Goal: Task Accomplishment & Management: Complete application form

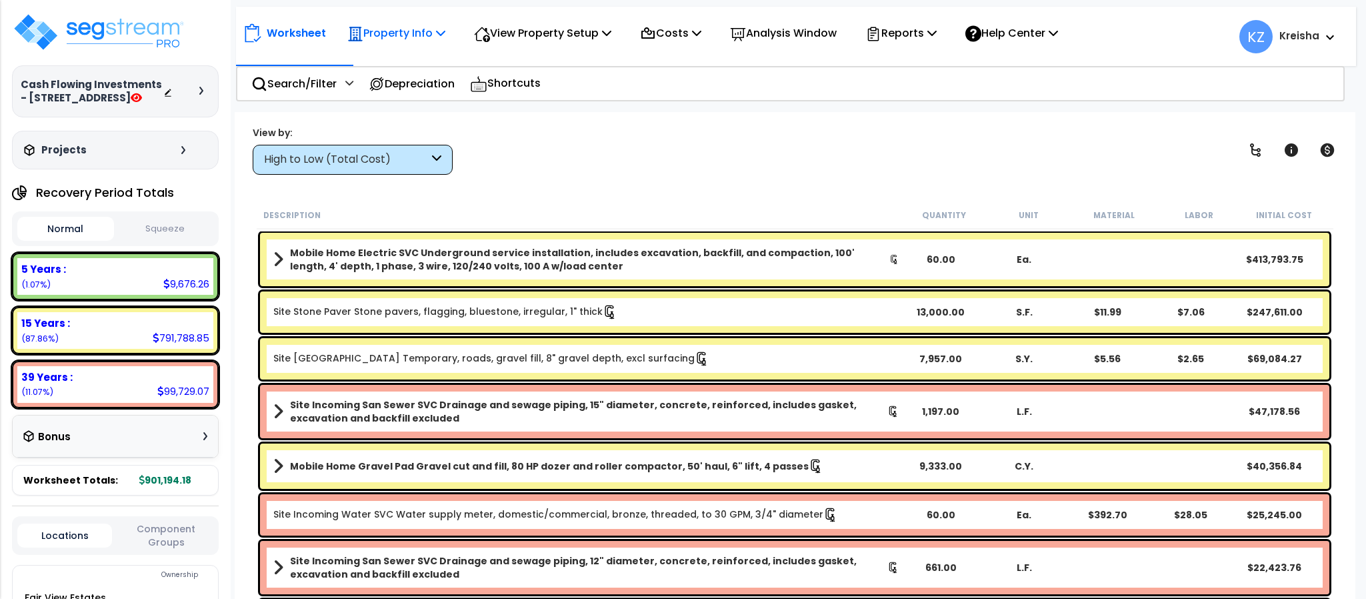
click at [435, 32] on p "Property Info" at bounding box center [396, 33] width 98 height 18
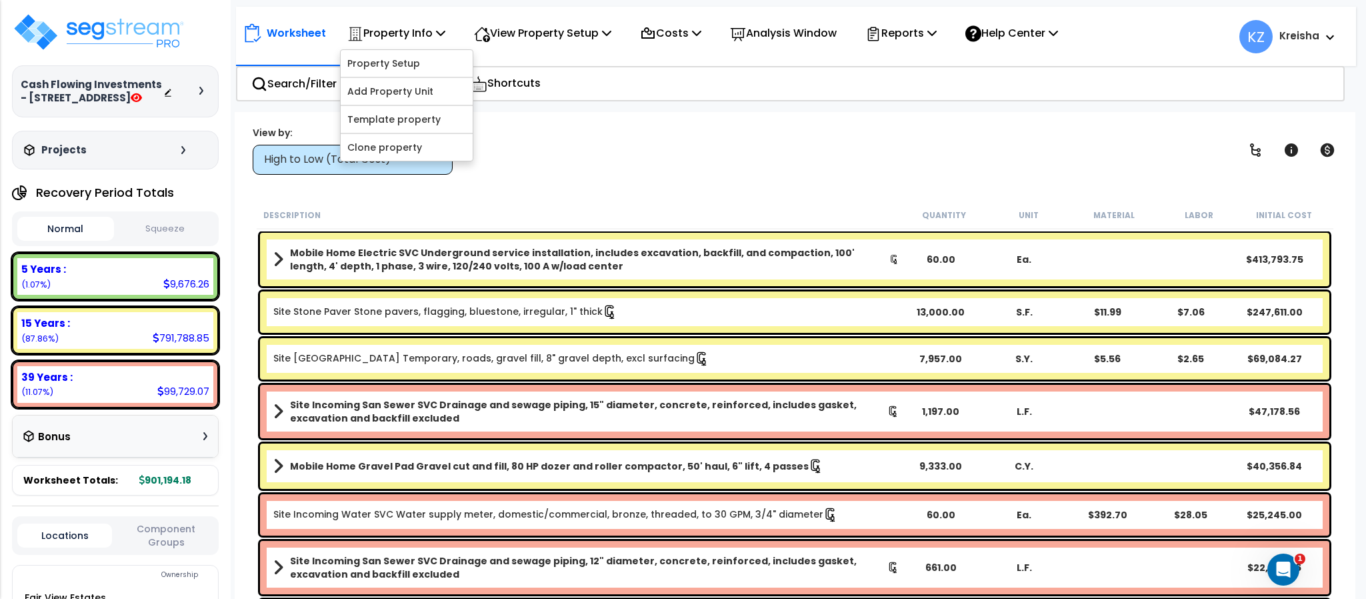
click at [1193, 113] on div "Worksheet Property Info Property Setup Add Property Unit Template property Clon…" at bounding box center [795, 411] width 1120 height 599
click at [1002, 147] on div "View by: High to Low (Total Cost) High to Low (Total Cost)" at bounding box center [794, 149] width 1093 height 49
click at [387, 40] on p "Property Info" at bounding box center [396, 33] width 98 height 18
click at [383, 109] on link "Template property" at bounding box center [407, 119] width 132 height 27
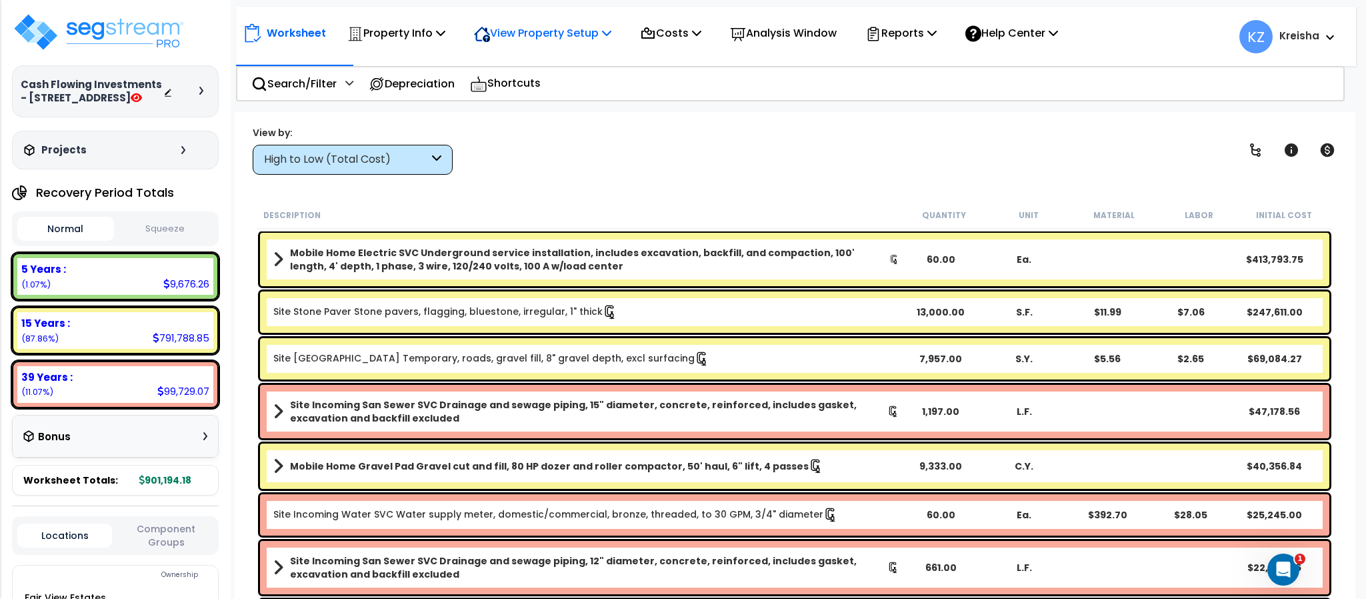
click at [570, 30] on p "View Property Setup" at bounding box center [542, 33] width 137 height 18
click at [611, 30] on icon at bounding box center [606, 32] width 9 height 11
click at [517, 91] on link "View Questionnaire" at bounding box center [533, 91] width 132 height 27
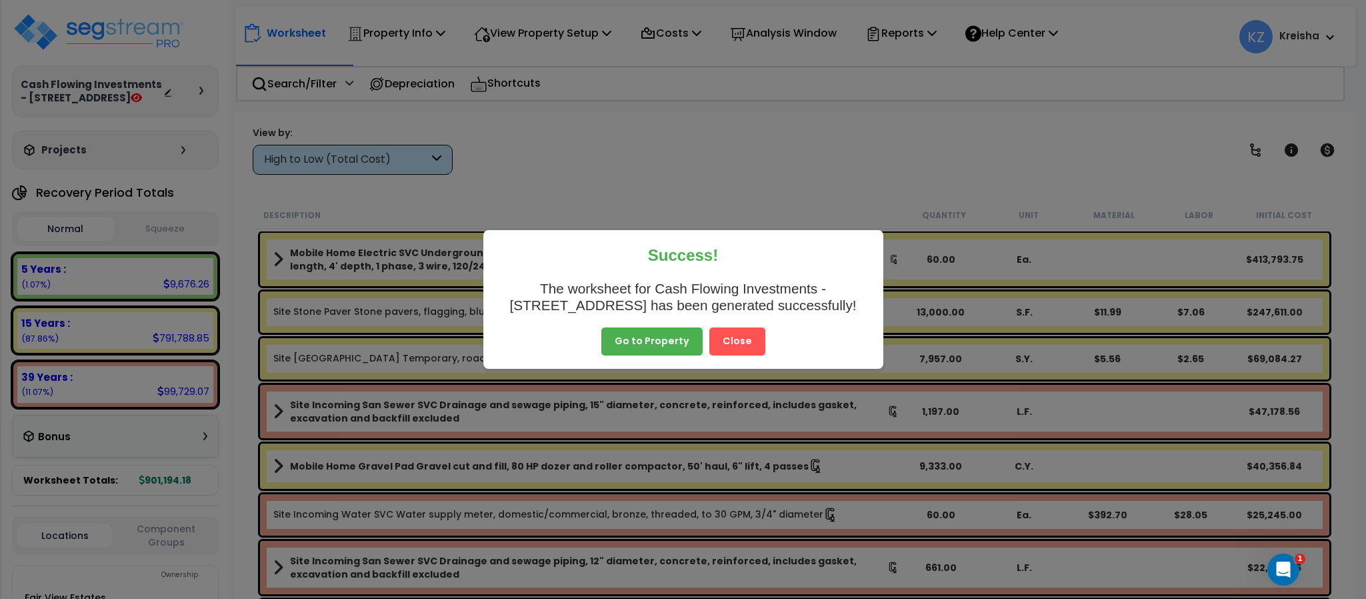
click at [736, 332] on button "Close" at bounding box center [737, 341] width 56 height 28
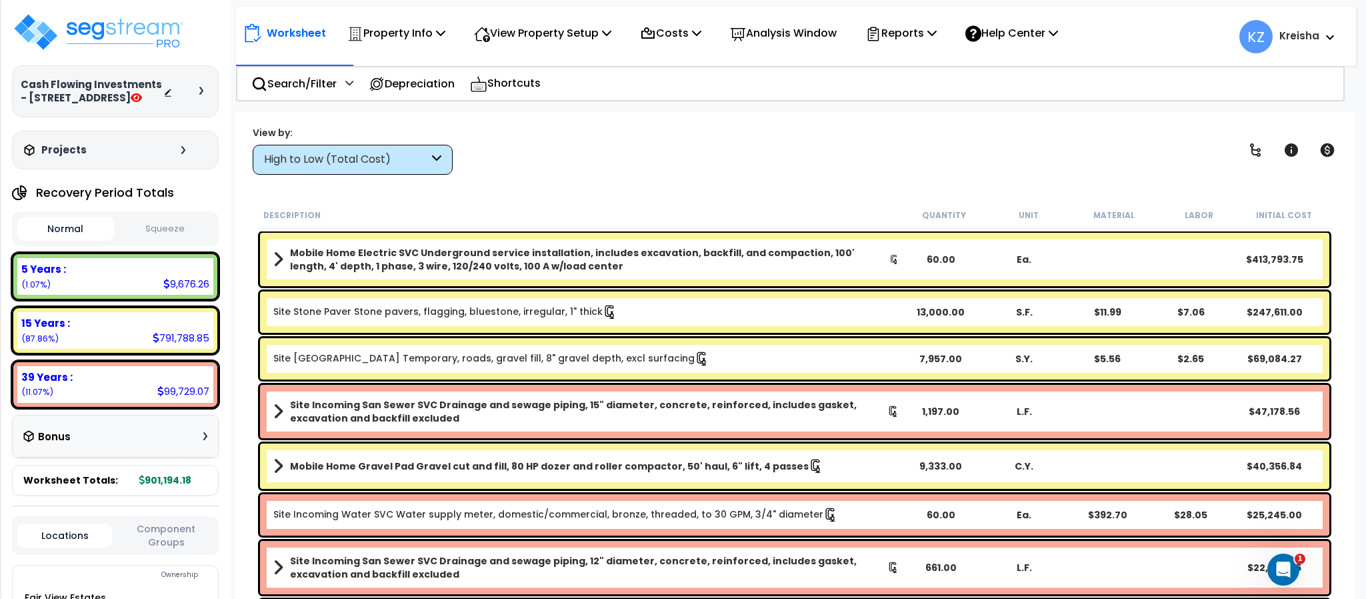
drag, startPoint x: 384, startPoint y: 136, endPoint x: 386, endPoint y: 150, distance: 14.1
click at [384, 137] on div "View by:" at bounding box center [353, 132] width 200 height 13
click at [390, 151] on div "High to Low (Total Cost)" at bounding box center [353, 160] width 200 height 30
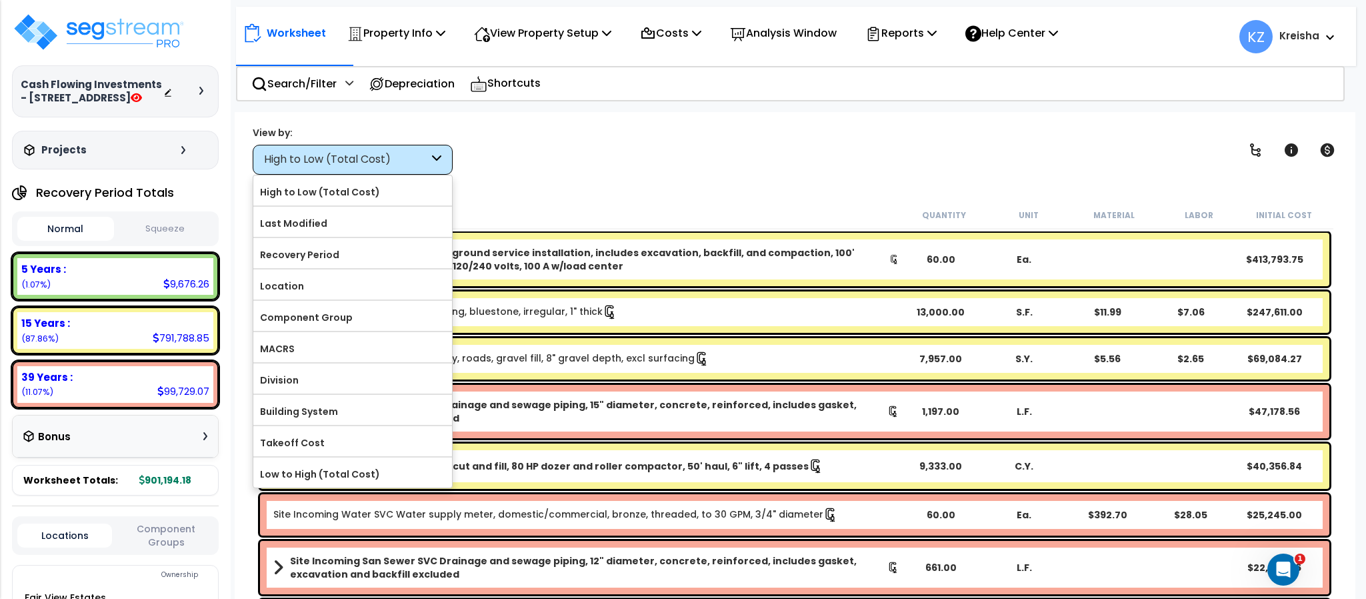
click at [344, 314] on label "Component Group" at bounding box center [352, 317] width 199 height 20
click at [0, 0] on input "Component Group" at bounding box center [0, 0] width 0 height 0
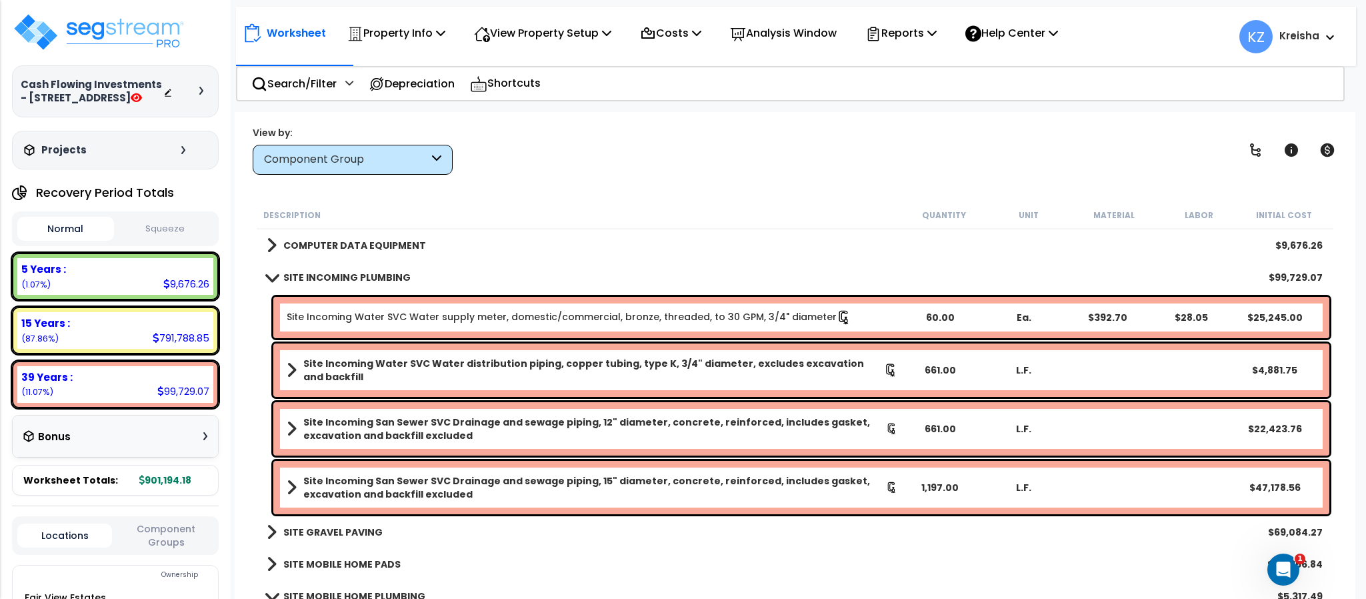
scroll to position [0, 0]
click at [167, 552] on div "Locations Component Groups" at bounding box center [115, 535] width 207 height 39
click at [180, 539] on button "Component Groups" at bounding box center [166, 535] width 95 height 28
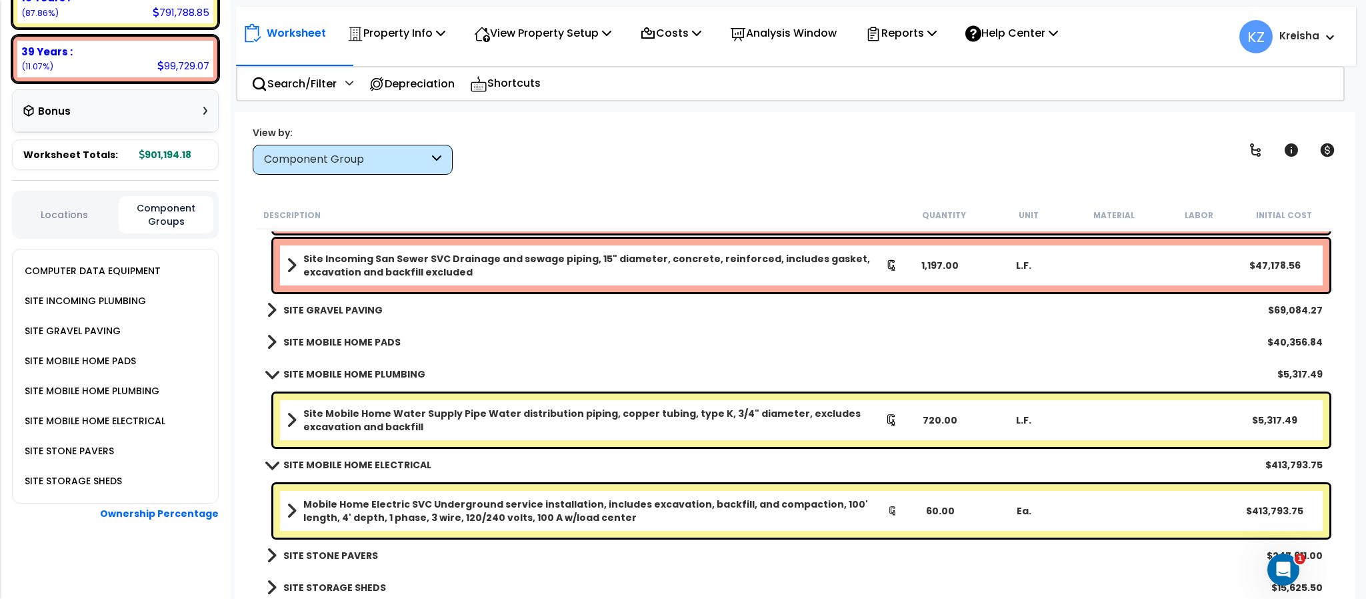
scroll to position [59, 0]
click at [293, 510] on span at bounding box center [292, 510] width 10 height 19
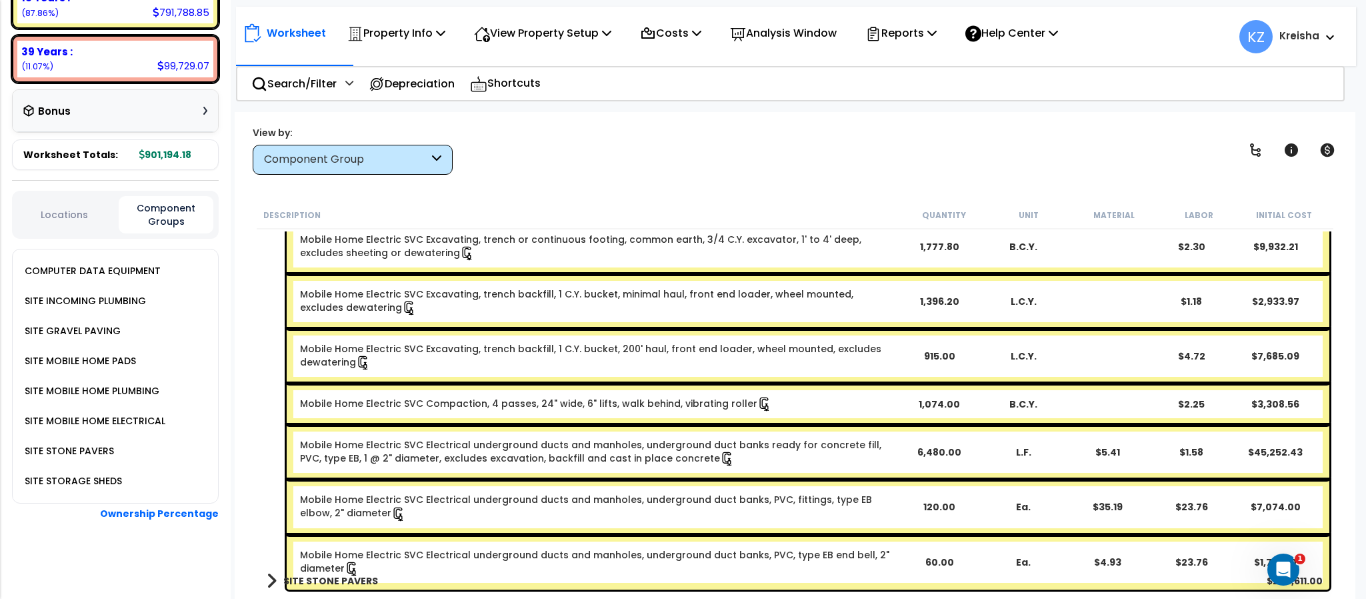
scroll to position [1132, 0]
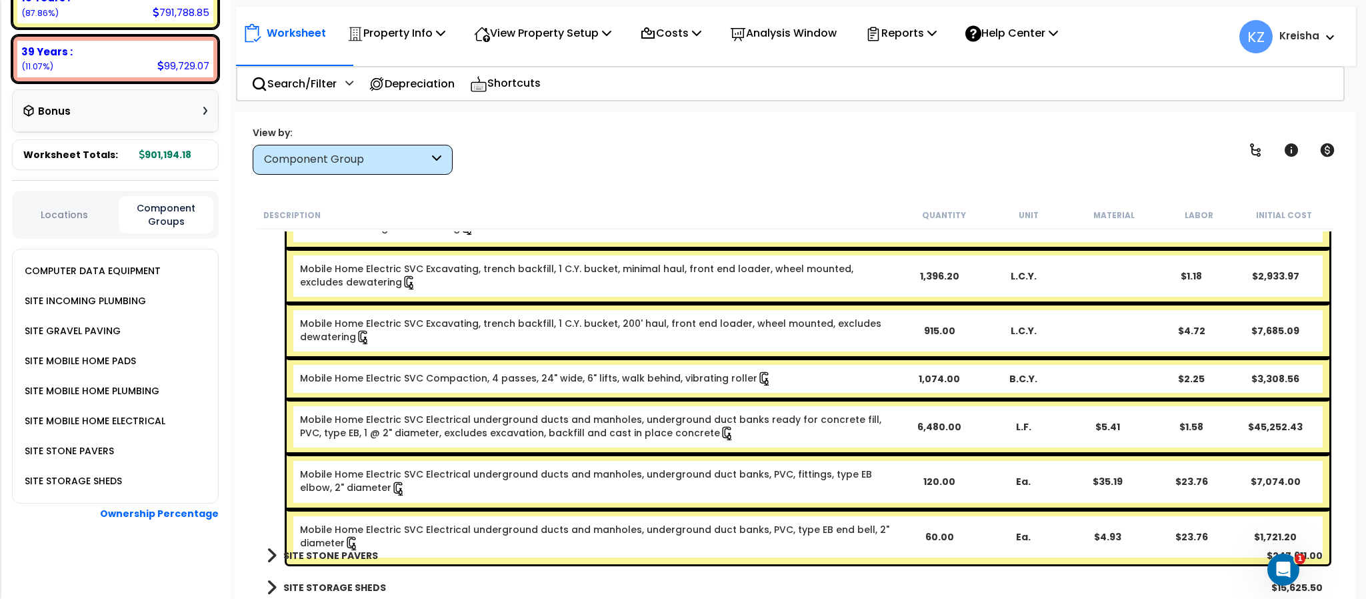
click at [806, 137] on div "View by: Component Group High to Low (Total Cost)" at bounding box center [794, 149] width 1093 height 49
click at [607, 136] on div "View by: Component Group High to Low (Total Cost)" at bounding box center [794, 149] width 1093 height 49
click at [238, 304] on div "Worksheet Property Info Property Setup Add Property Unit Template property Clon…" at bounding box center [795, 411] width 1120 height 599
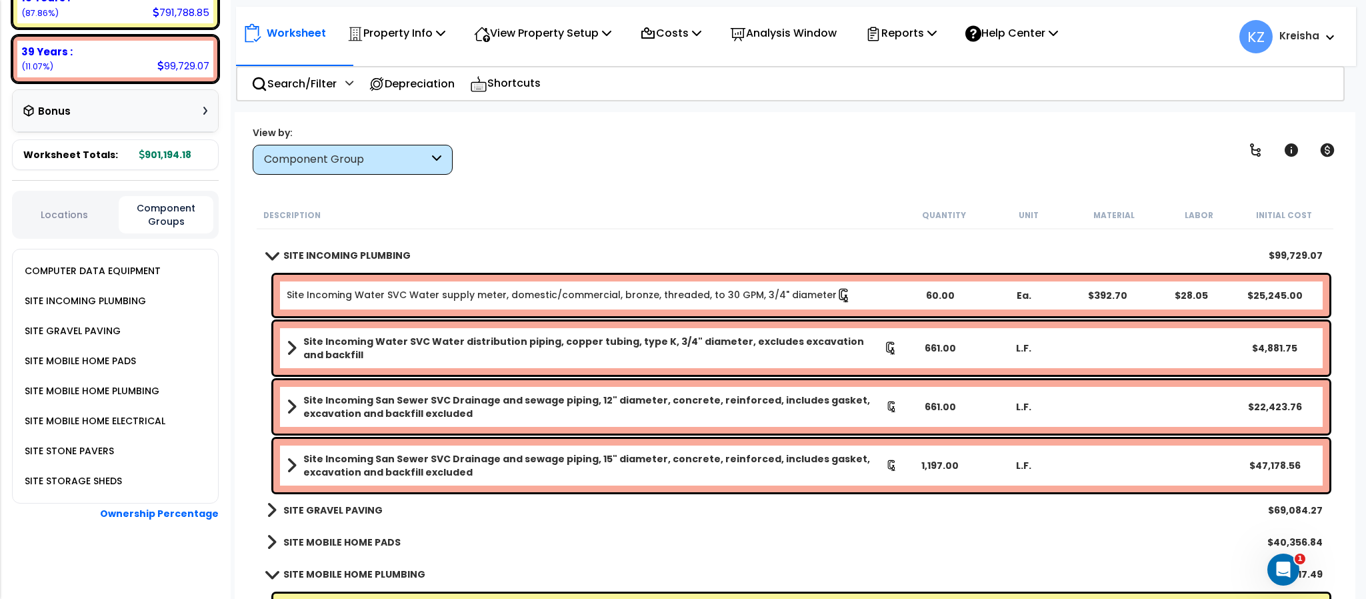
scroll to position [0, 0]
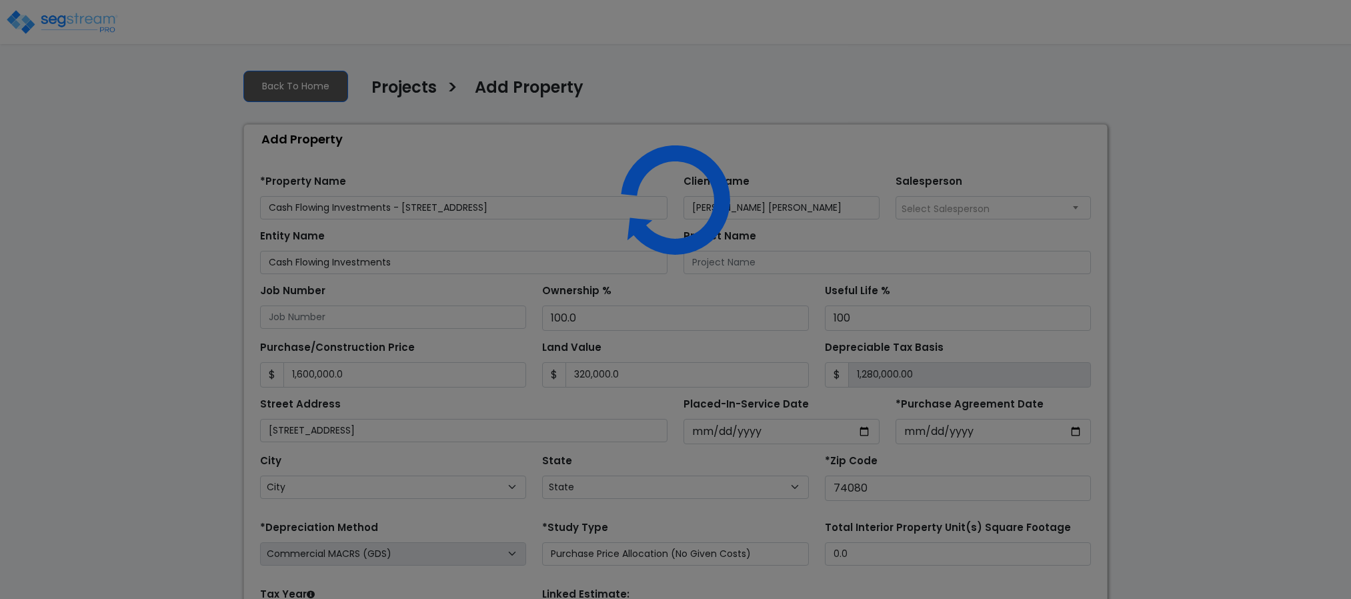
select select "2025"
select select "OK"
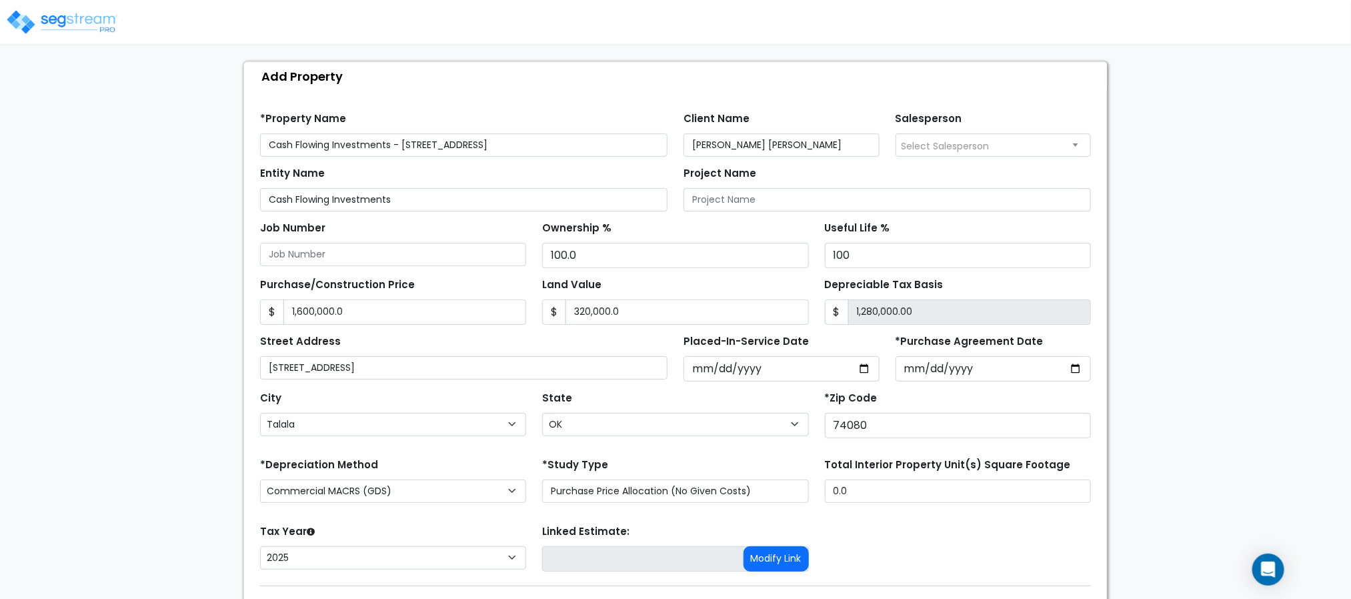
scroll to position [150, 0]
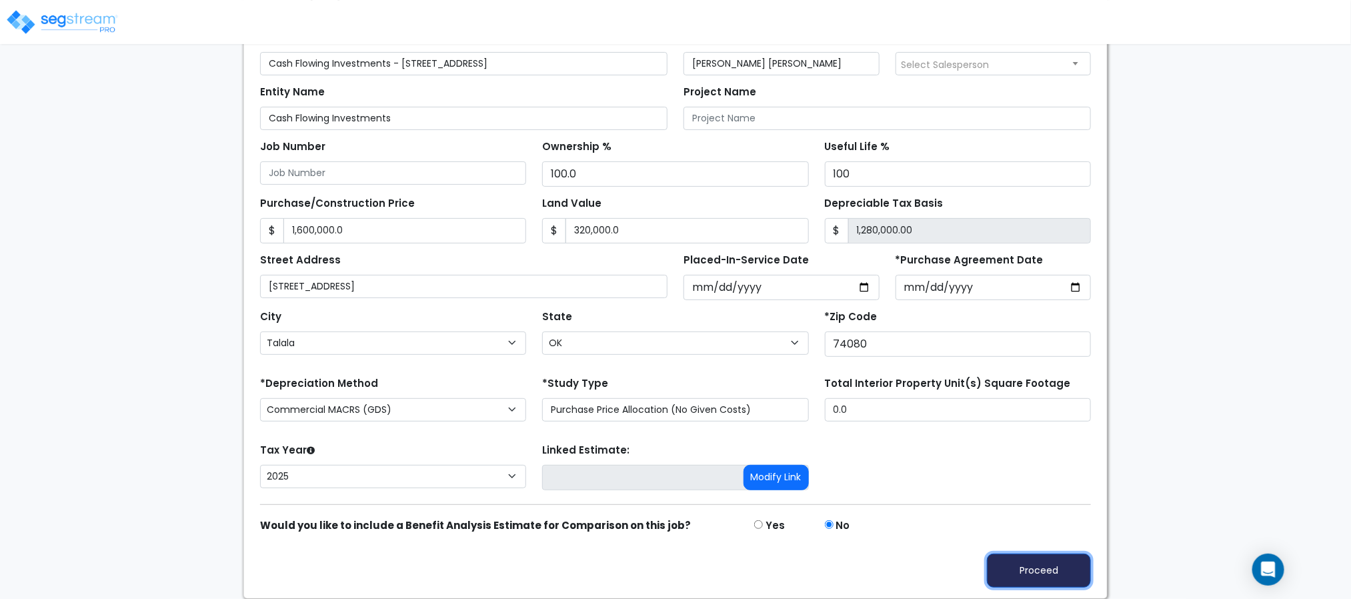
click at [1033, 565] on button "Proceed" at bounding box center [1039, 570] width 104 height 34
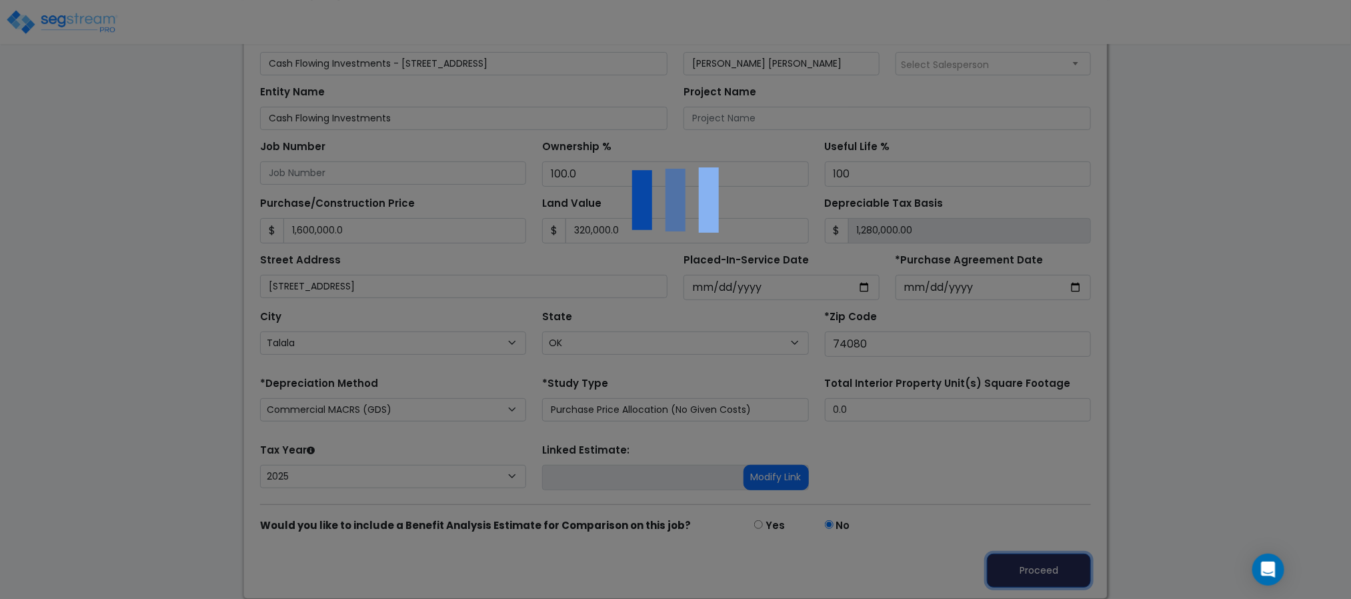
type input "1600000"
type input "320000"
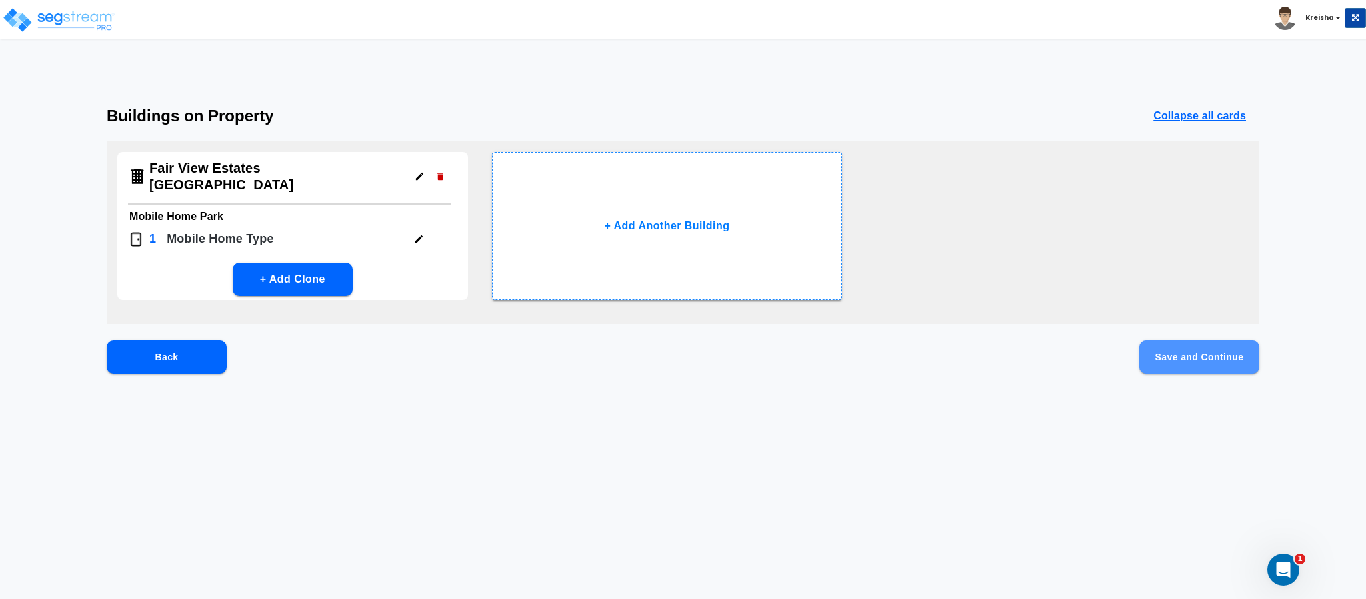
click at [1212, 343] on button "Save and Continue" at bounding box center [1199, 356] width 120 height 33
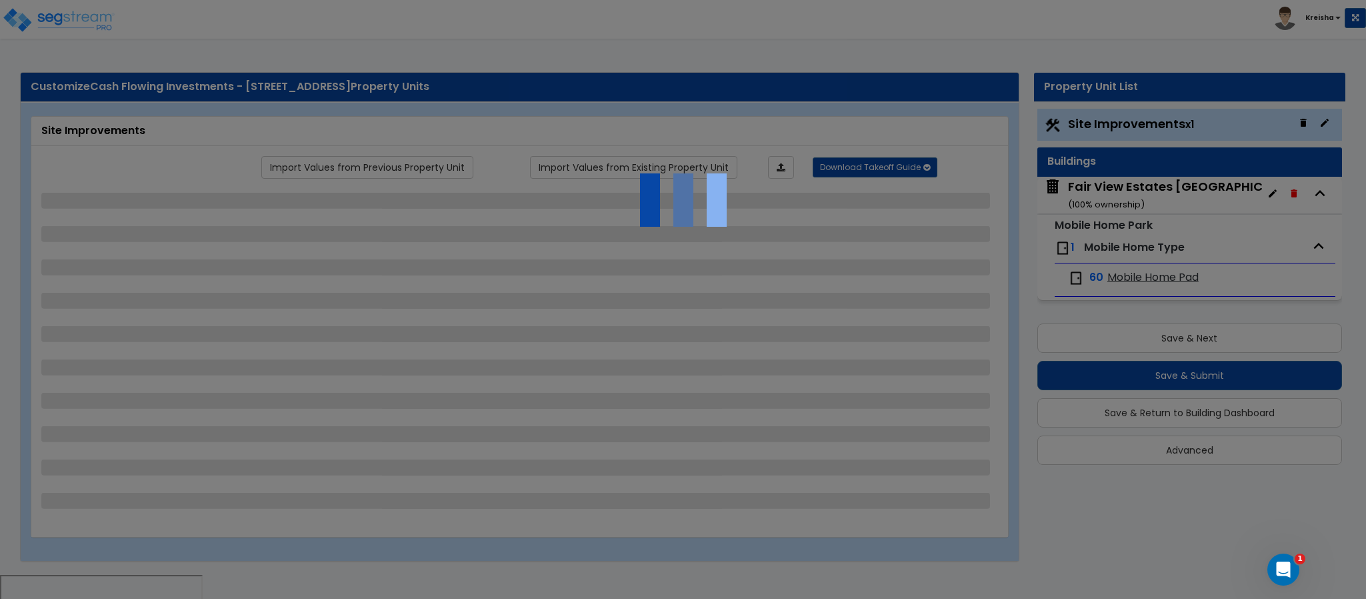
select select "1"
select select "2"
select select "1"
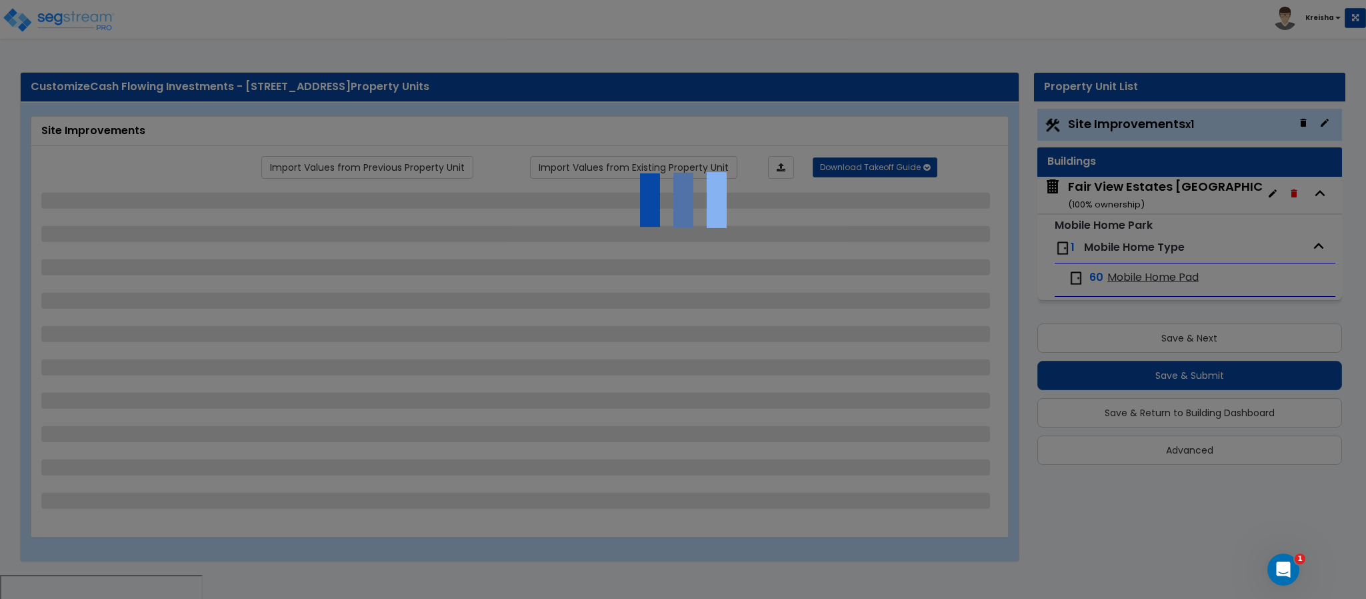
select select "1"
select select "2"
select select "1"
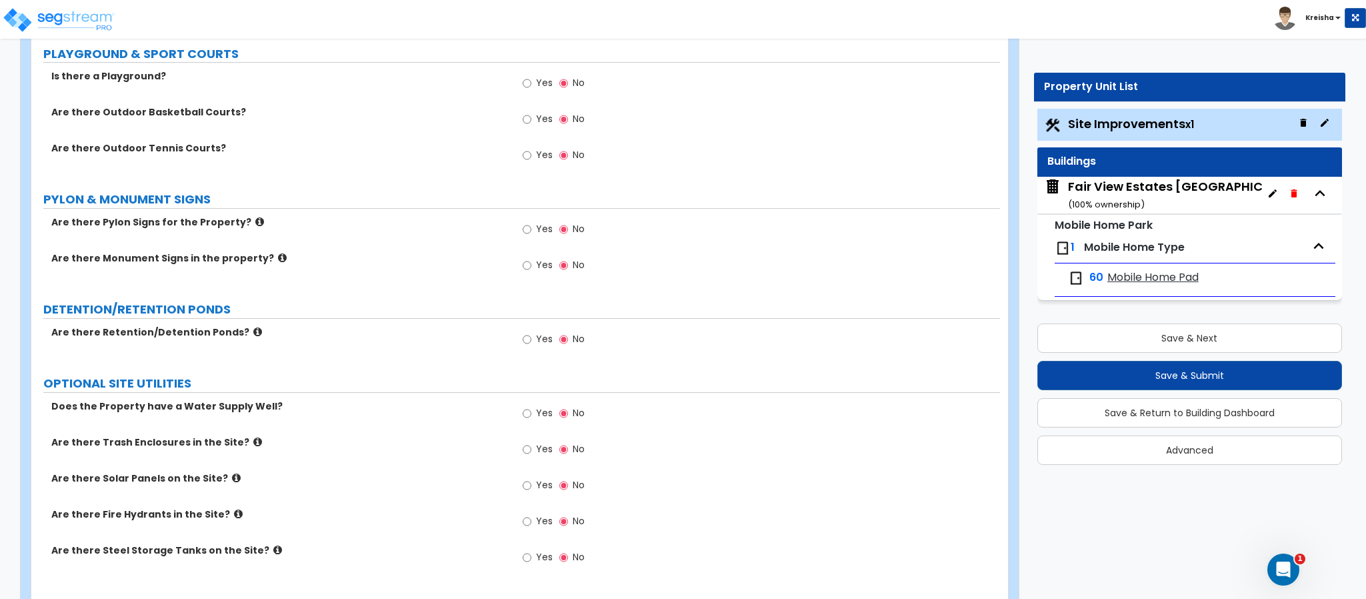
scroll to position [2340, 0]
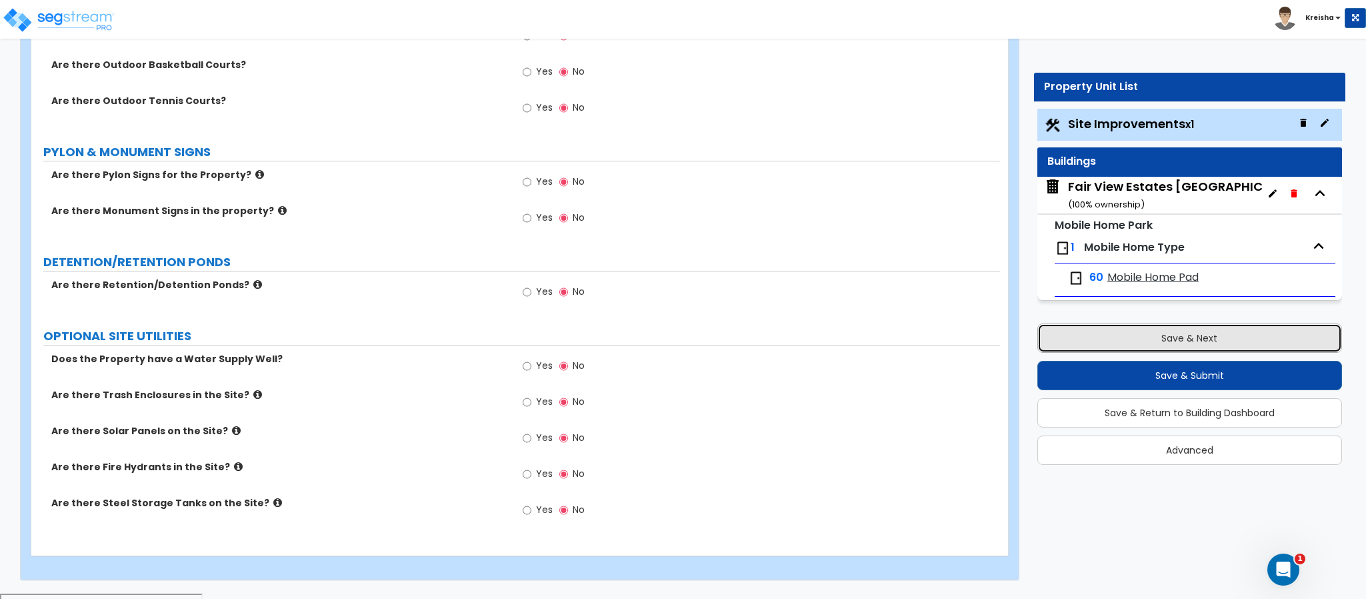
click at [1141, 346] on button "Save & Next" at bounding box center [1189, 337] width 305 height 29
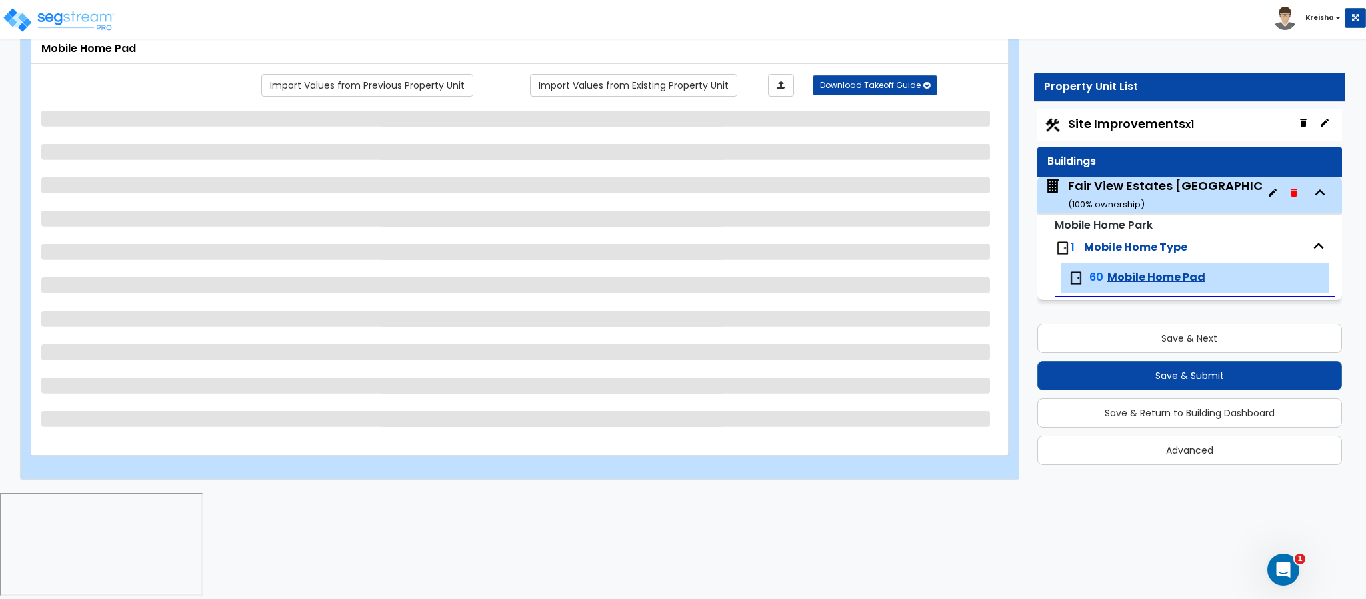
scroll to position [0, 0]
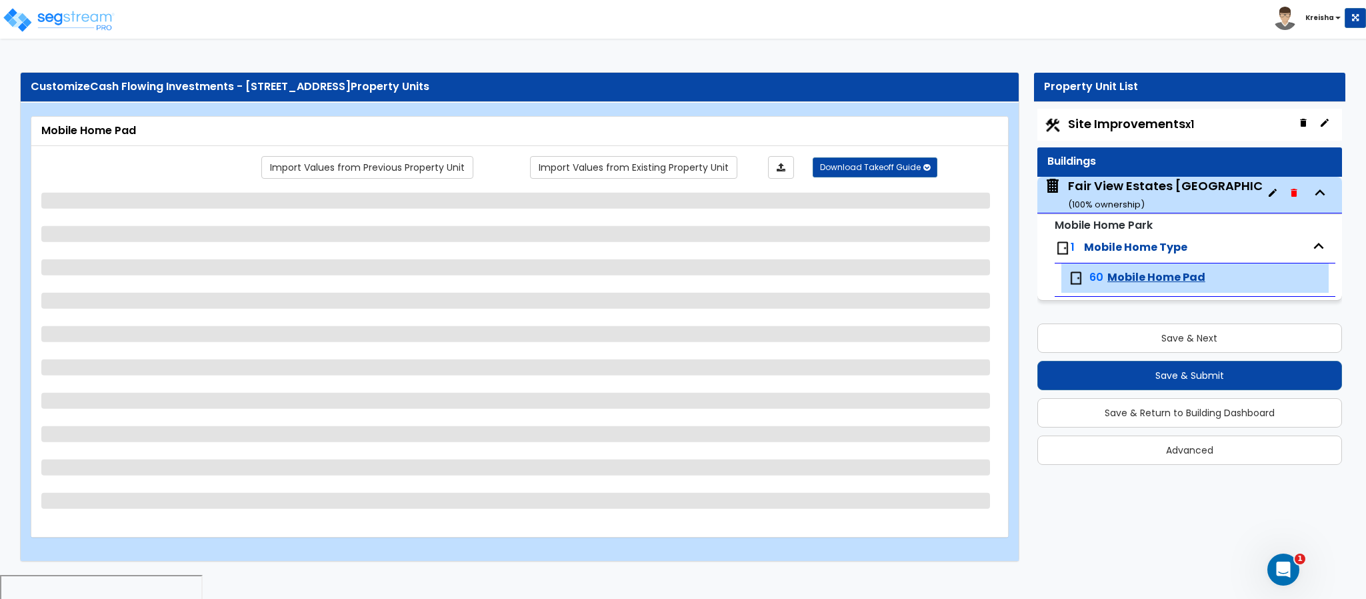
select select "2"
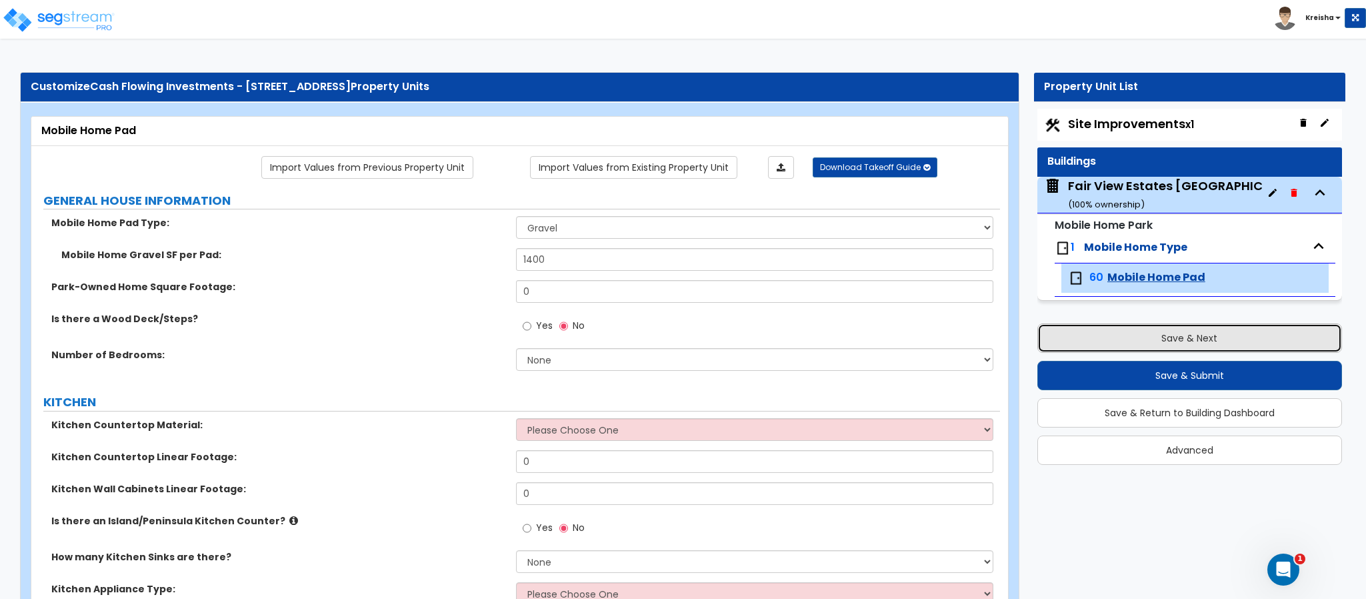
click at [1158, 333] on button "Save & Next" at bounding box center [1189, 337] width 305 height 29
select select "1"
select select "2"
select select "1"
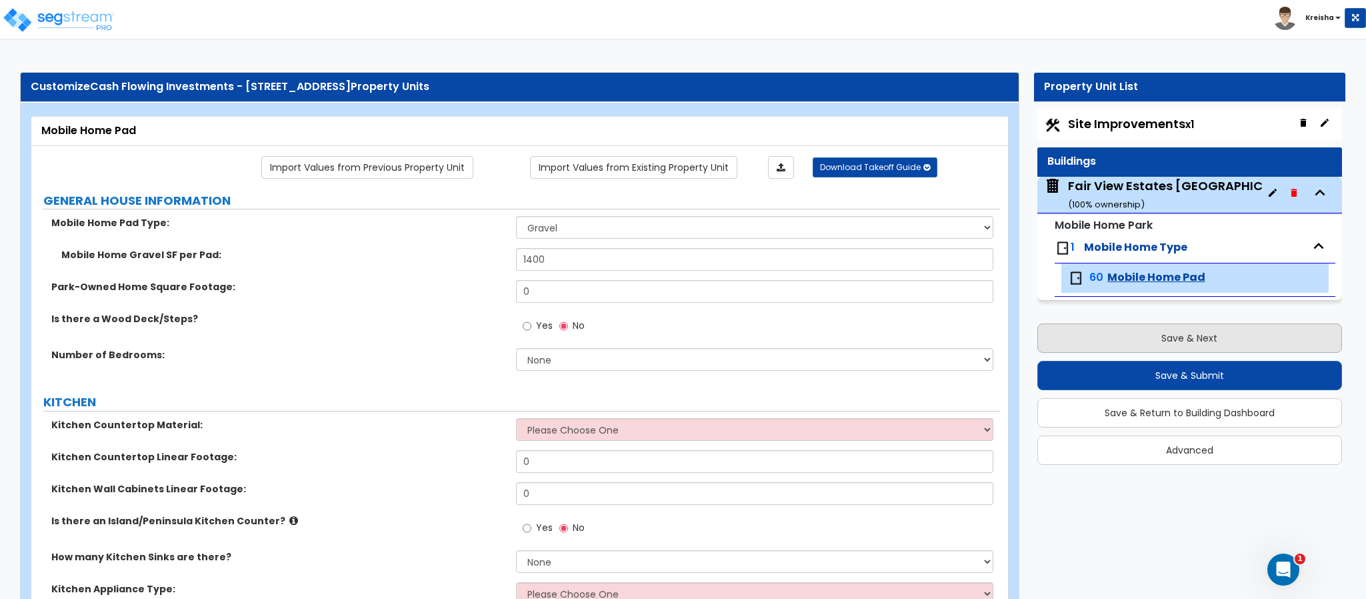
select select "1"
select select "2"
select select "1"
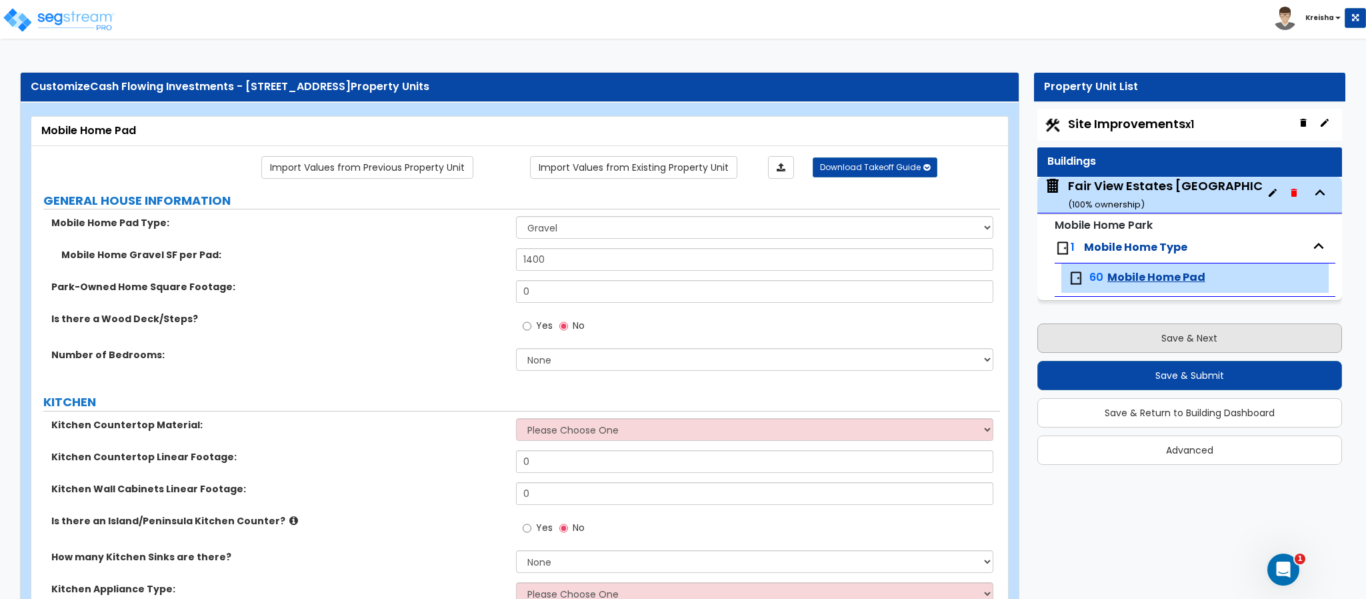
select select "1"
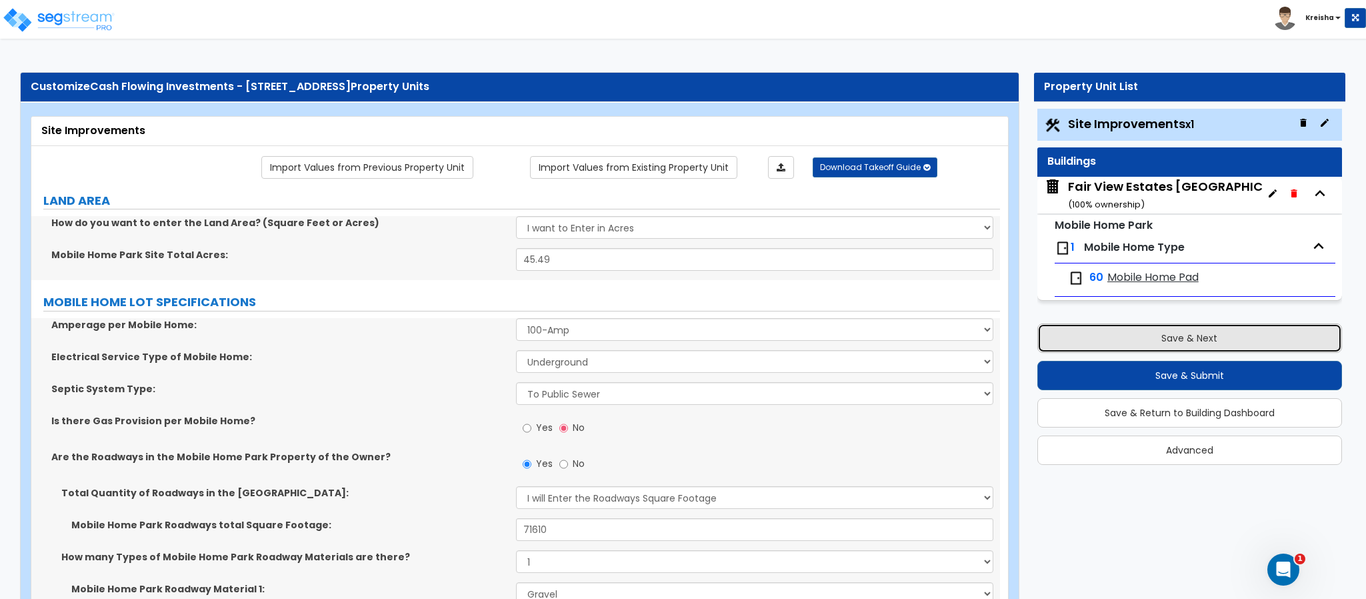
click at [1146, 338] on button "Save & Next" at bounding box center [1189, 337] width 305 height 29
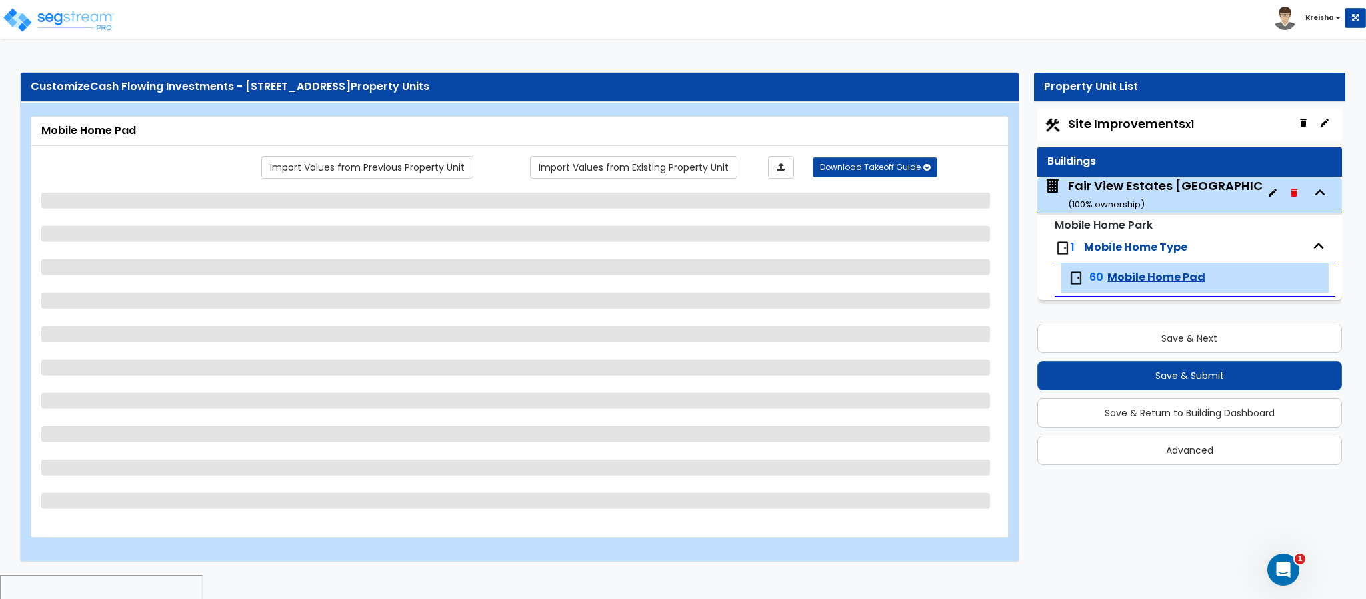
select select "2"
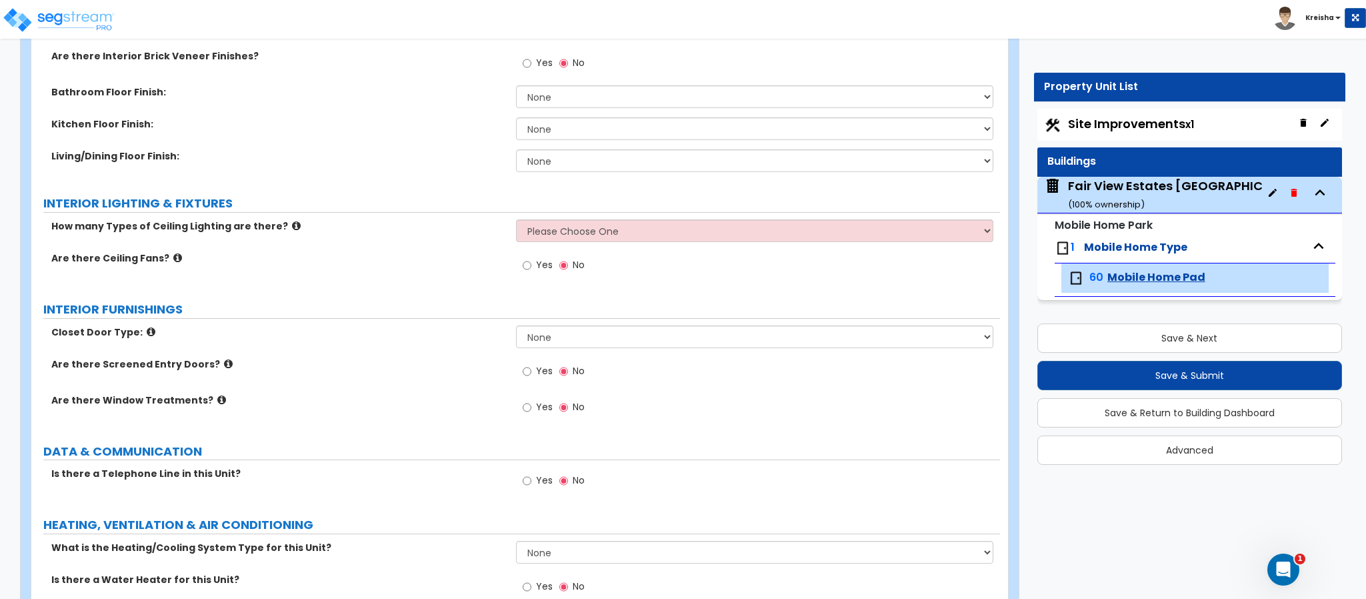
scroll to position [1094, 0]
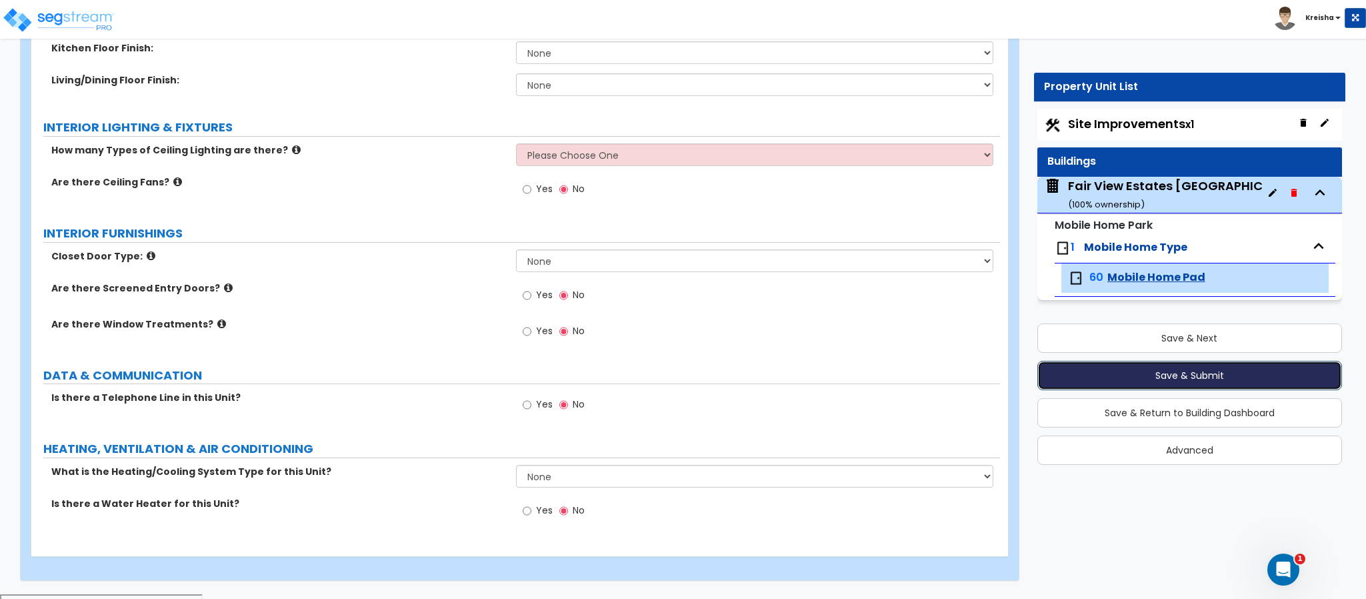
click at [1059, 381] on button "Save & Submit" at bounding box center [1189, 375] width 305 height 29
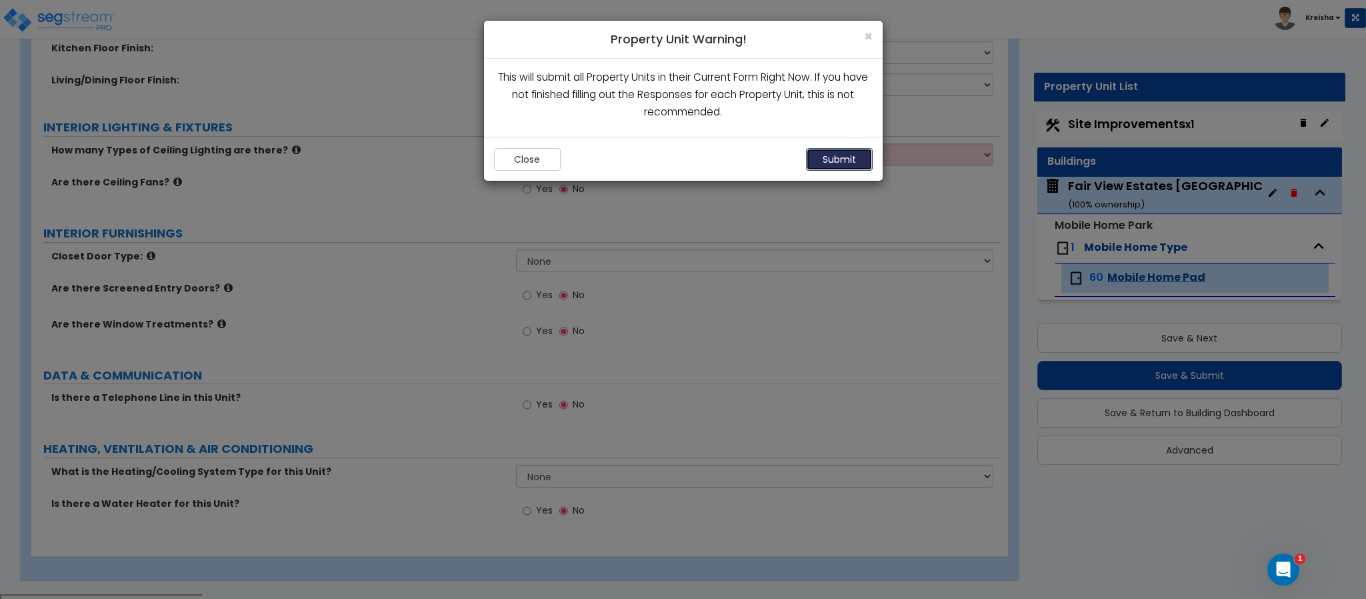
click at [819, 154] on button "Submit" at bounding box center [839, 159] width 67 height 23
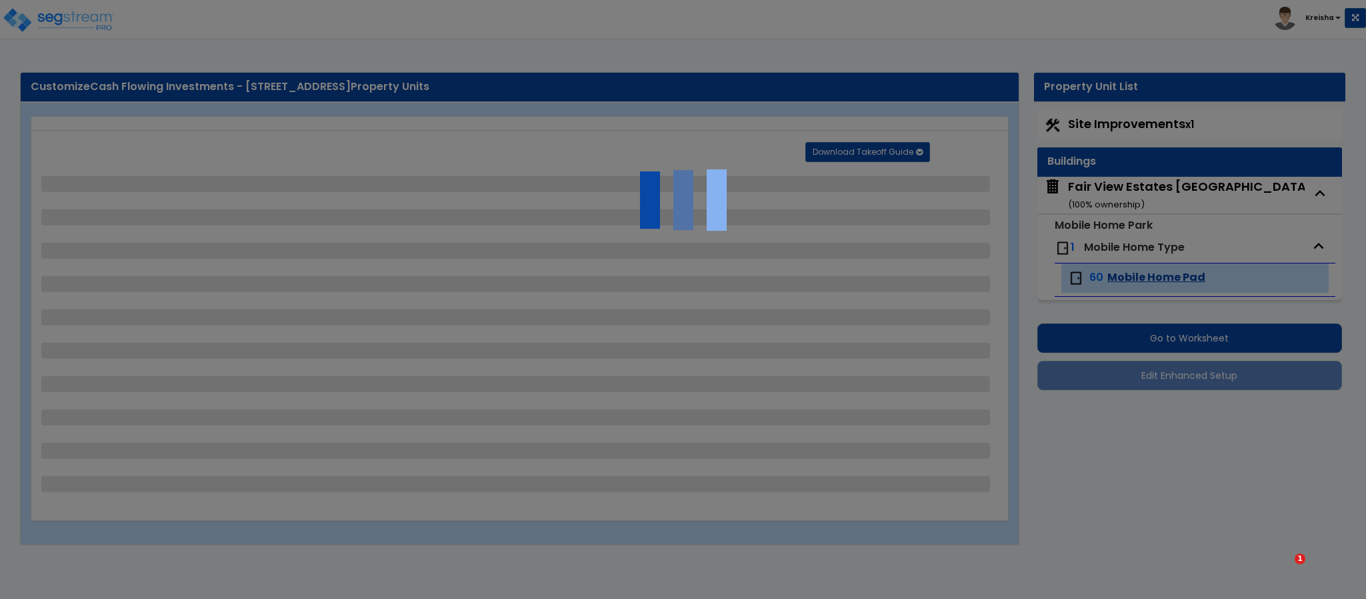
select select "1"
select select "2"
select select "1"
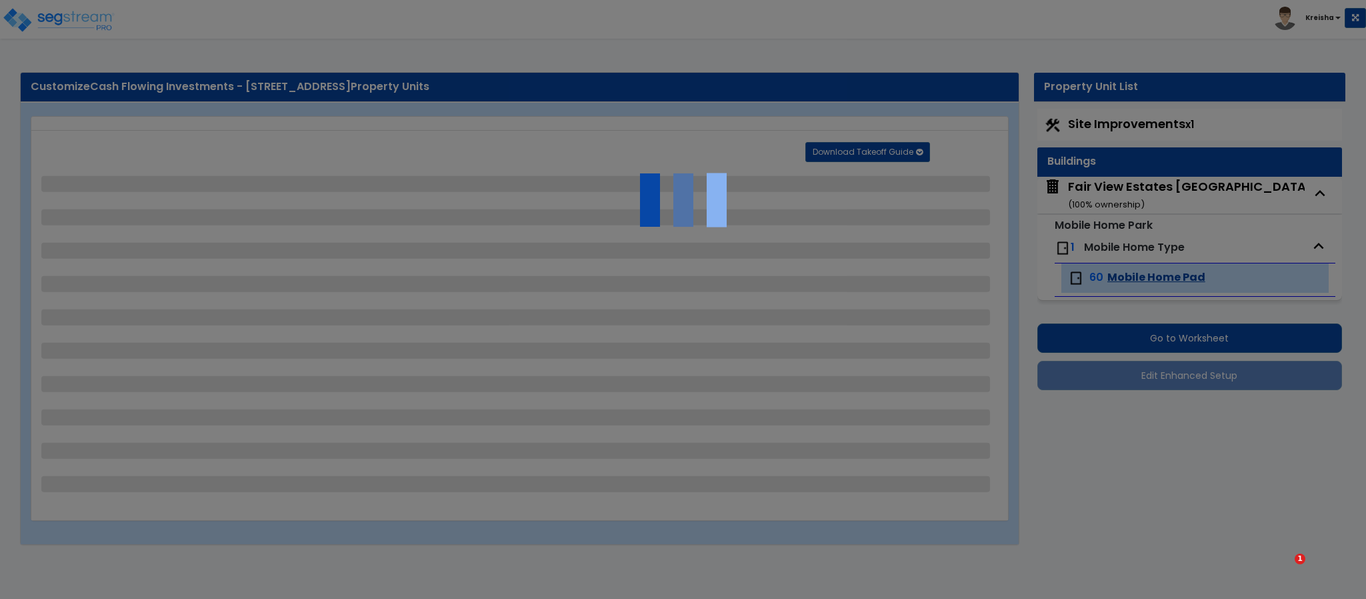
select select "1"
select select "2"
select select "1"
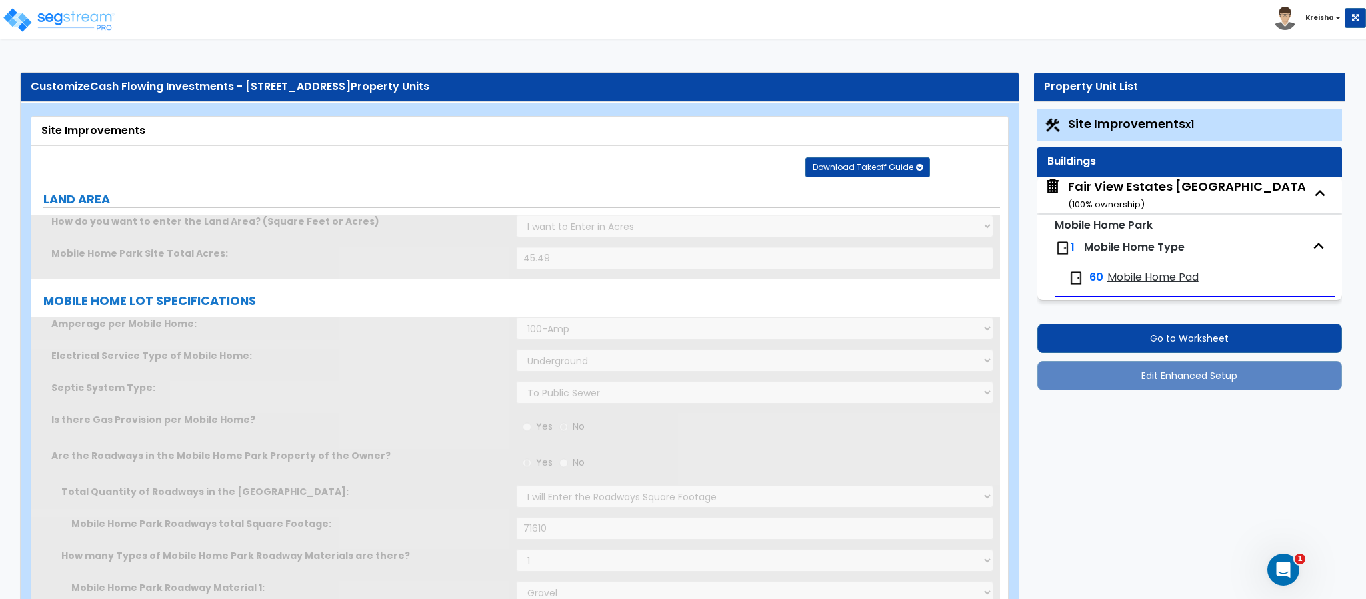
click at [1141, 278] on span "Mobile Home Pad" at bounding box center [1152, 277] width 91 height 15
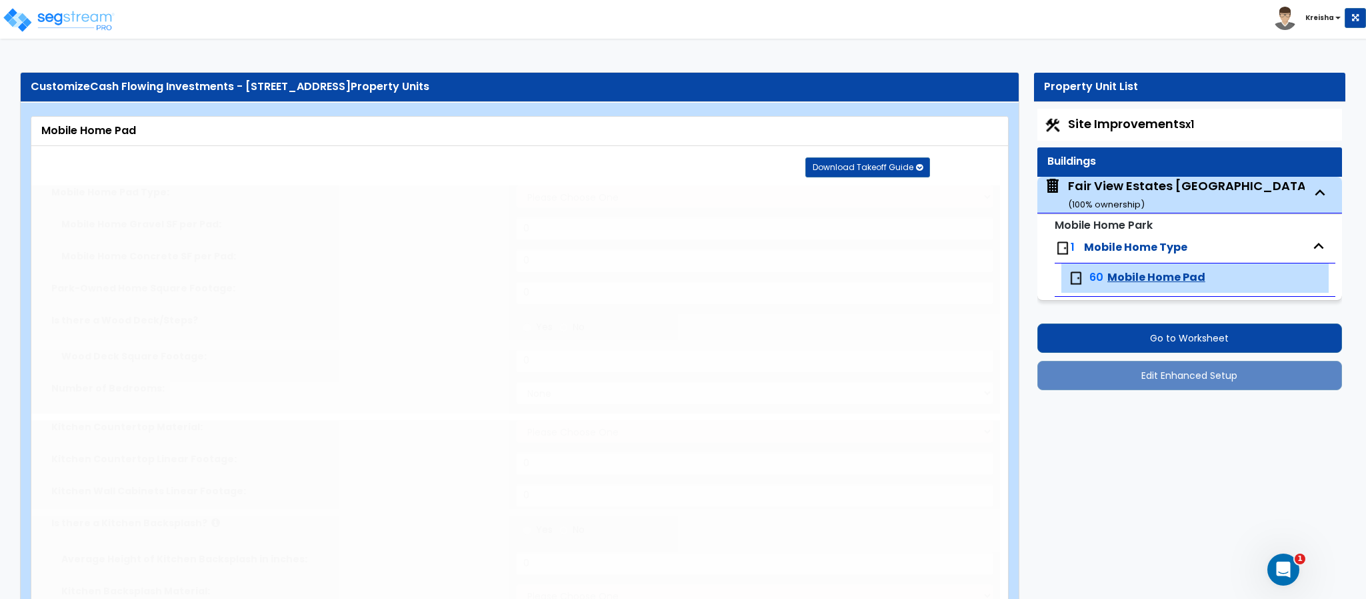
select select "2"
type input "1400"
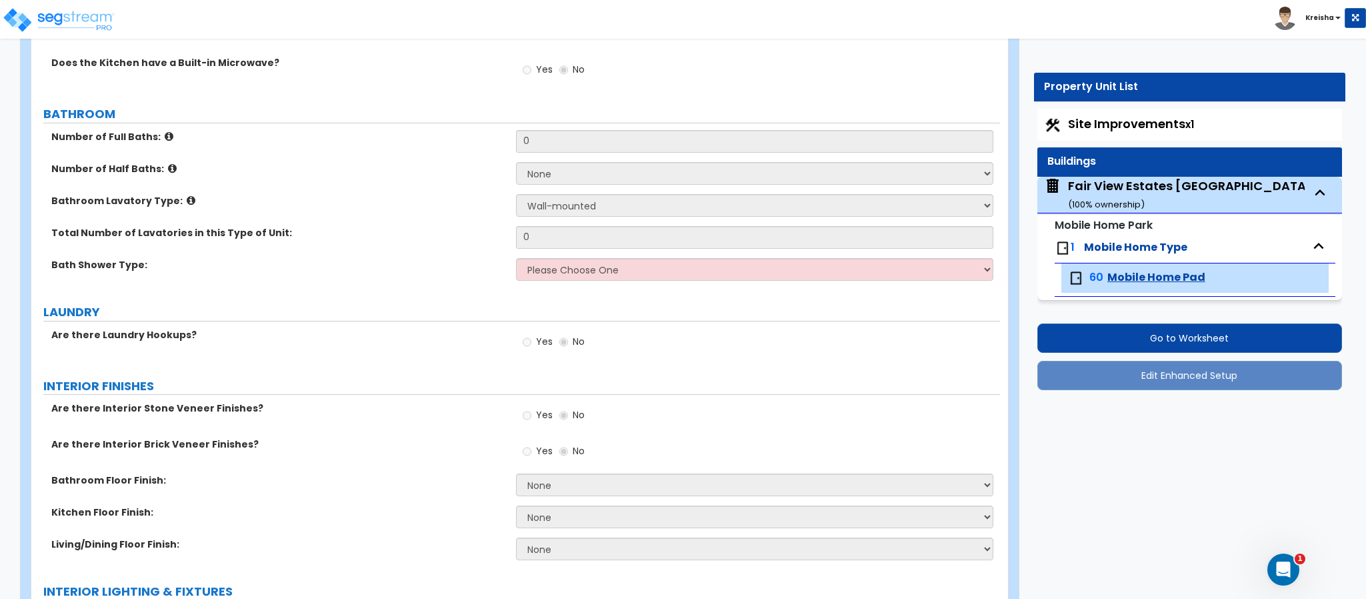
scroll to position [600, 0]
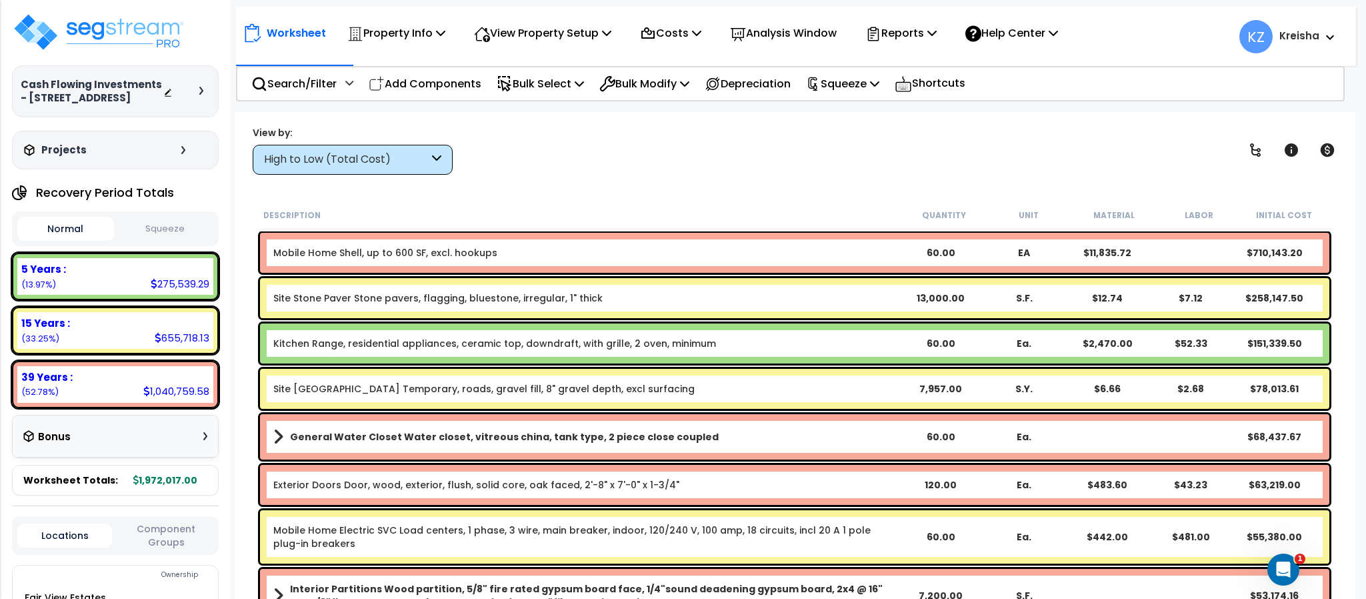
click at [417, 149] on div "High to Low (Total Cost)" at bounding box center [353, 160] width 200 height 30
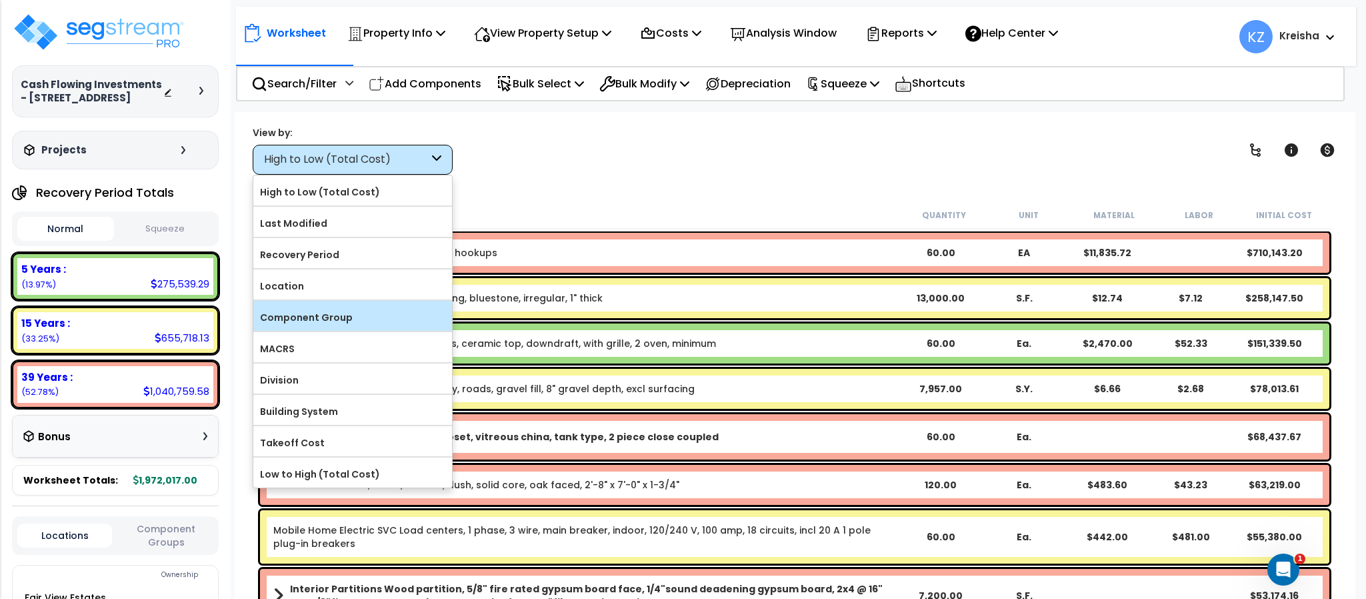
click at [322, 305] on div "Component Group" at bounding box center [352, 316] width 199 height 30
click at [313, 321] on label "Component Group" at bounding box center [352, 317] width 199 height 20
click at [0, 0] on input "Component Group" at bounding box center [0, 0] width 0 height 0
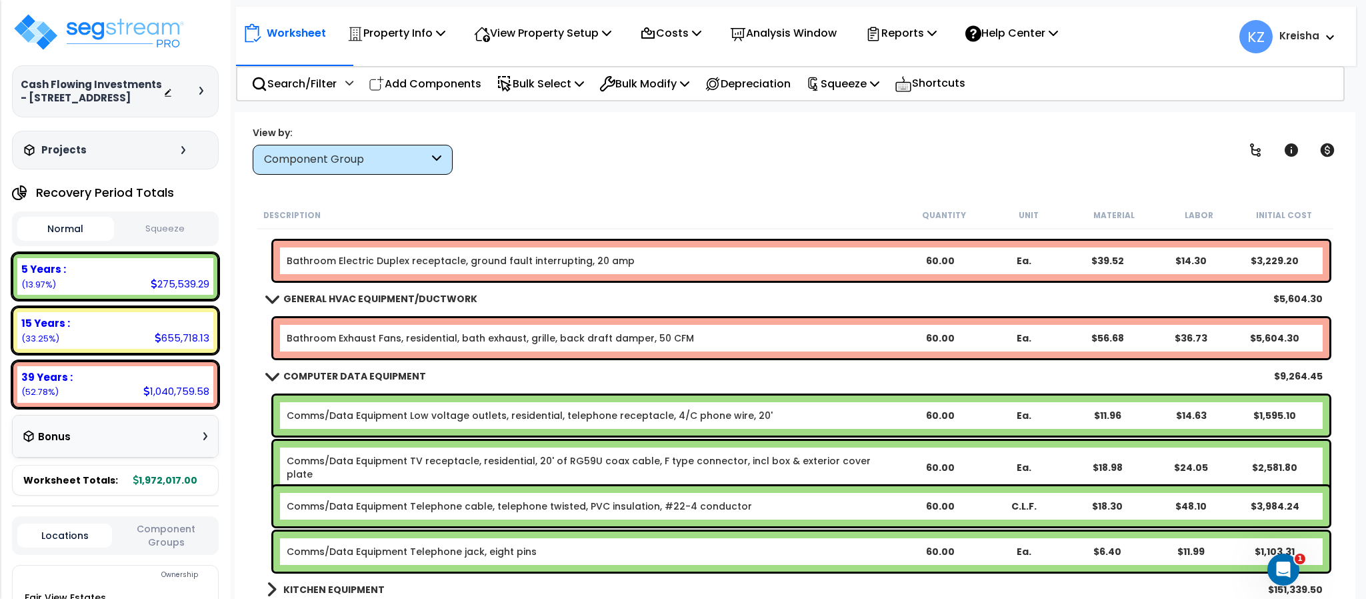
scroll to position [200, 0]
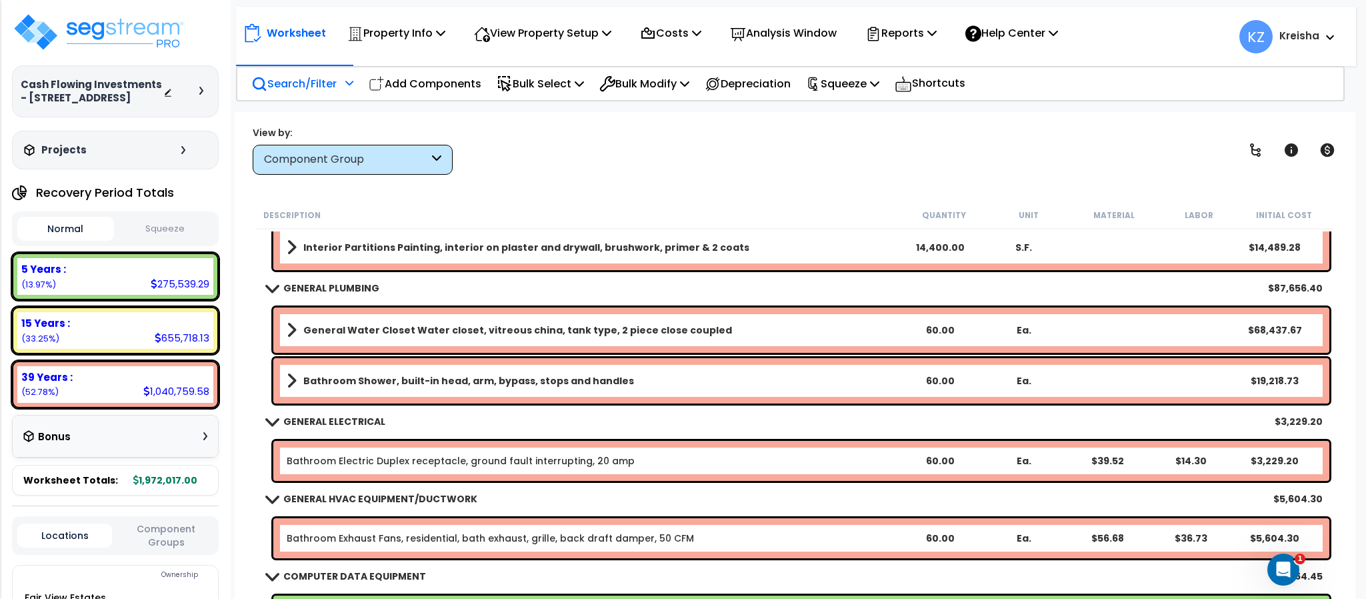
click at [353, 80] on icon at bounding box center [349, 82] width 8 height 9
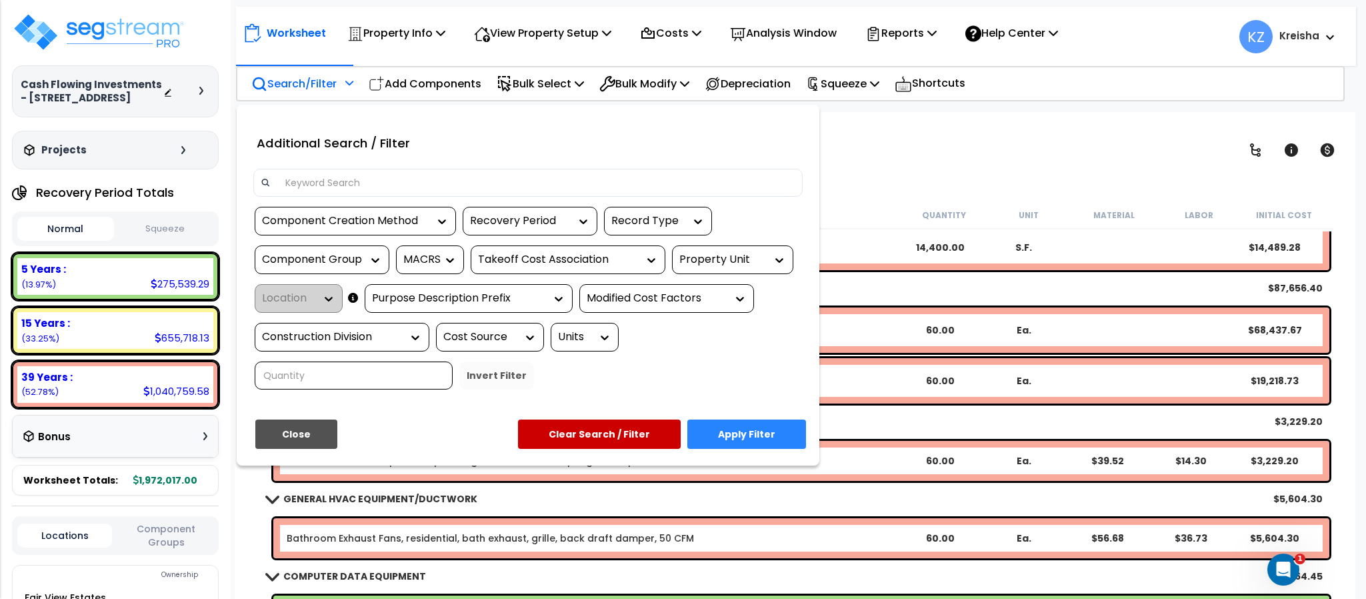
click at [338, 80] on div at bounding box center [683, 299] width 1366 height 599
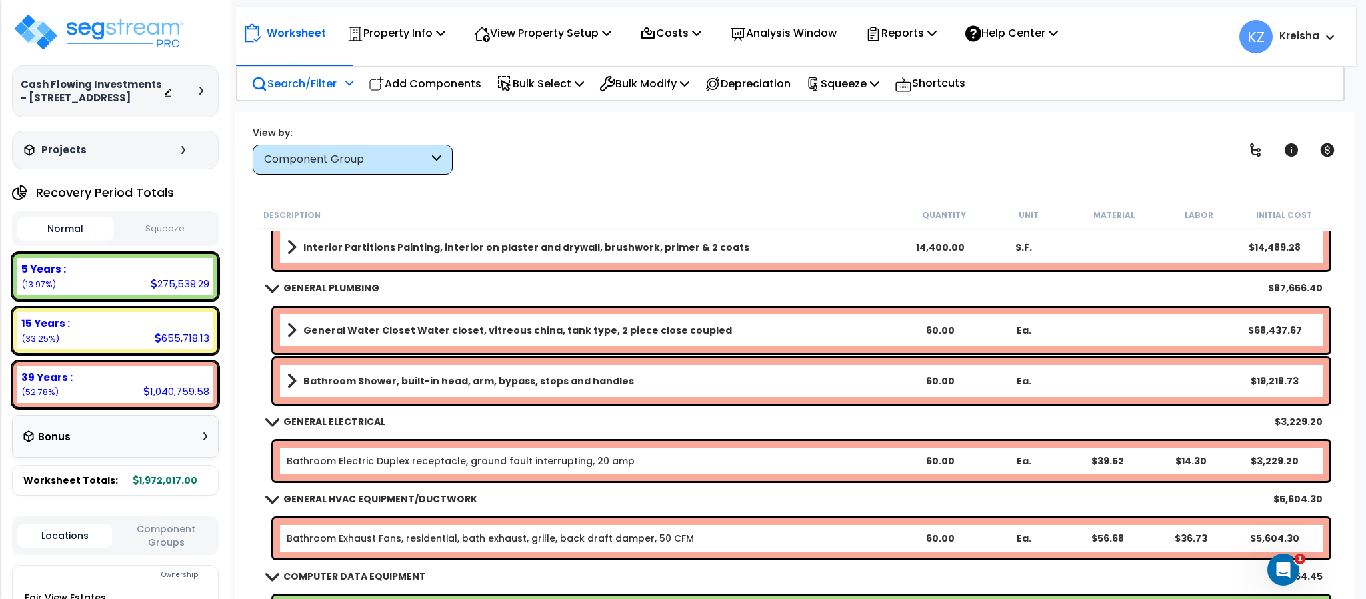
click at [337, 81] on p "Search/Filter" at bounding box center [293, 84] width 85 height 18
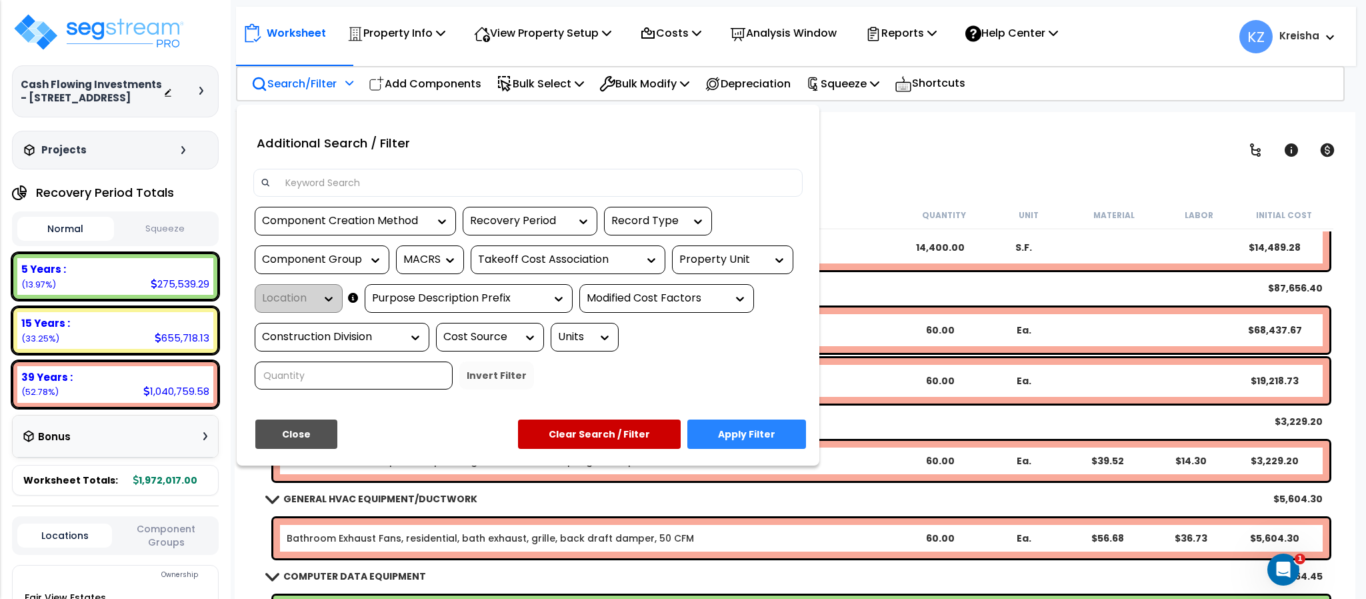
click at [341, 247] on div "Component Group" at bounding box center [322, 259] width 135 height 29
click at [337, 259] on div "Component Group" at bounding box center [312, 259] width 100 height 15
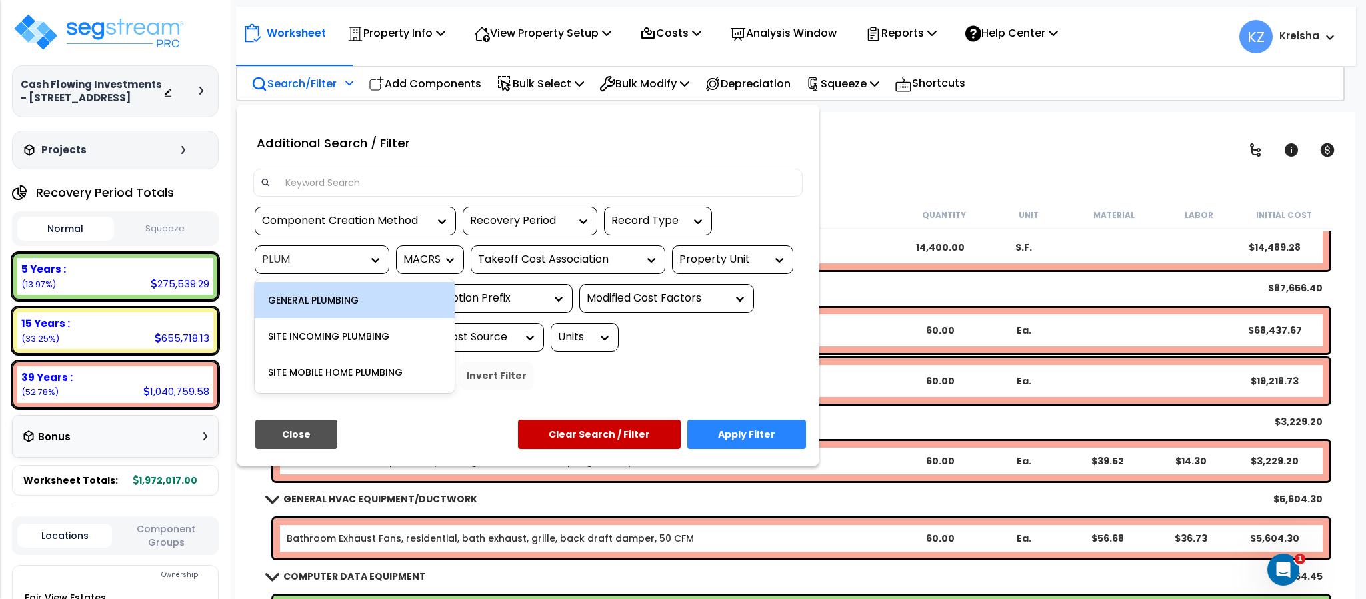
type input "PLUMB"
click at [337, 305] on div "GENERAL PLUMBING" at bounding box center [355, 300] width 200 height 36
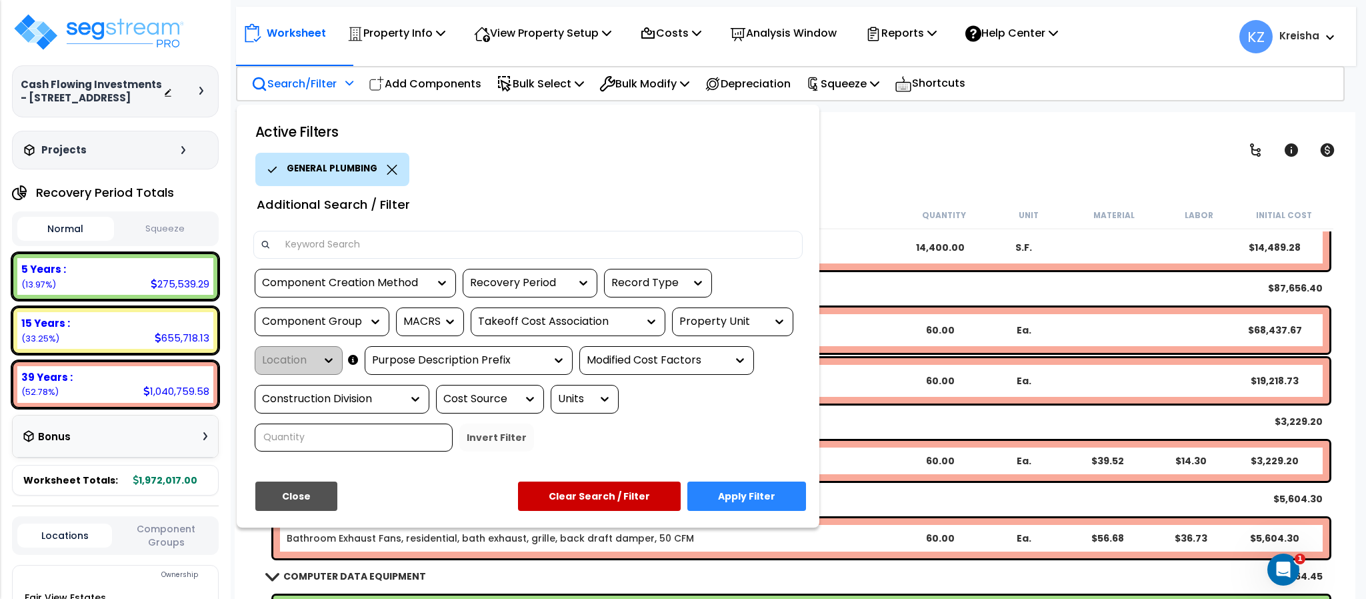
click at [333, 320] on div "Component Group" at bounding box center [312, 321] width 100 height 15
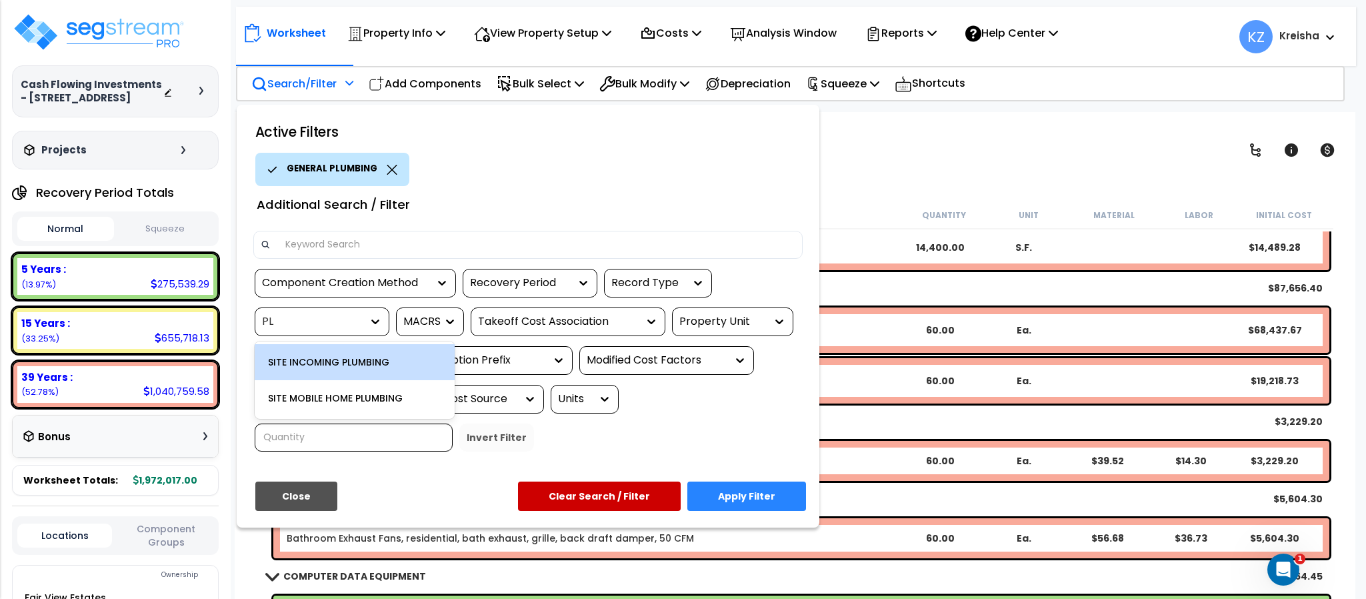
type input "PLU"
click at [344, 357] on div "SITE INCOMING PLUMBING" at bounding box center [355, 362] width 200 height 36
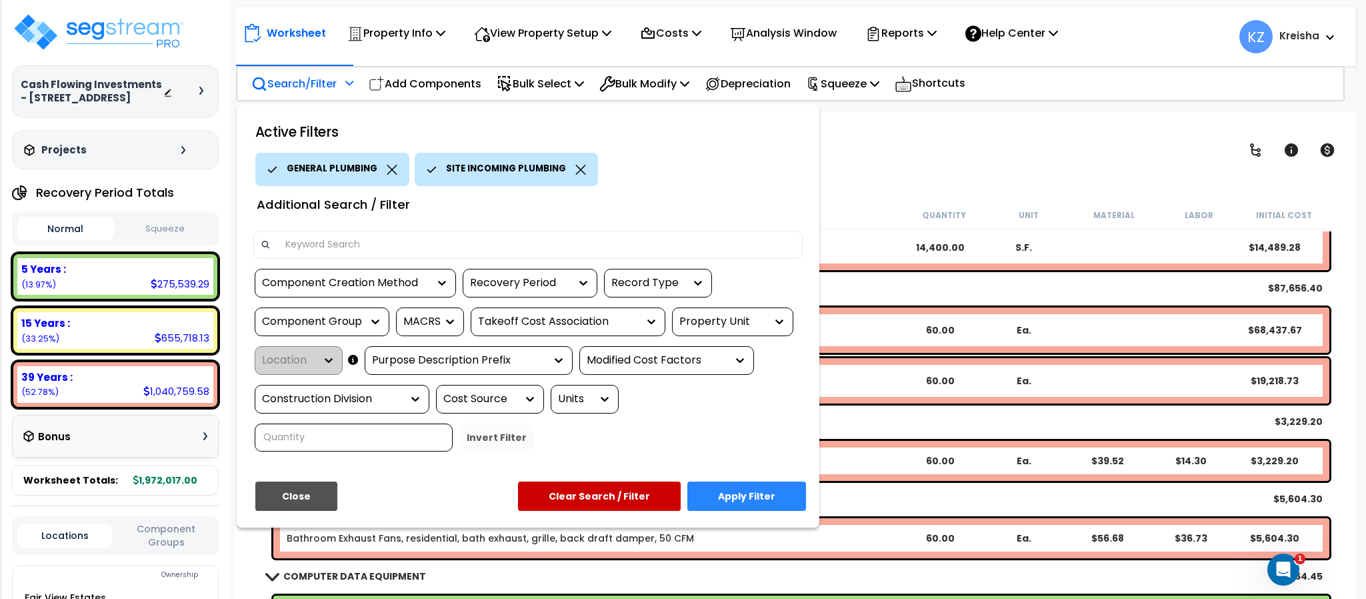
click at [349, 331] on div "Component Group" at bounding box center [322, 321] width 135 height 29
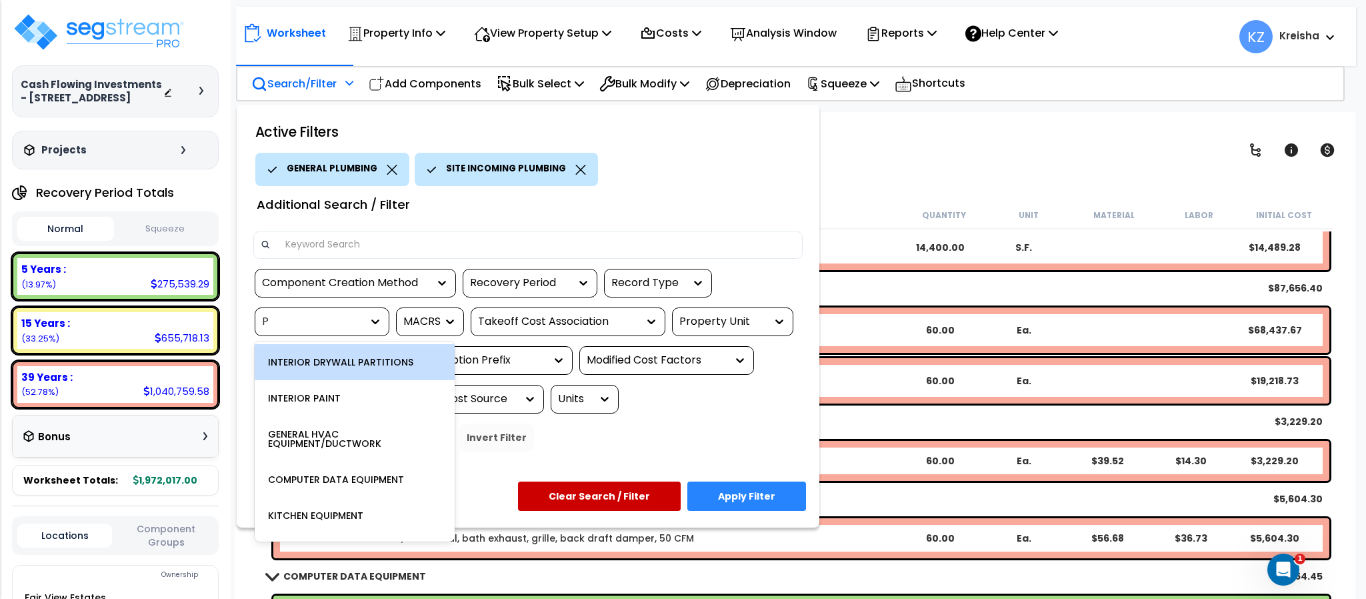
type input "PL"
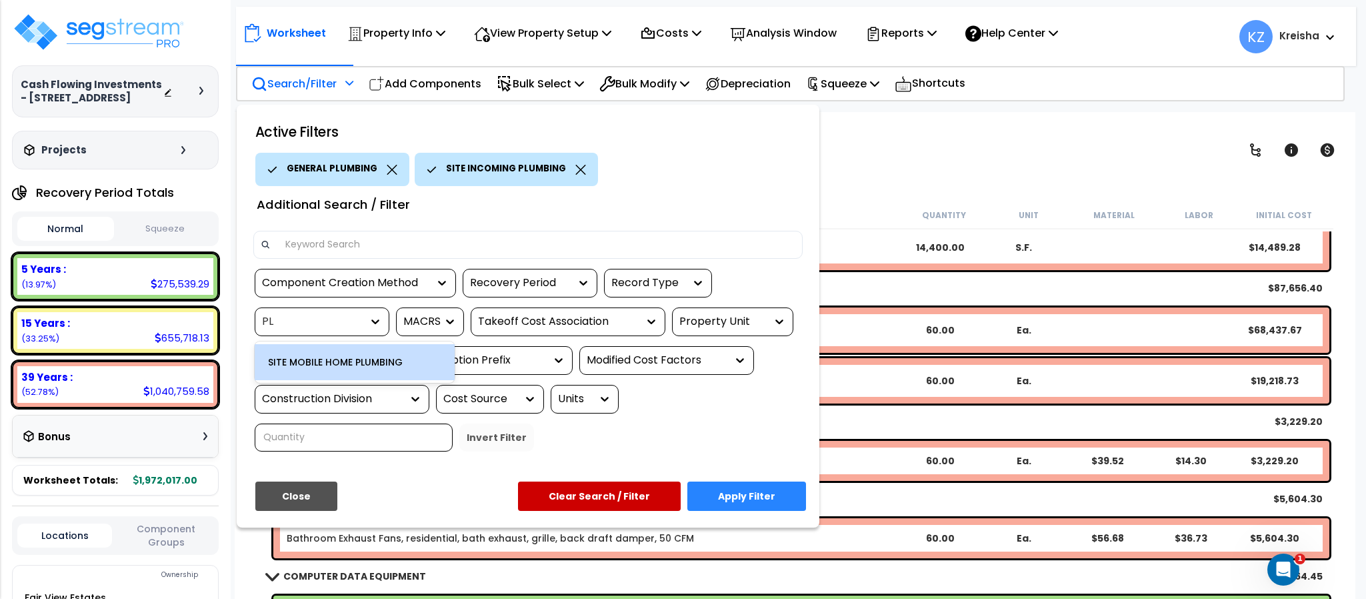
click at [396, 367] on div "SITE MOBILE HOME PLUMBING" at bounding box center [355, 362] width 200 height 36
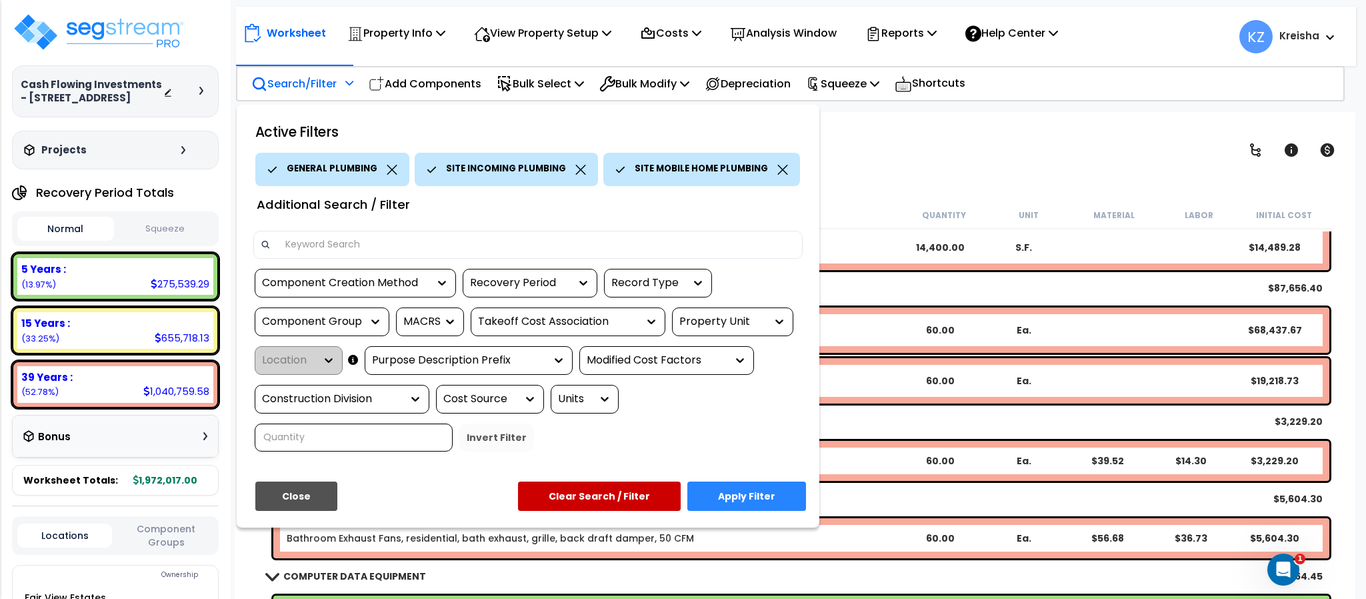
click at [777, 508] on button "Apply Filter" at bounding box center [746, 495] width 119 height 29
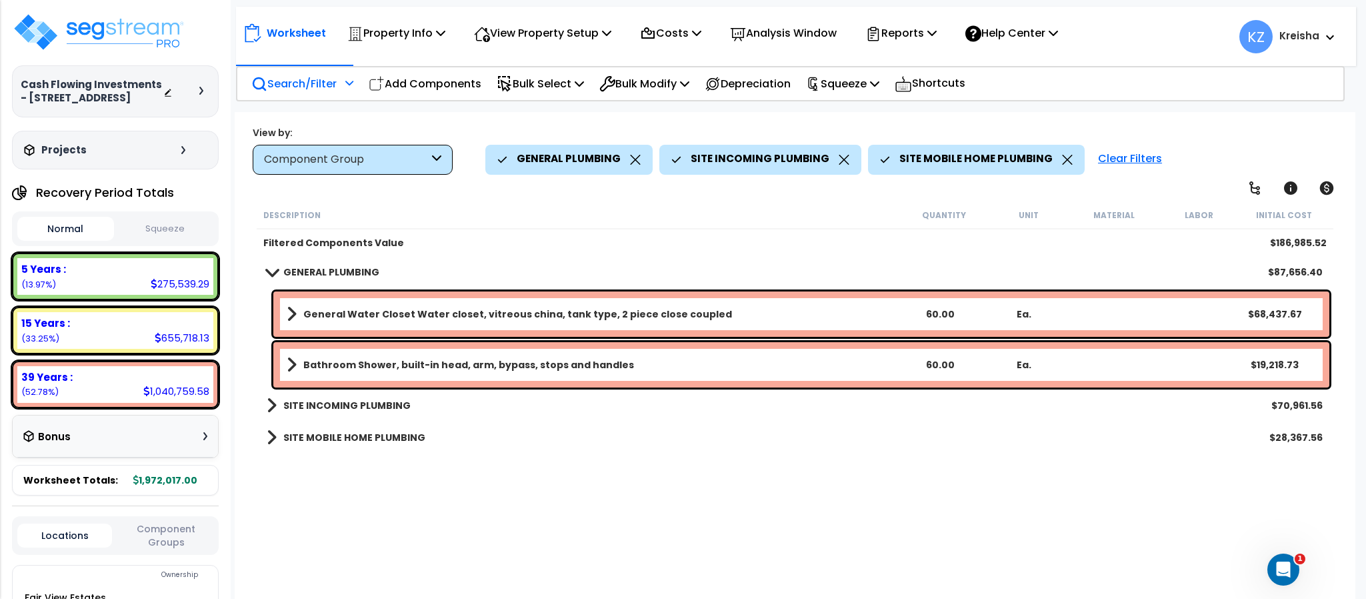
scroll to position [0, 0]
click at [372, 407] on b "SITE INCOMING PLUMBING" at bounding box center [346, 405] width 127 height 13
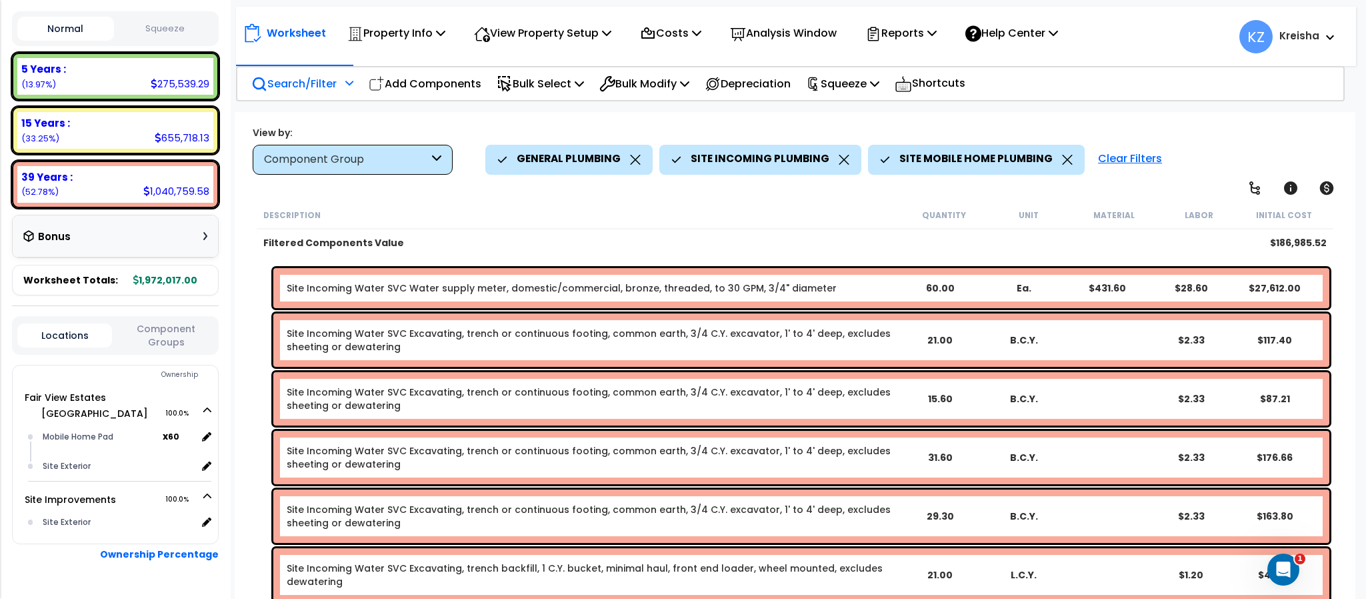
scroll to position [757, 0]
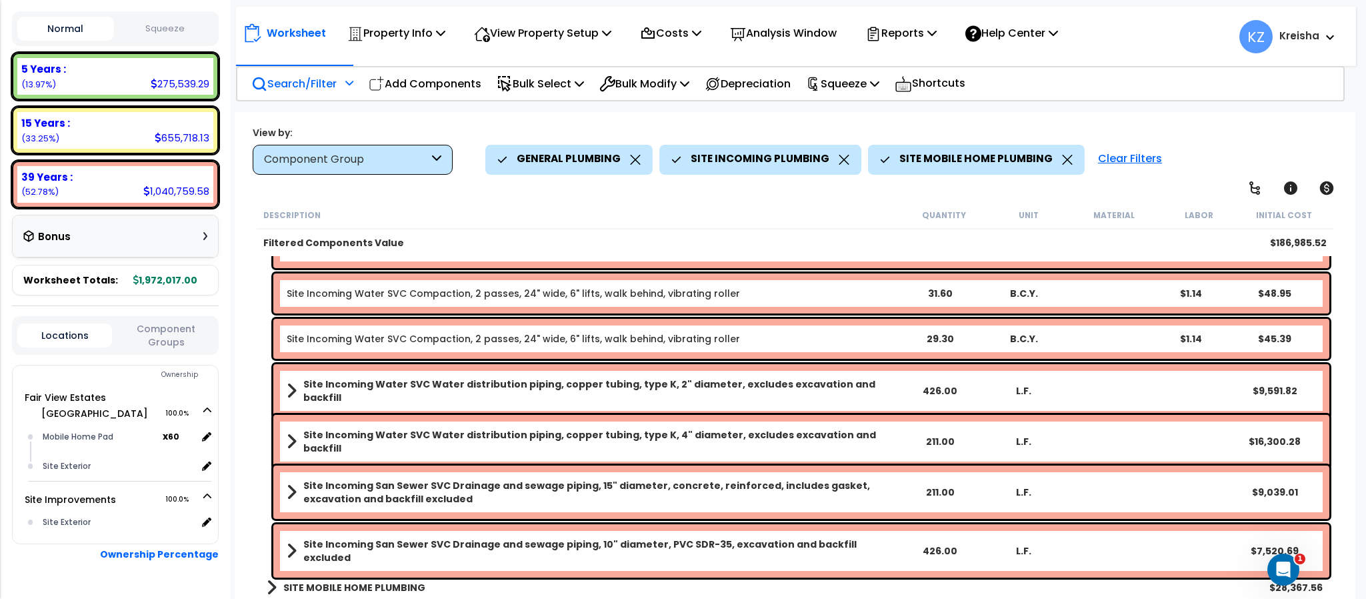
click at [316, 581] on b "SITE MOBILE HOME PLUMBING" at bounding box center [354, 587] width 142 height 13
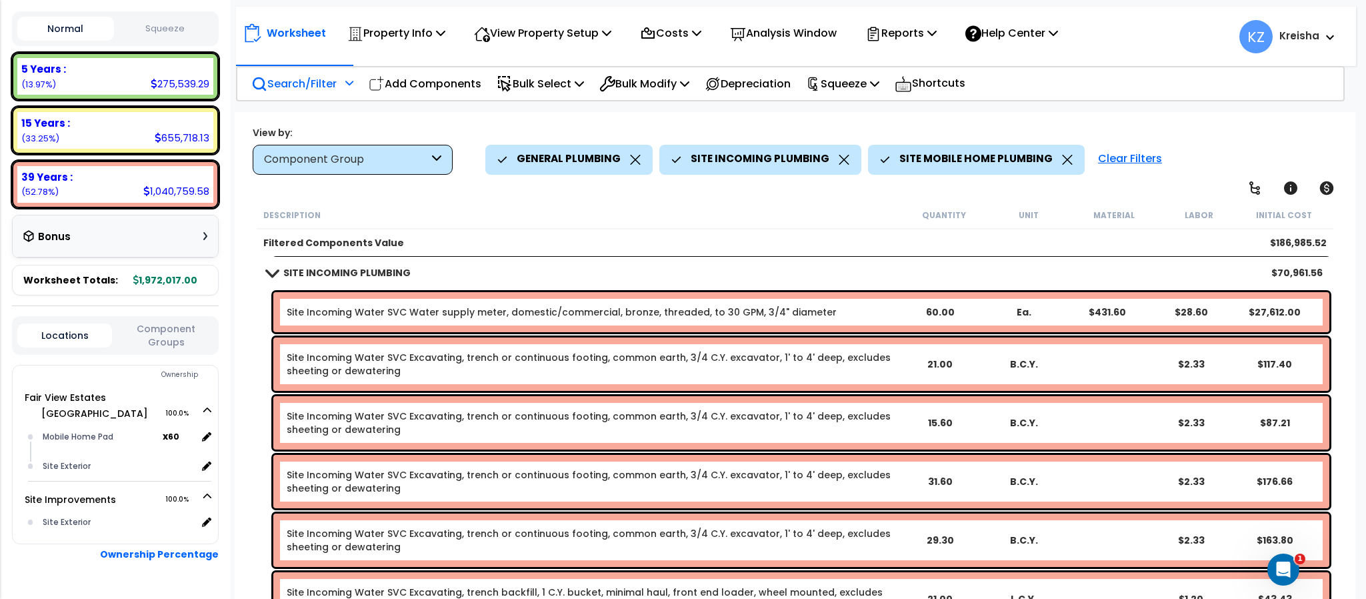
scroll to position [96, 0]
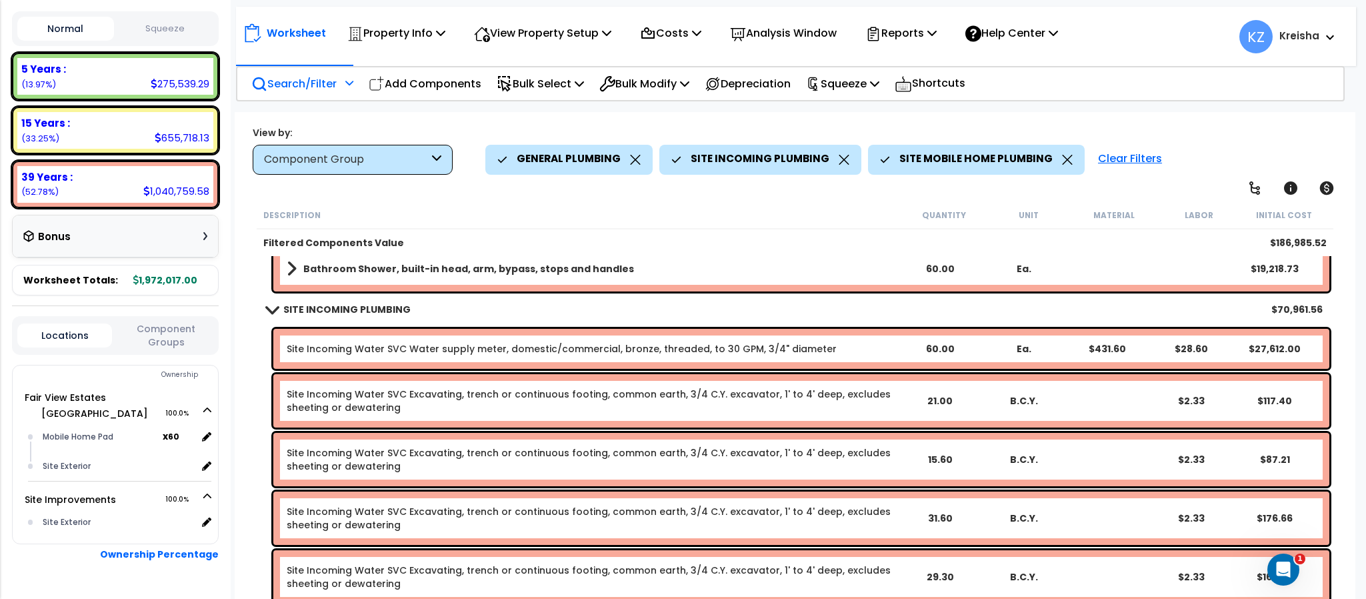
click at [1272, 155] on div "GENERAL PLUMBING SITE INCOMING PLUMBING SITE MOBILE HOME PLUMBING Clear Filters" at bounding box center [913, 159] width 856 height 29
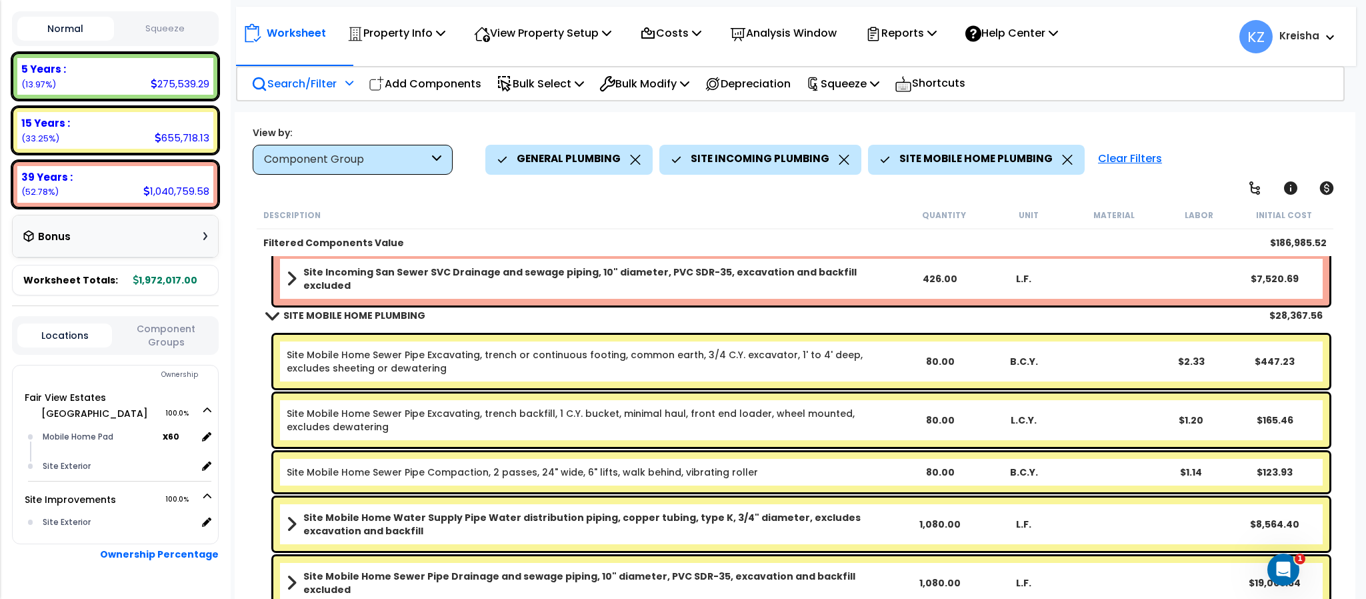
scroll to position [59, 0]
click at [1210, 137] on div "View by: Component Group High to Low (Total Cost)" at bounding box center [794, 149] width 1093 height 49
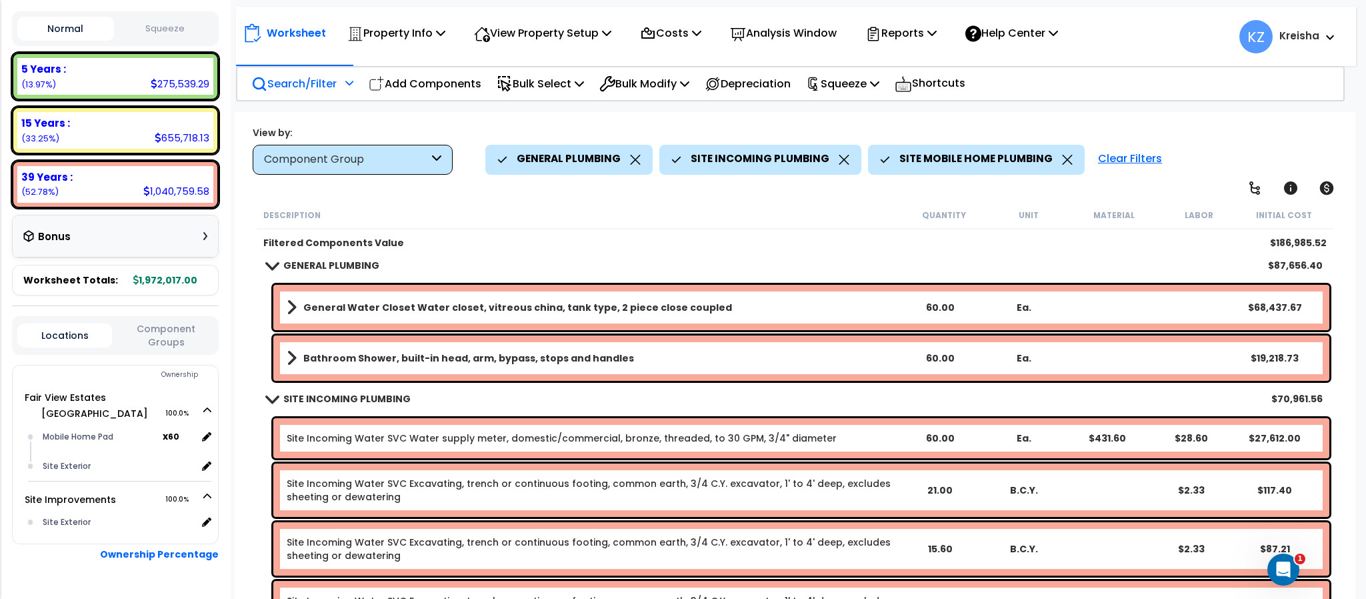
scroll to position [0, 0]
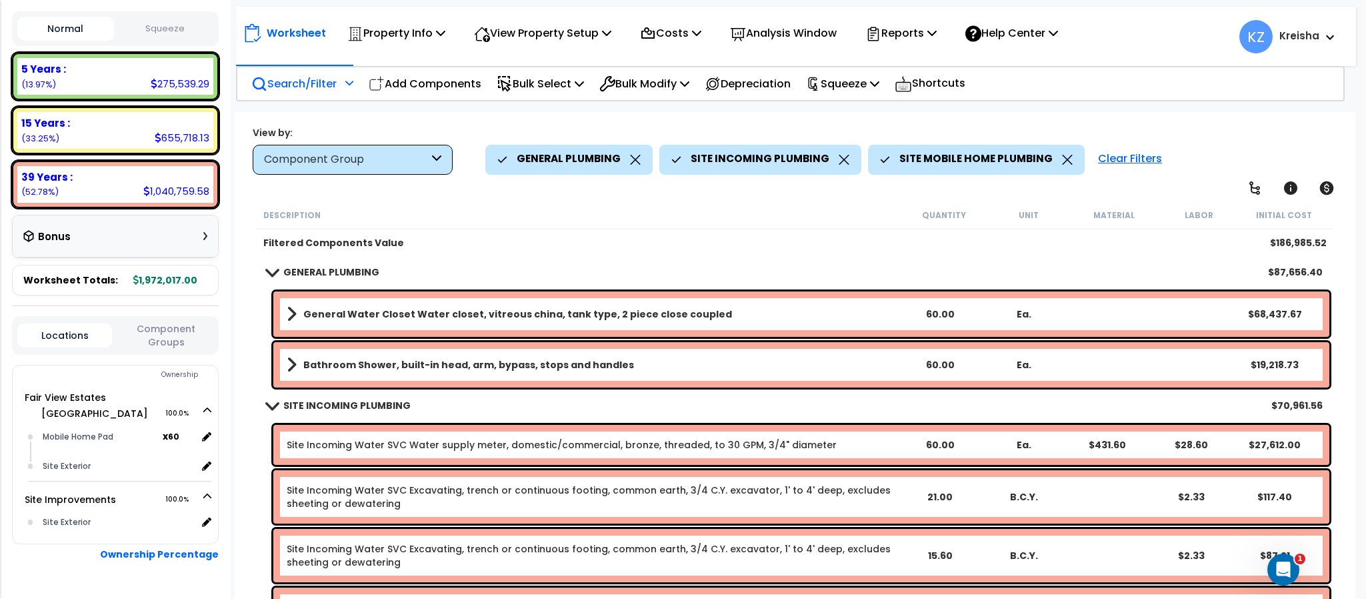
click at [339, 57] on nav "Worksheet Property Info Property Setup Add Property Unit Template property Clon…" at bounding box center [796, 36] width 1120 height 59
click at [332, 76] on p "Search/Filter" at bounding box center [293, 84] width 85 height 18
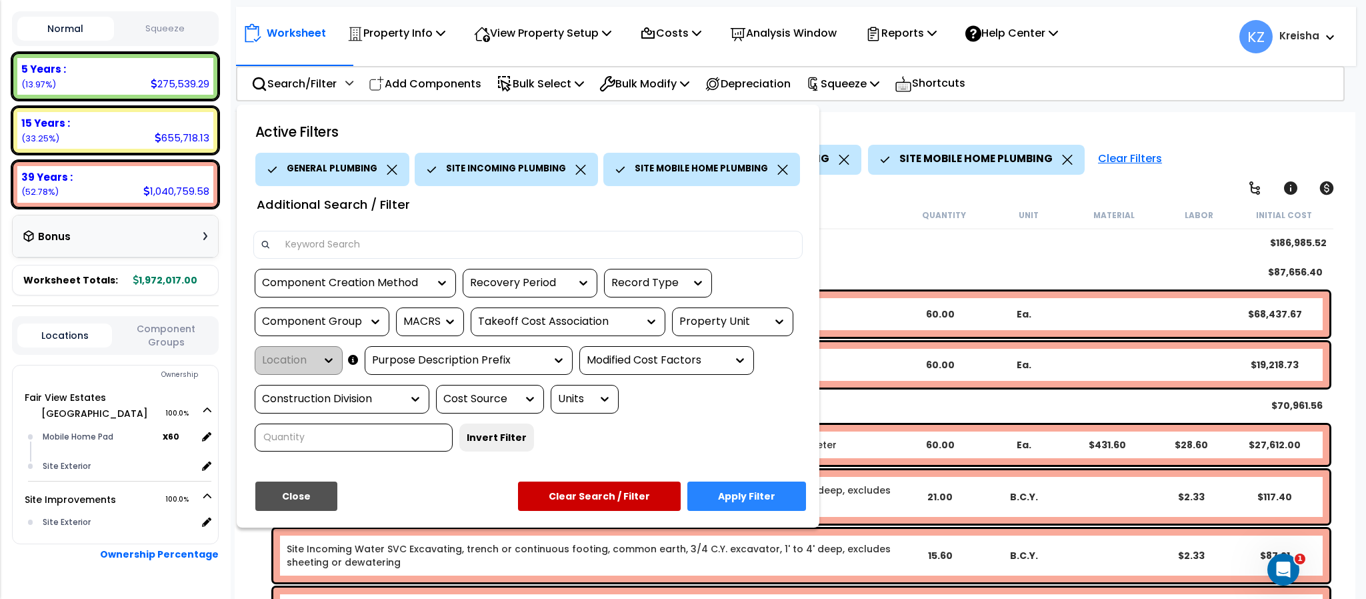
click at [338, 236] on input at bounding box center [536, 245] width 518 height 20
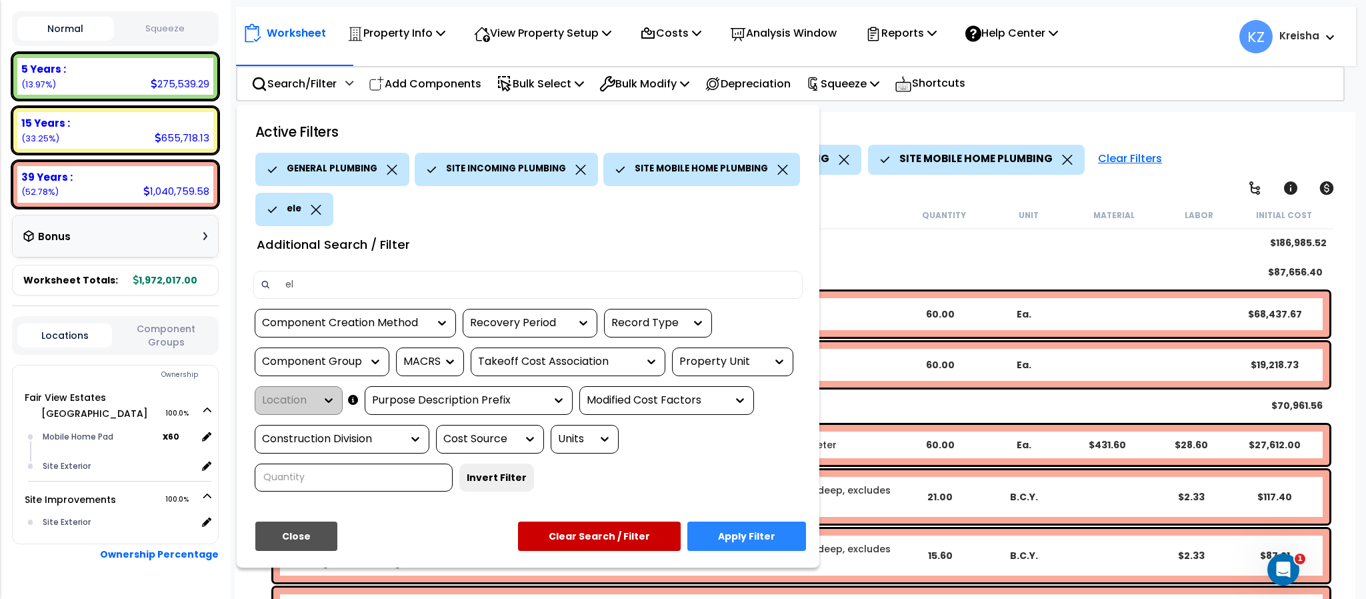
type input "e"
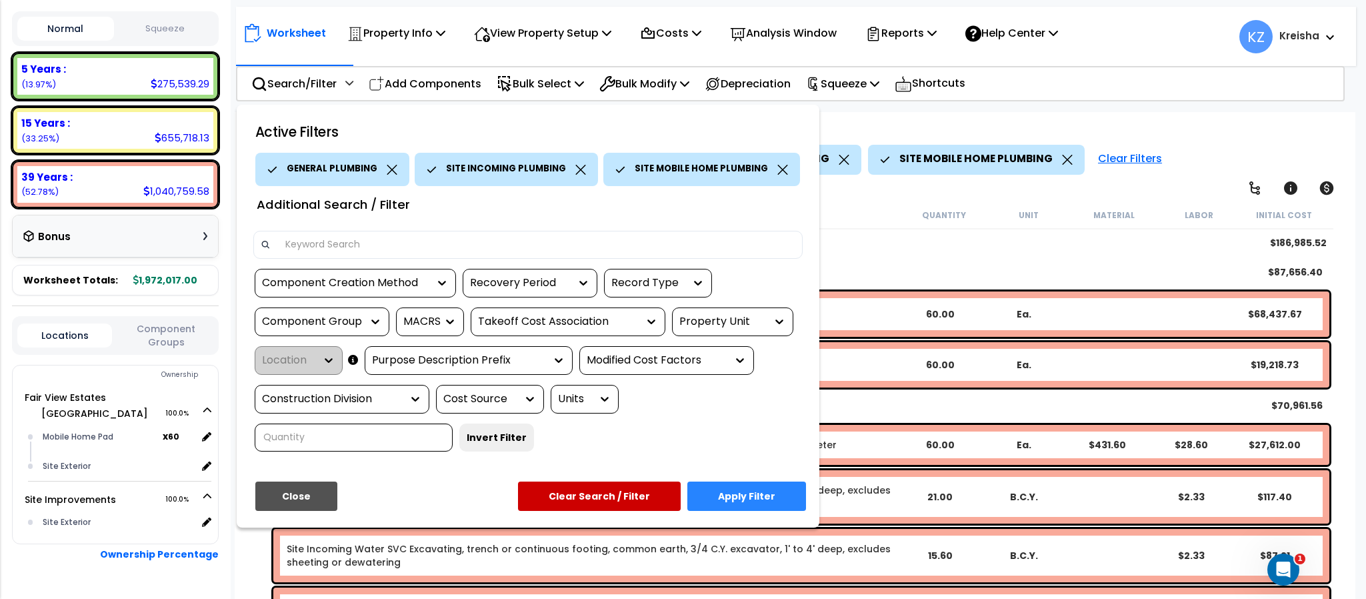
click at [344, 311] on div "Component Group" at bounding box center [322, 321] width 135 height 29
click at [342, 309] on div "Component Group" at bounding box center [322, 321] width 135 height 29
click at [365, 319] on div at bounding box center [372, 321] width 20 height 13
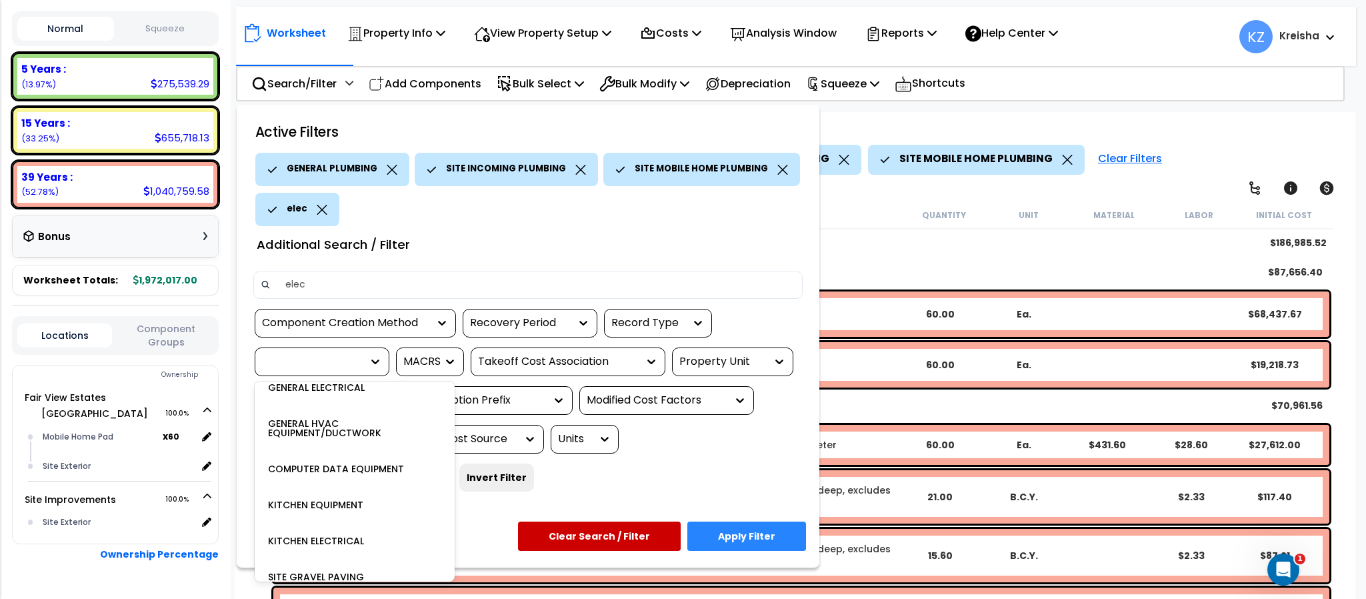
scroll to position [200, 0]
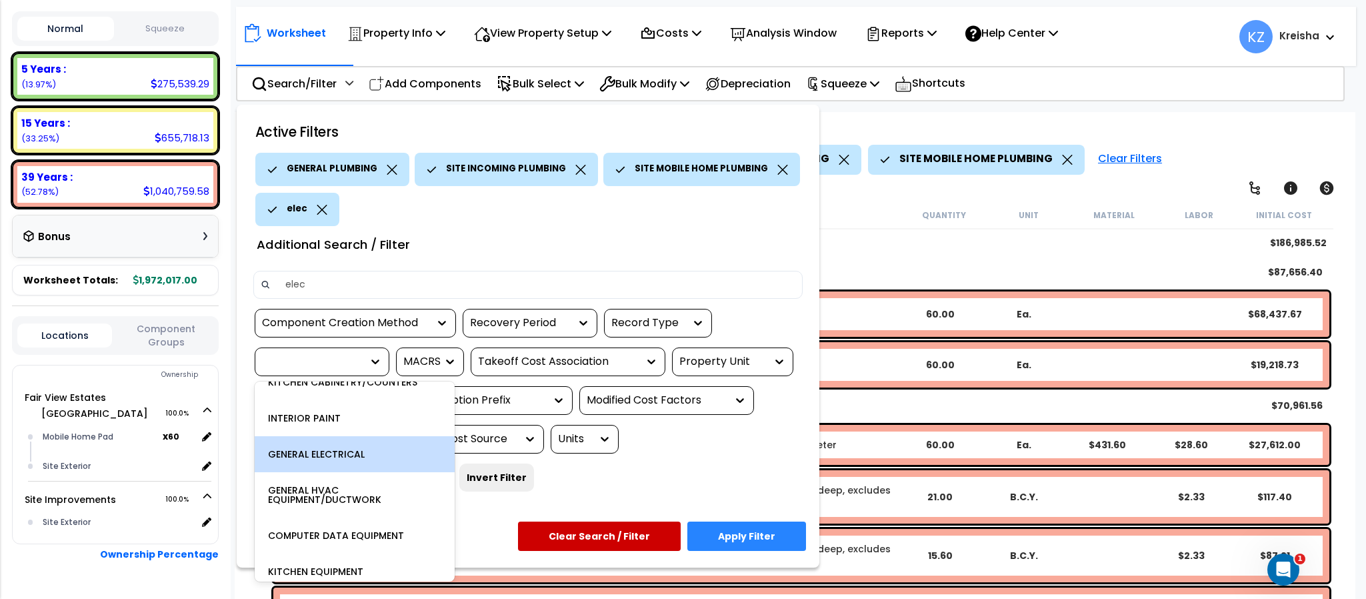
type input "elec"
click at [340, 460] on div "None MOBILE HOMES EXTERIOR DOORS INTERIOR DRYWALL PARTITIONS INTERIOR DOORS KIT…" at bounding box center [355, 481] width 200 height 200
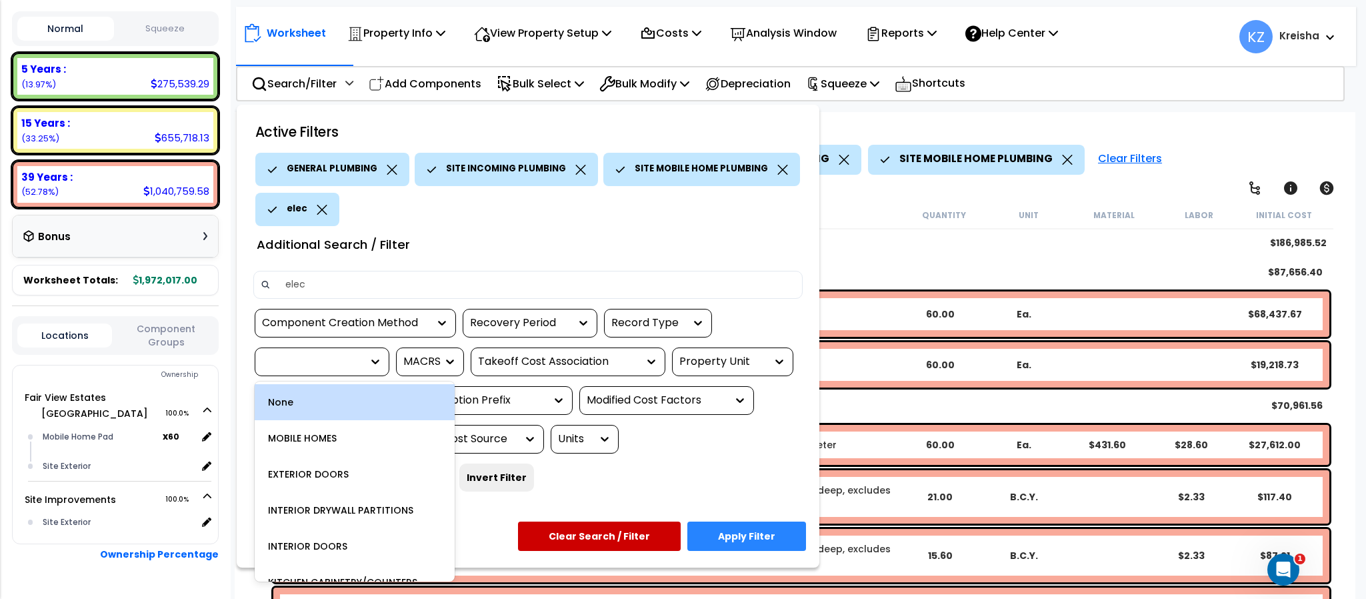
click at [320, 214] on div "elec" at bounding box center [297, 209] width 84 height 33
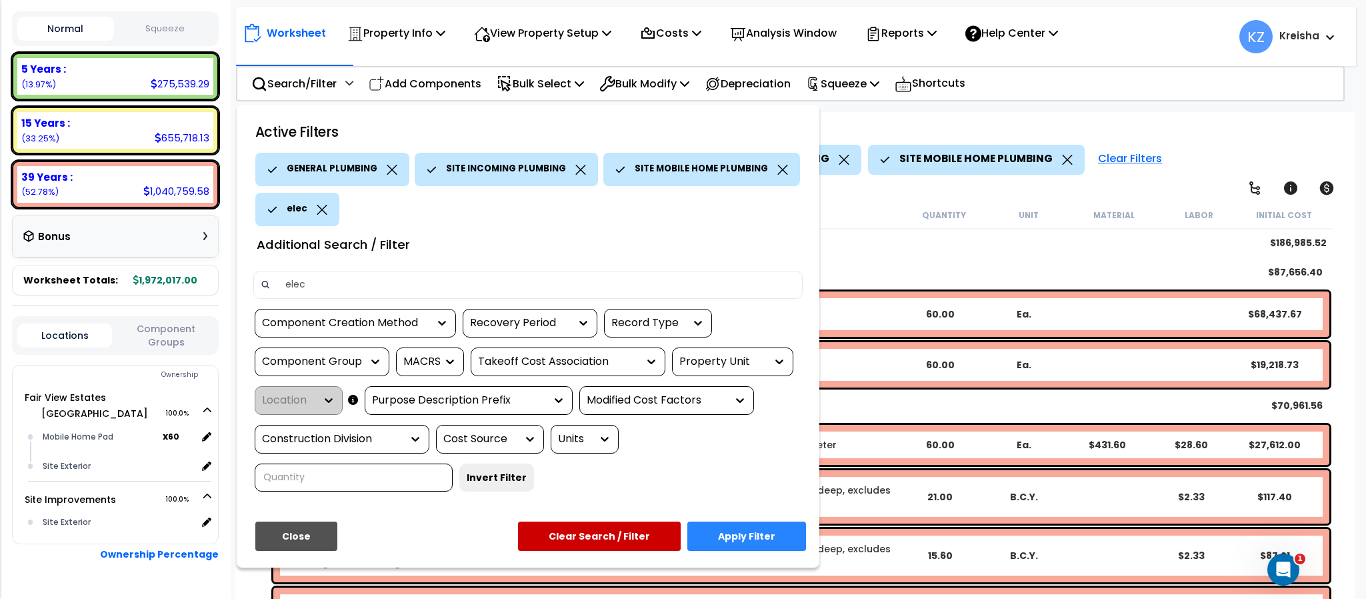
click at [323, 205] on icon at bounding box center [322, 210] width 11 height 10
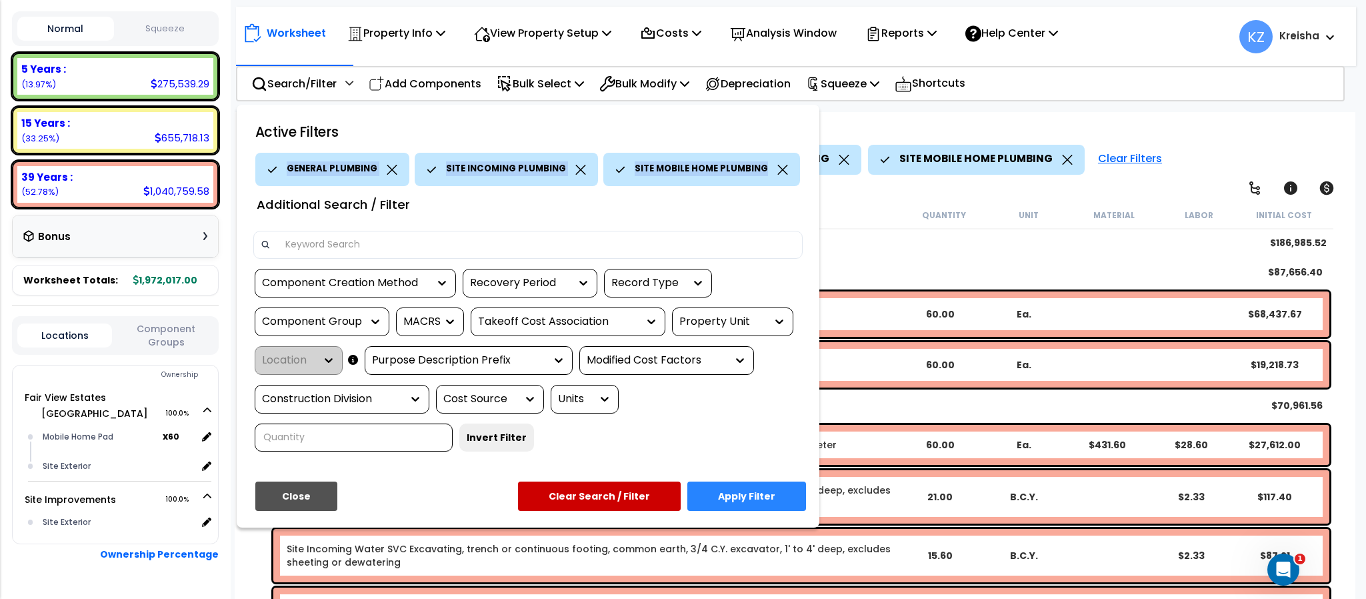
click at [331, 334] on div "Component Group" at bounding box center [322, 321] width 135 height 29
click at [342, 317] on div "Component Group" at bounding box center [312, 321] width 100 height 15
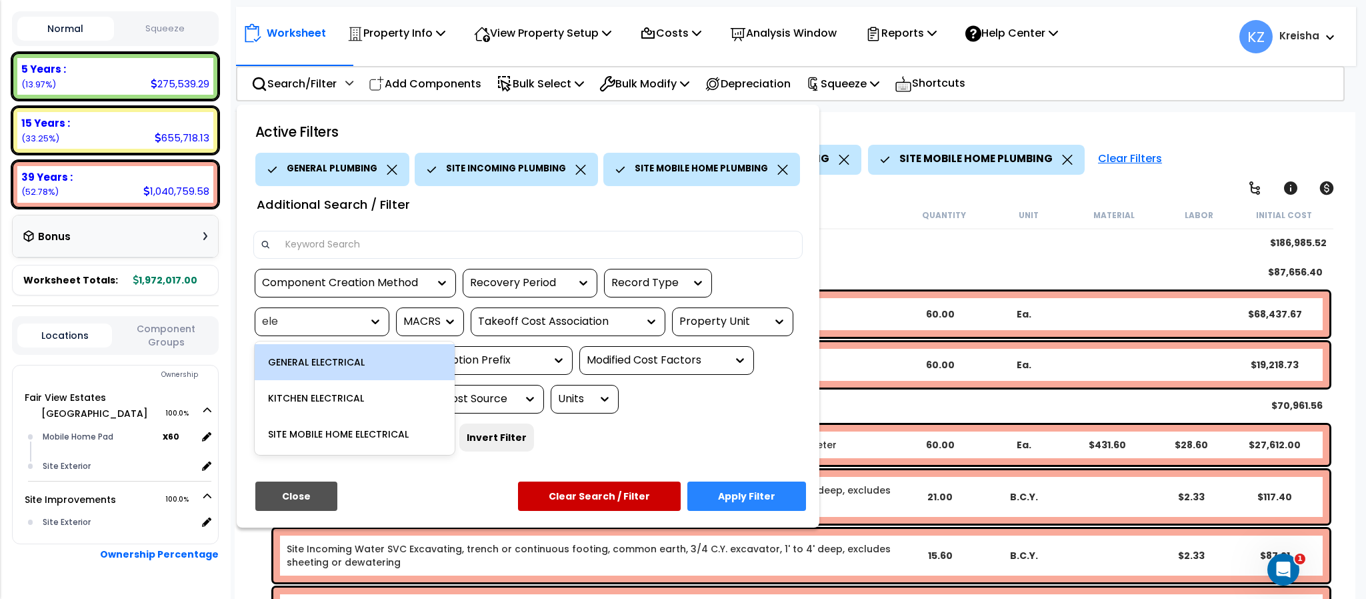
type input "elec"
click at [343, 358] on div "GENERAL ELECTRICAL" at bounding box center [355, 362] width 200 height 36
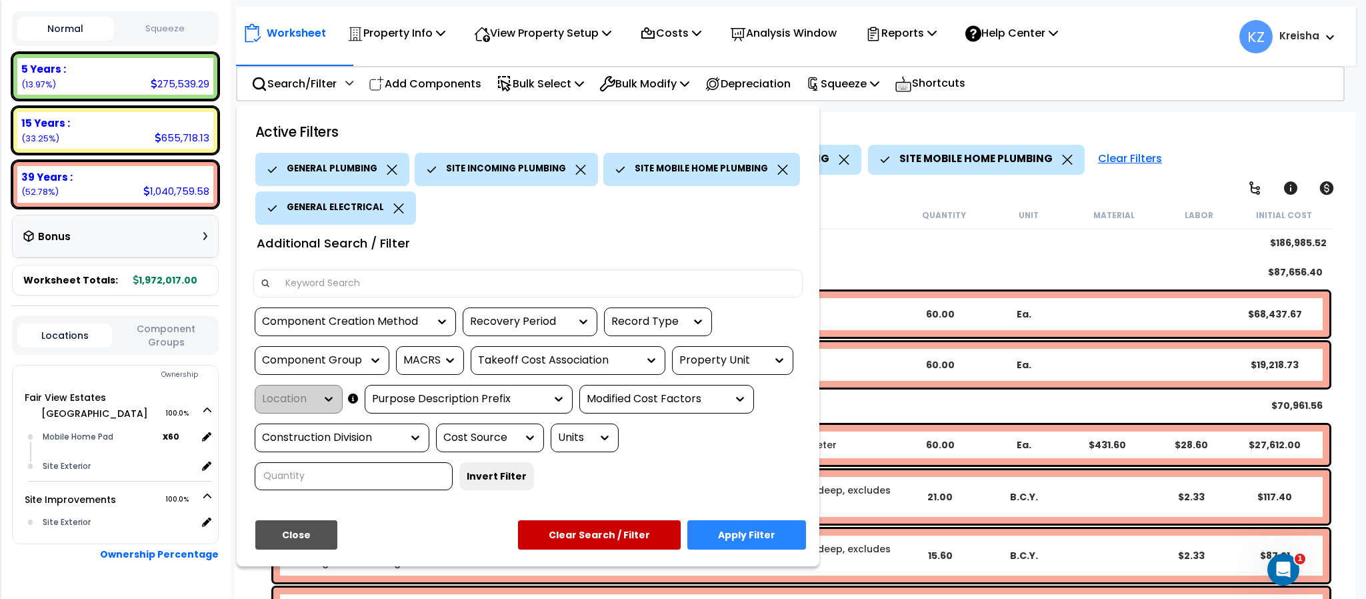
click at [332, 359] on div "Component Group" at bounding box center [312, 360] width 100 height 15
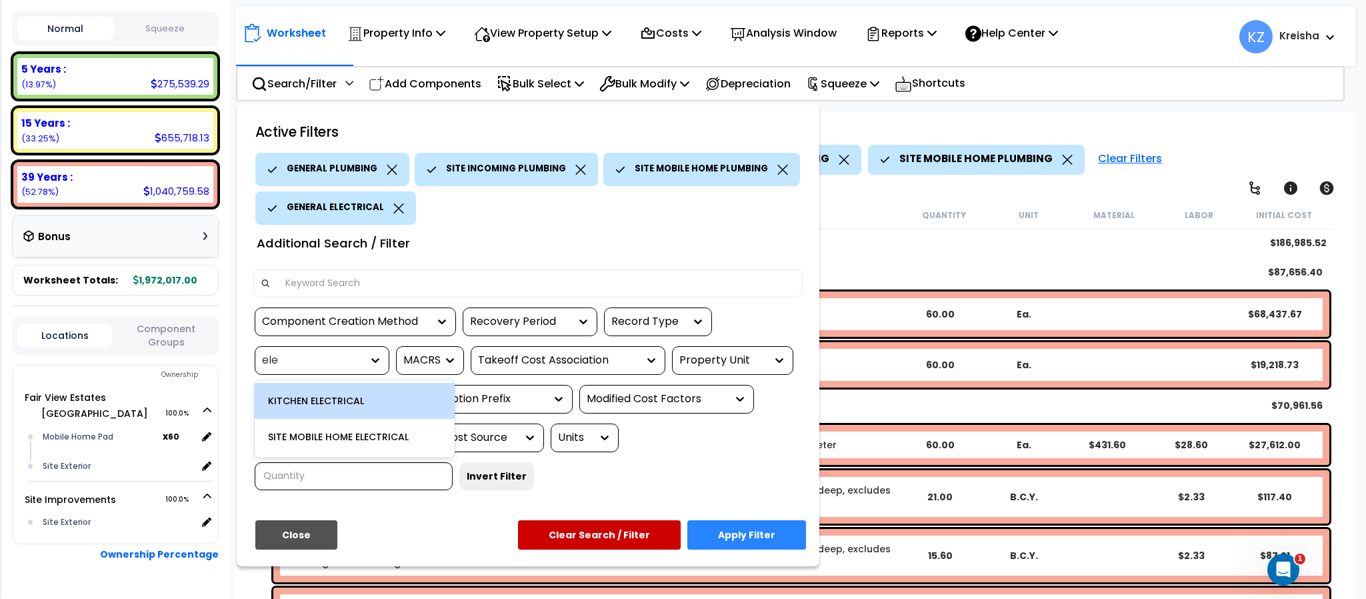
type input "elec"
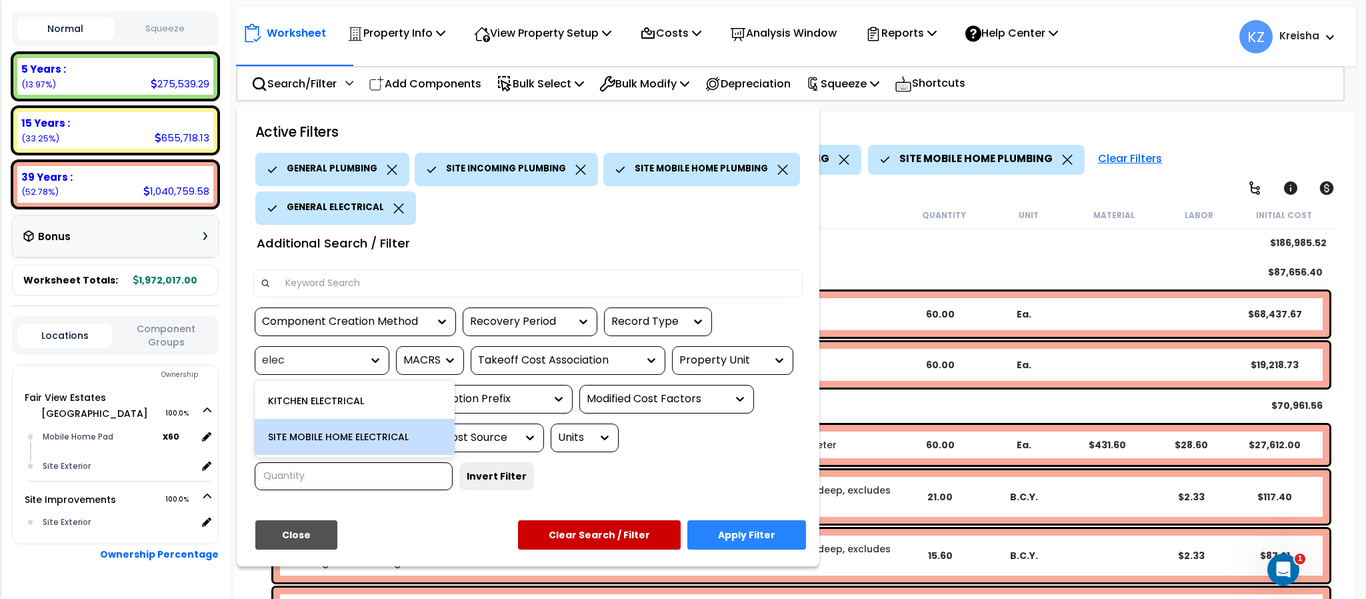
click at [337, 436] on div "SITE MOBILE HOME ELECTRICAL" at bounding box center [355, 437] width 200 height 36
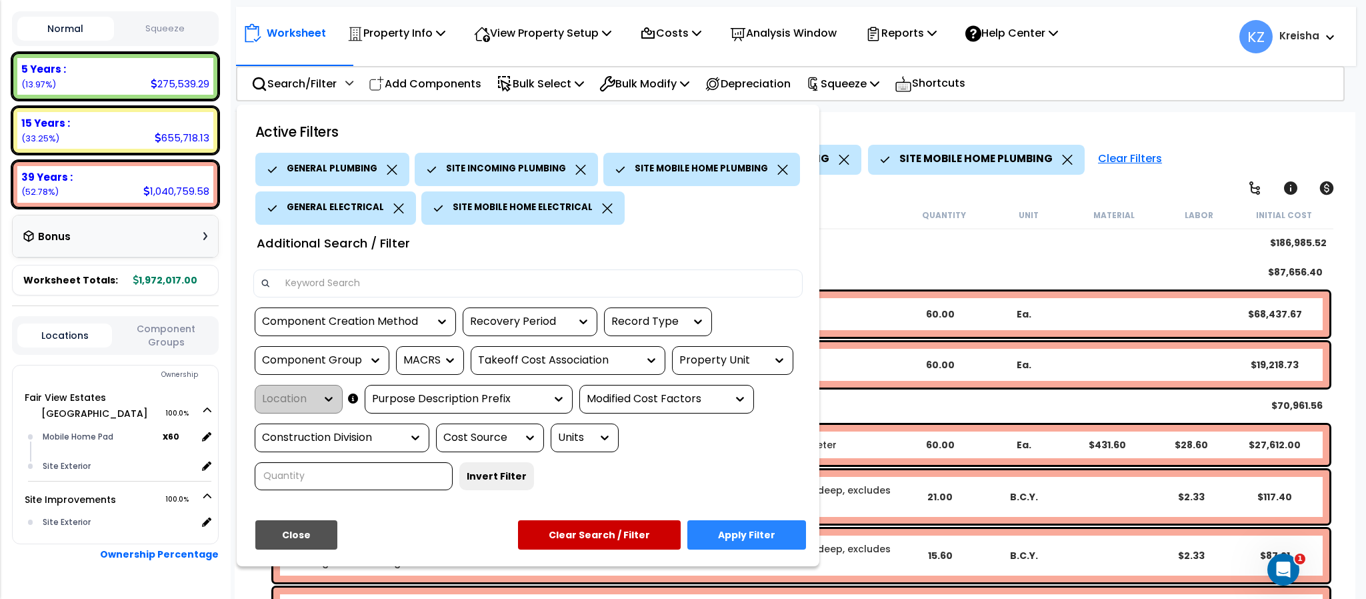
click at [777, 531] on button "Apply Filter" at bounding box center [746, 534] width 119 height 29
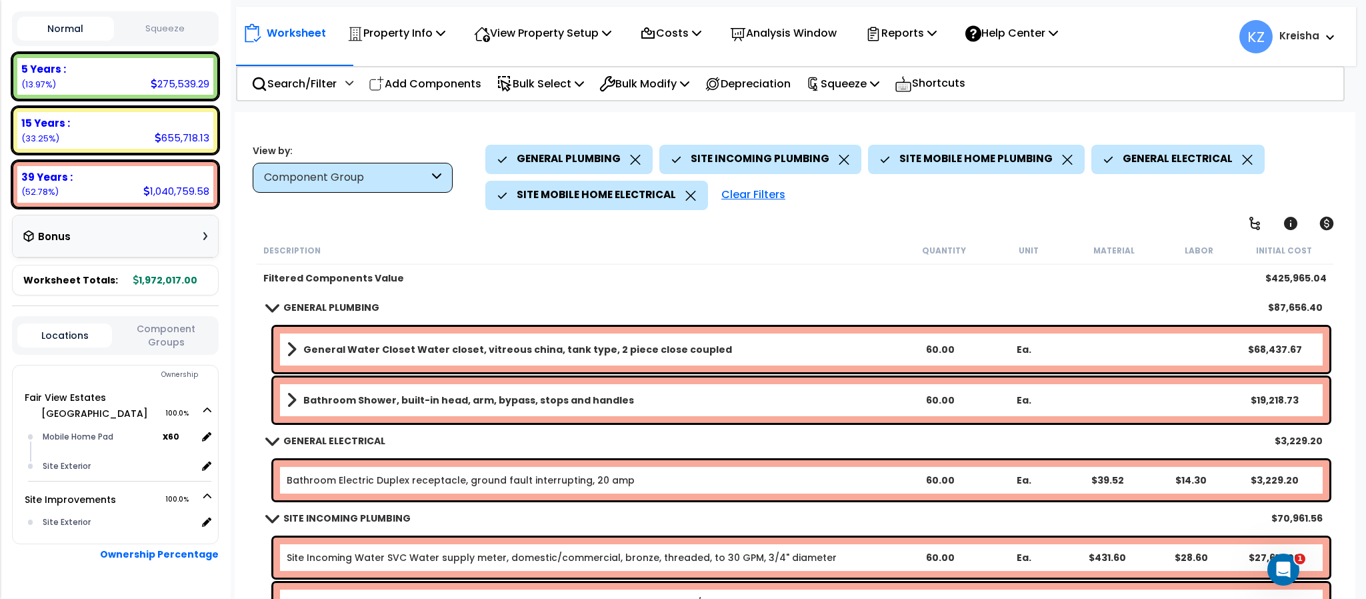
scroll to position [400, 0]
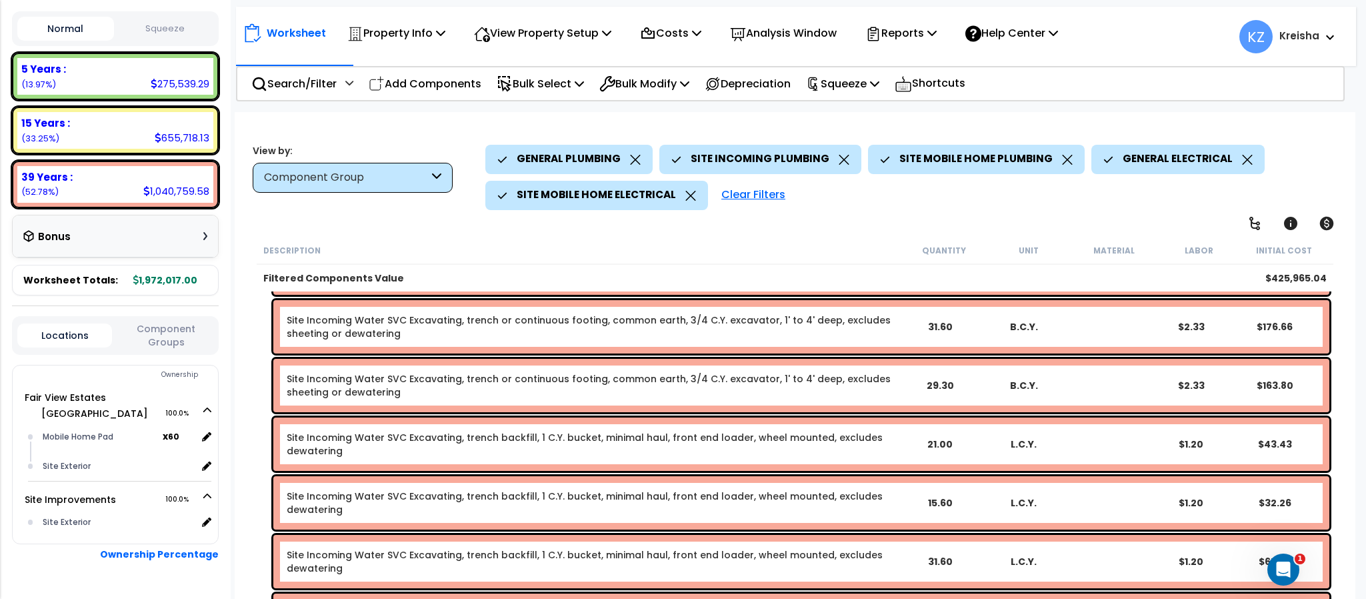
click at [154, 328] on b "Locations Component Groups Ownership Fair View Estates Mobile Home Park 100.0%" at bounding box center [115, 466] width 207 height 322
click at [144, 347] on button "Component Groups" at bounding box center [166, 335] width 95 height 28
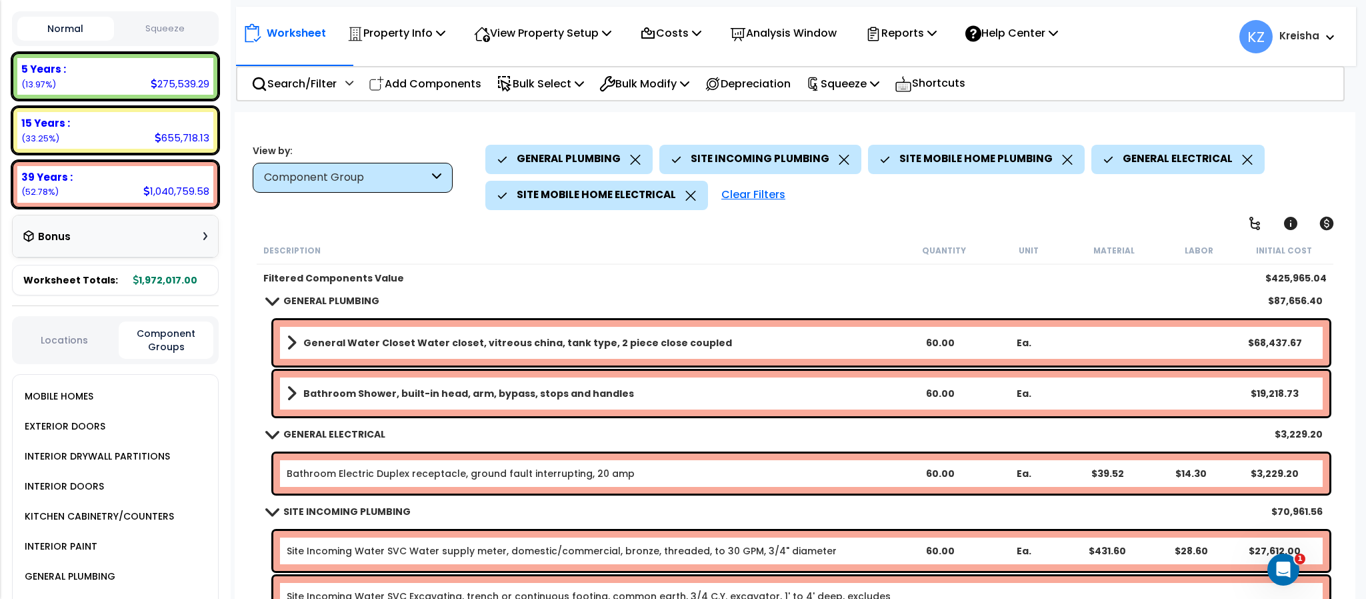
scroll to position [0, 0]
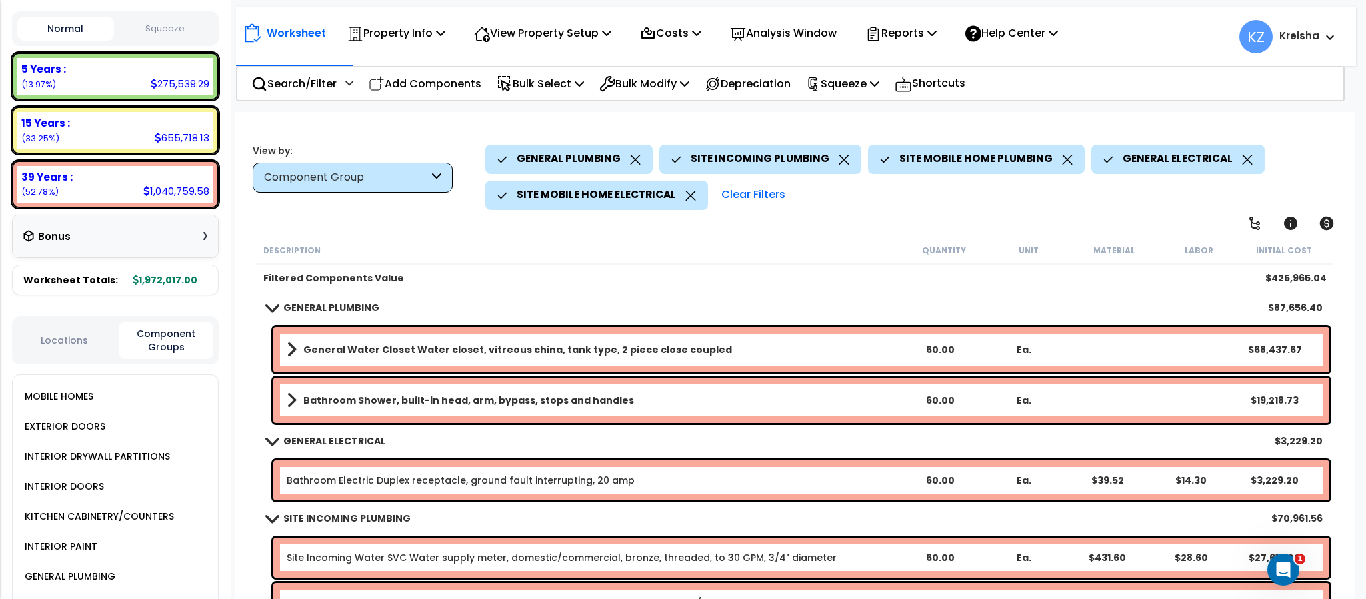
click at [736, 182] on div "Clear Filters" at bounding box center [753, 195] width 77 height 29
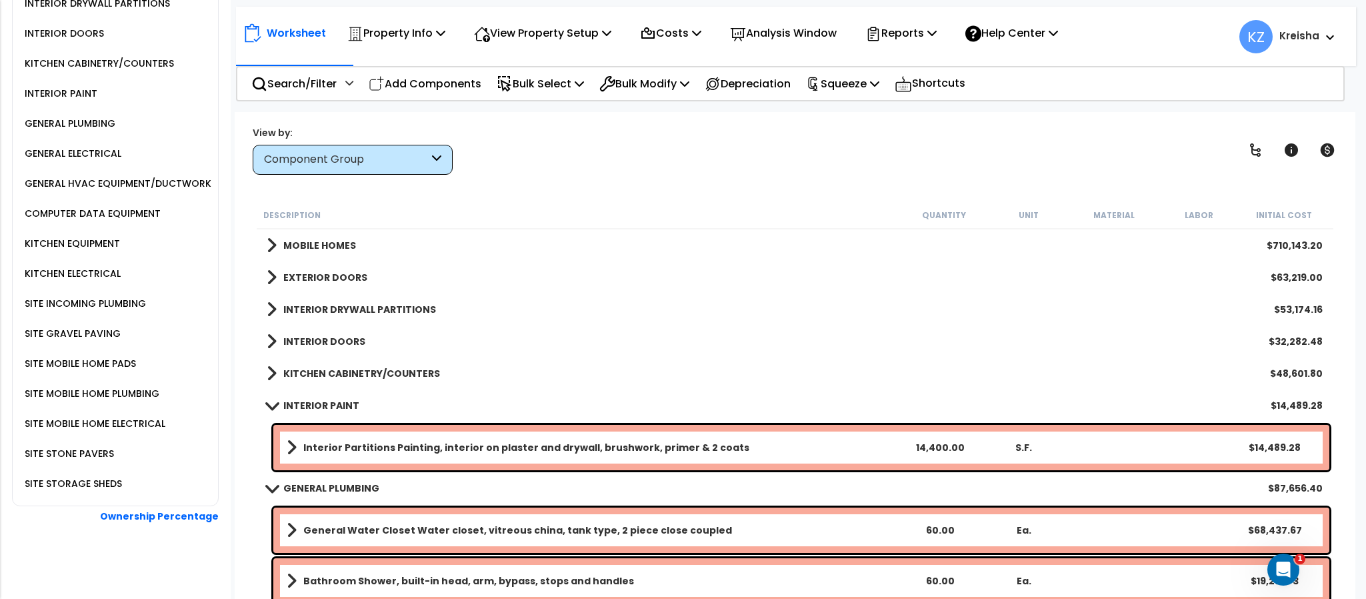
scroll to position [656, 0]
click at [87, 429] on div "SITE MOBILE HOME ELECTRICAL" at bounding box center [93, 421] width 144 height 16
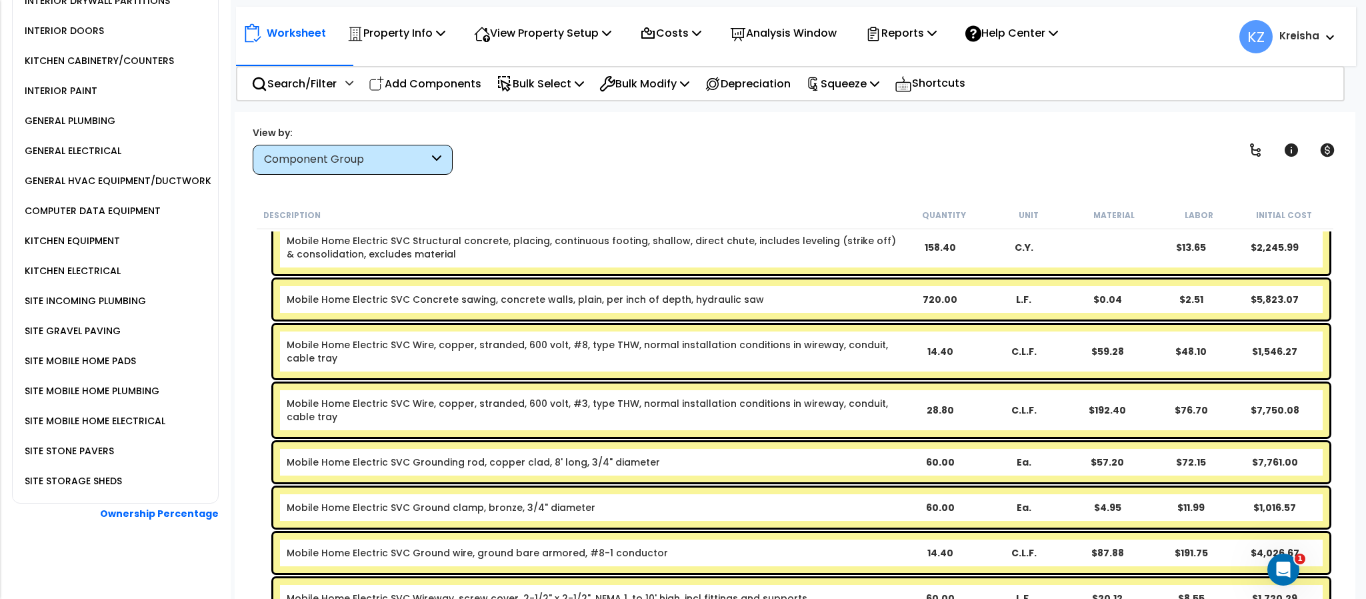
scroll to position [748, 0]
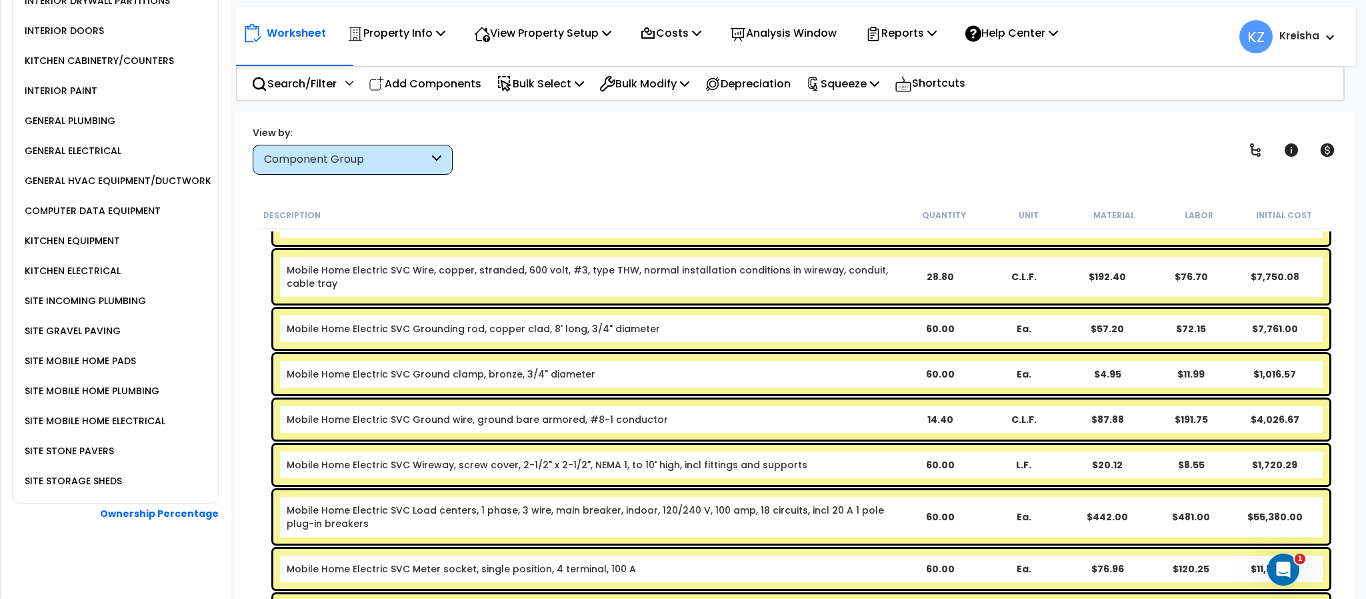
click at [543, 142] on div "View by: Component Group High to Low (Total Cost)" at bounding box center [794, 149] width 1093 height 49
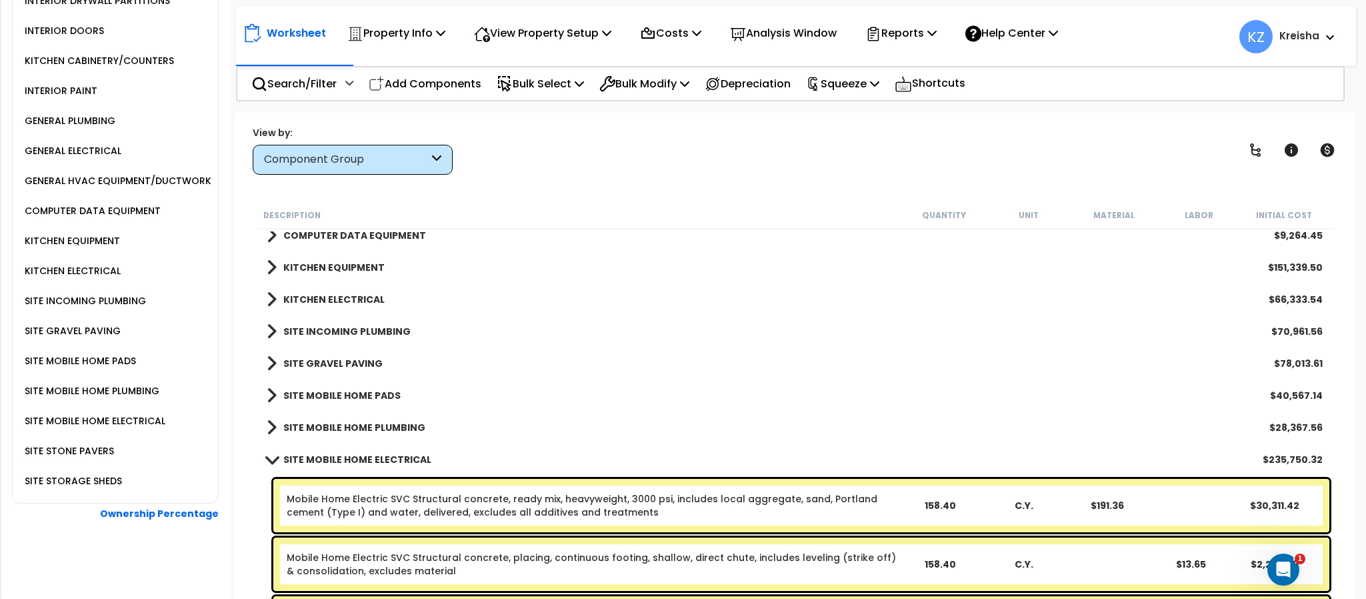
scroll to position [333, 0]
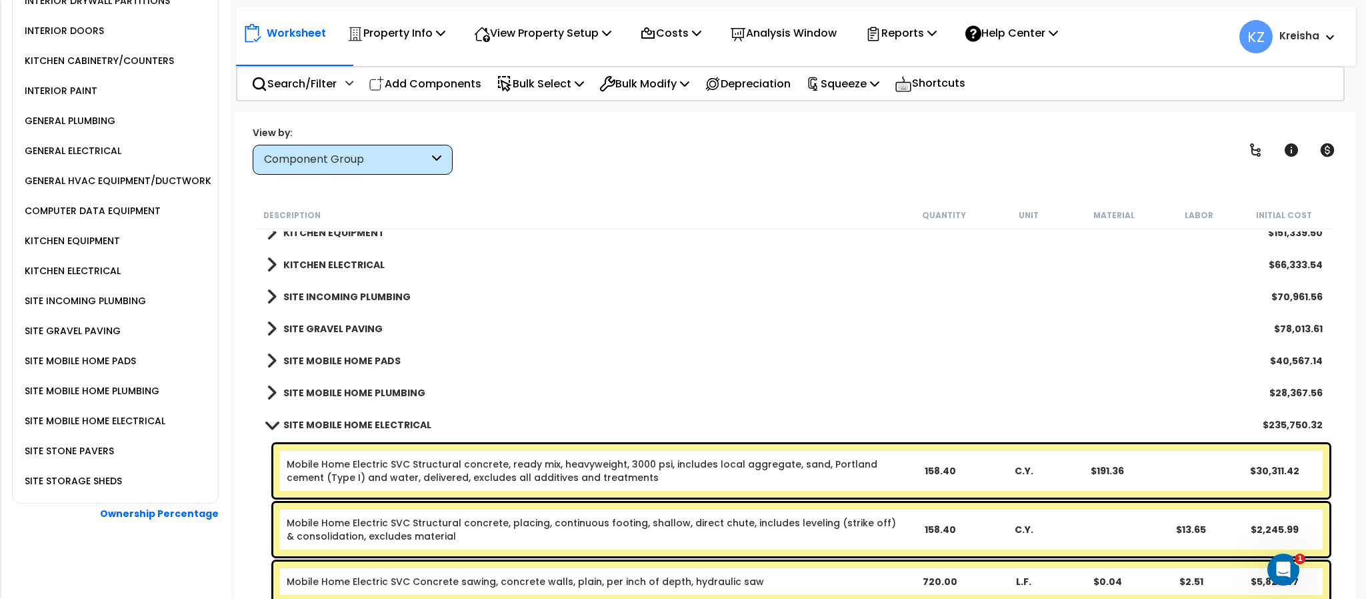
click at [376, 386] on b "SITE MOBILE HOME PLUMBING" at bounding box center [354, 392] width 142 height 13
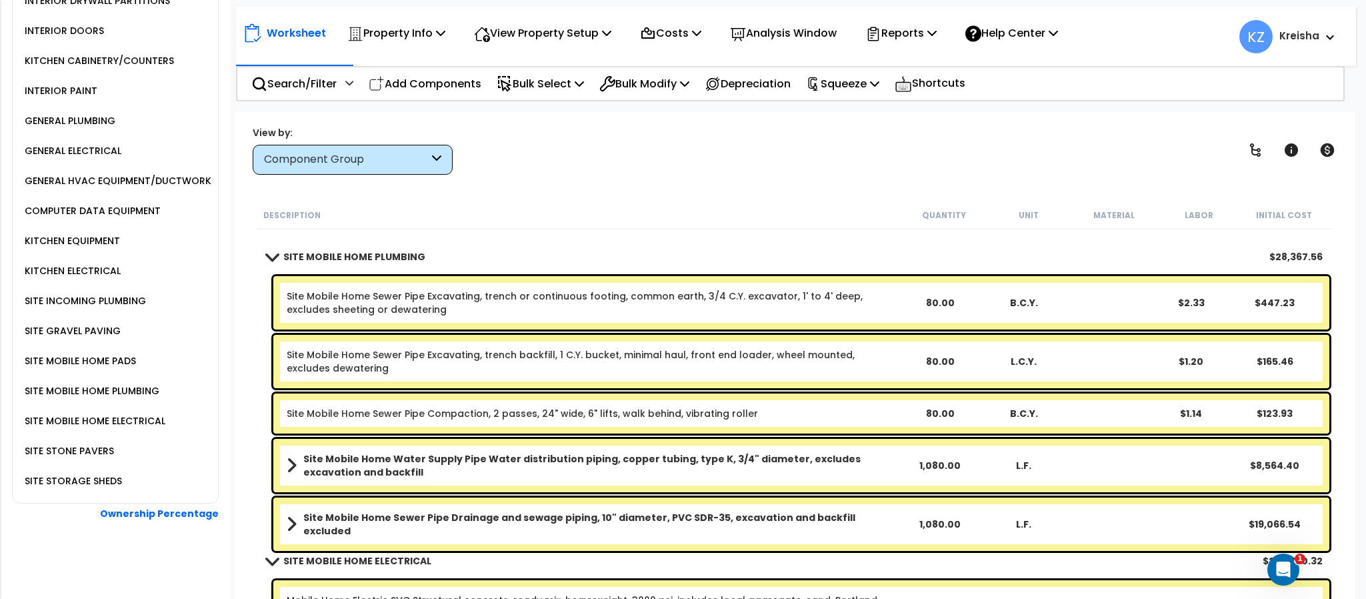
scroll to position [467, 0]
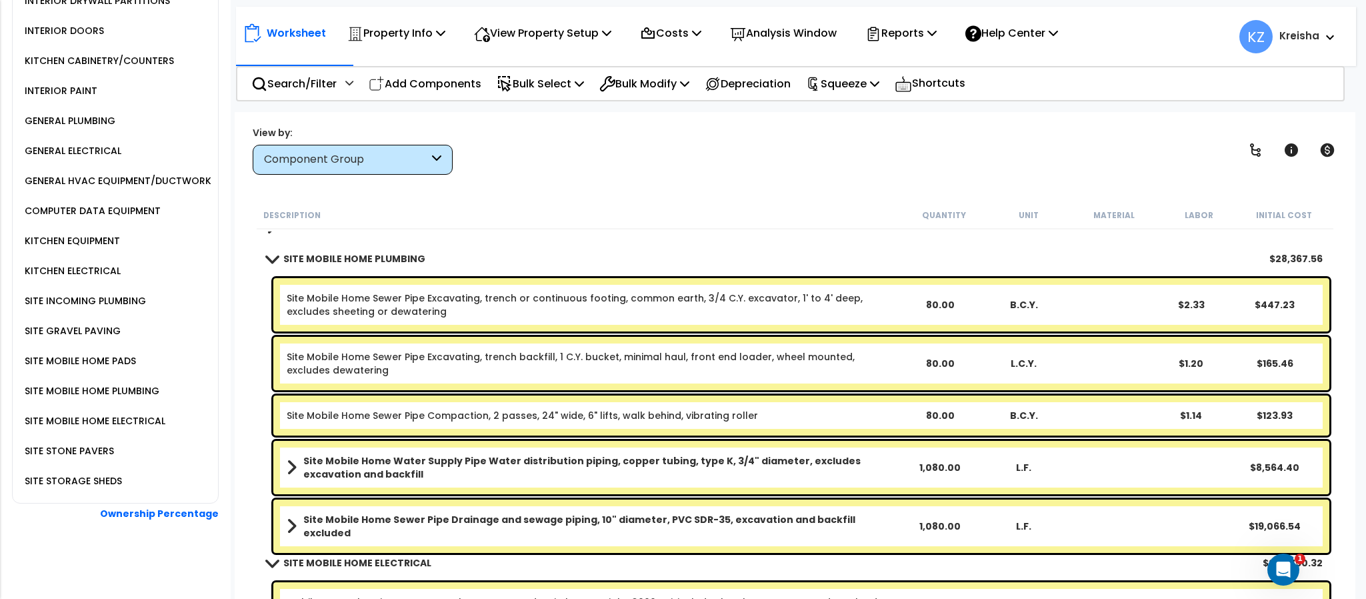
click at [1192, 153] on div "View by: Component Group High to Low (Total Cost)" at bounding box center [794, 149] width 1093 height 49
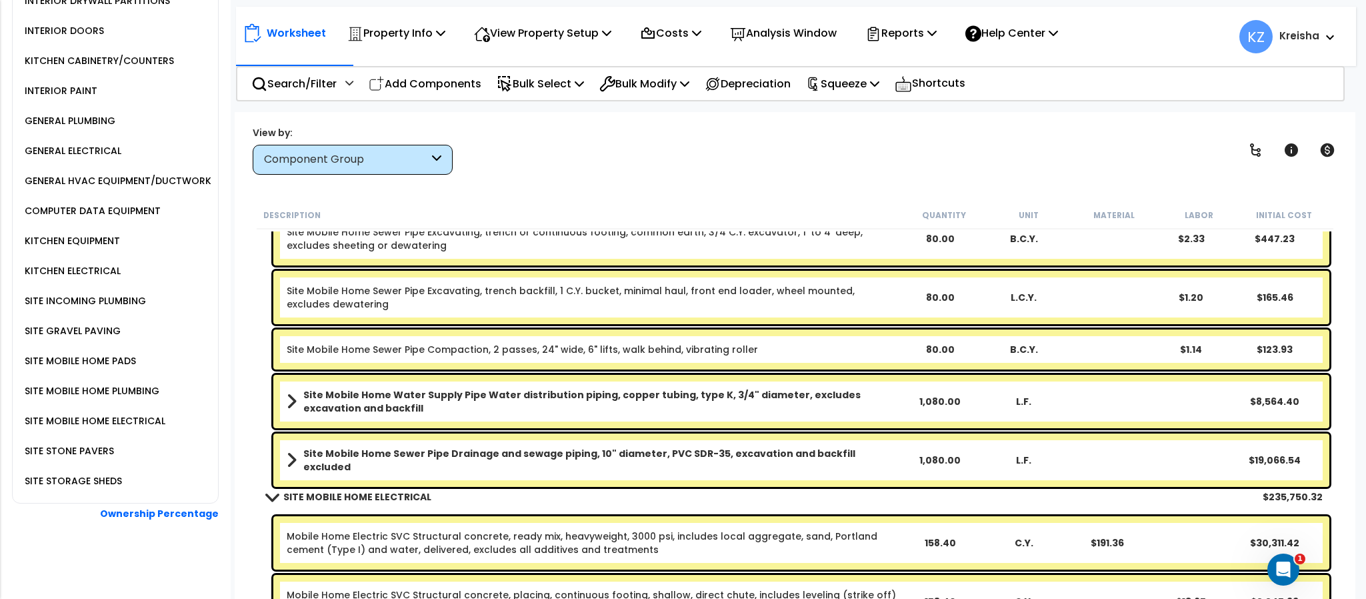
click at [308, 453] on b "Site Mobile Home Sewer Pipe Drainage and sewage piping, 10" diameter, PVC SDR-3…" at bounding box center [600, 460] width 595 height 27
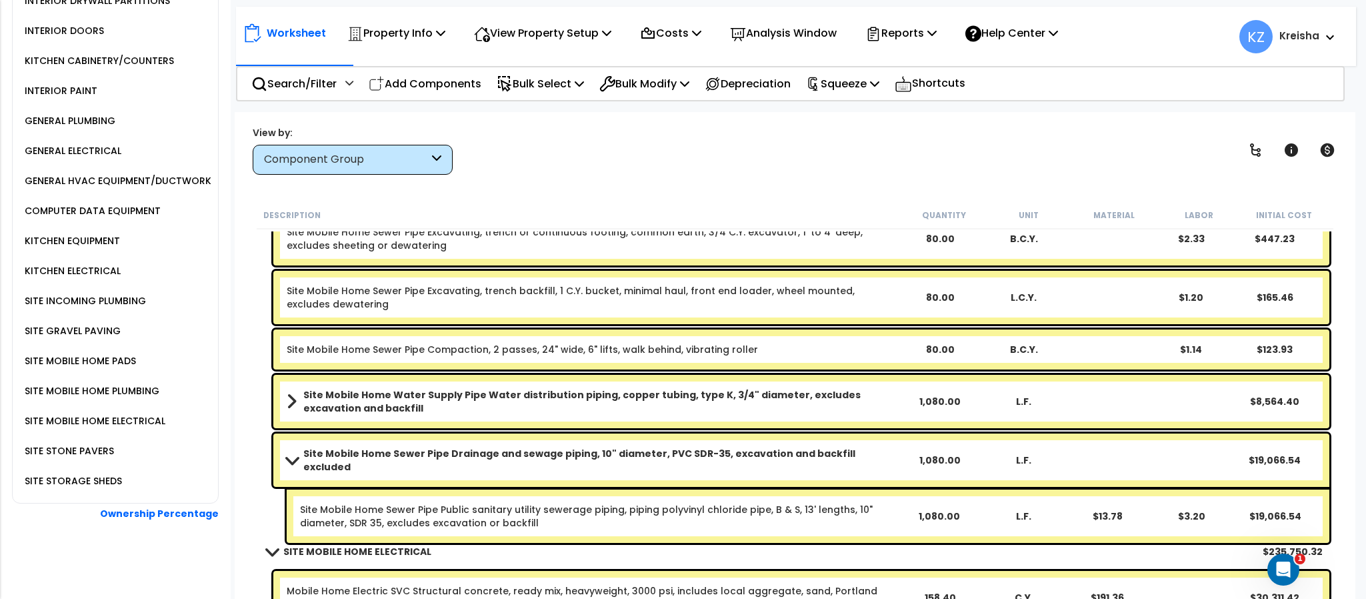
click at [295, 458] on span at bounding box center [292, 460] width 19 height 10
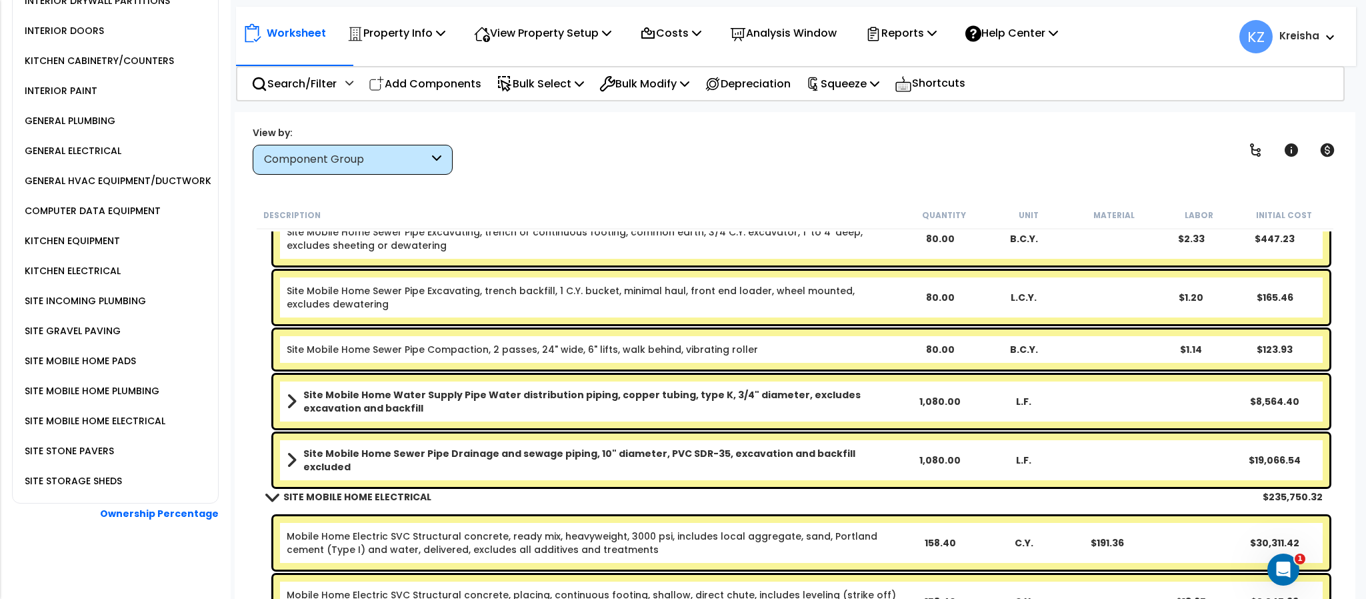
click at [295, 458] on span at bounding box center [292, 460] width 10 height 19
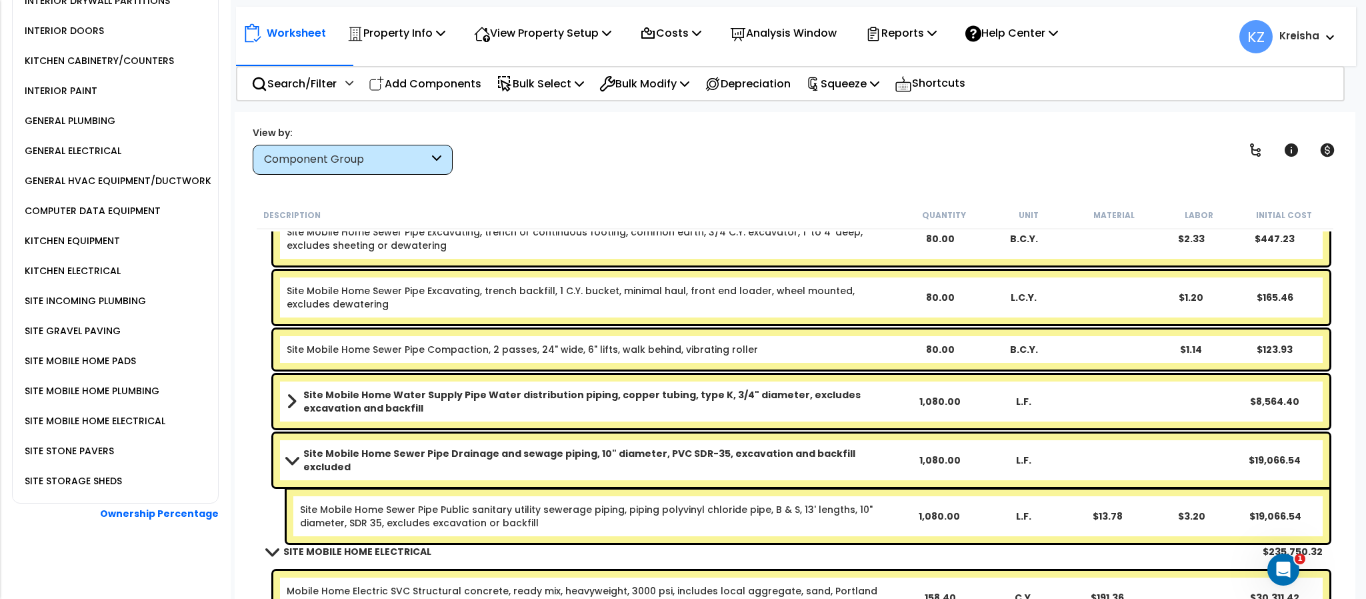
click at [295, 456] on span at bounding box center [292, 460] width 19 height 10
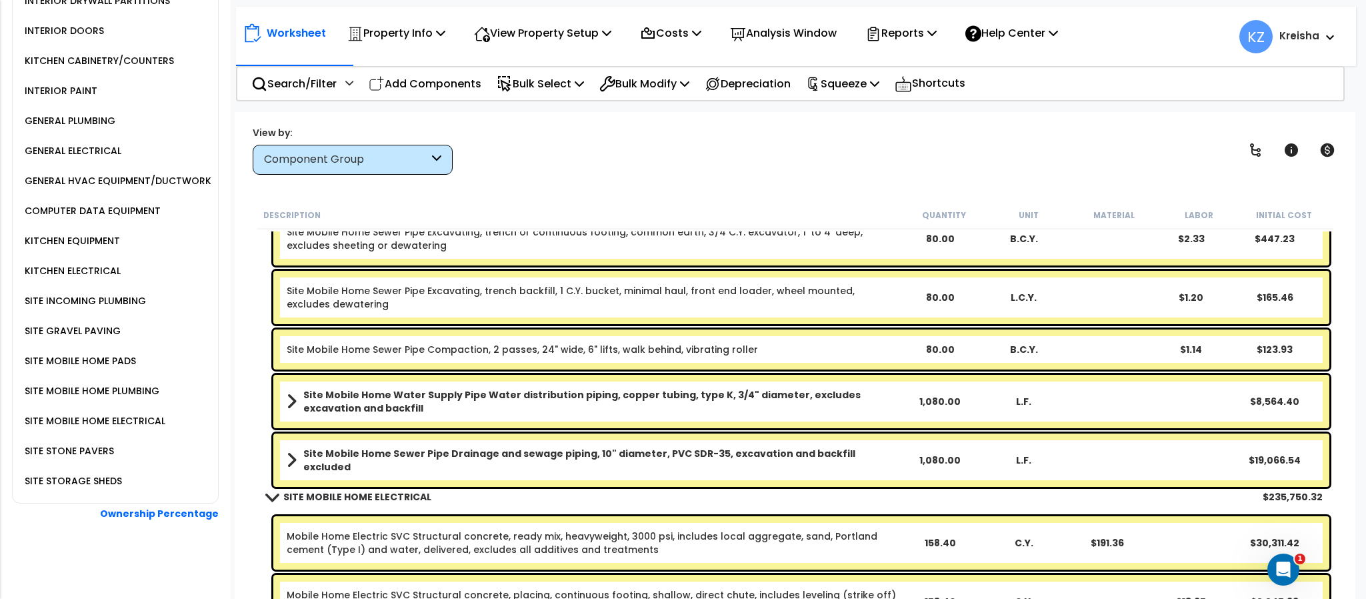
click at [288, 402] on span at bounding box center [292, 401] width 10 height 19
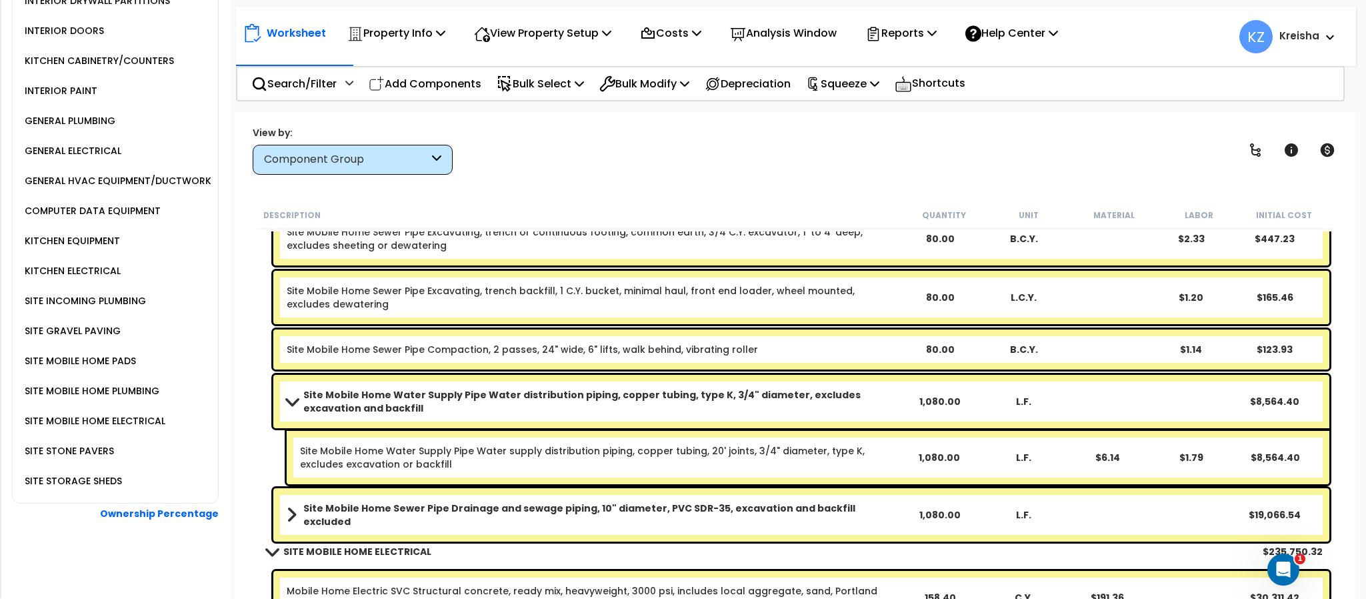
click at [288, 402] on span at bounding box center [292, 401] width 19 height 10
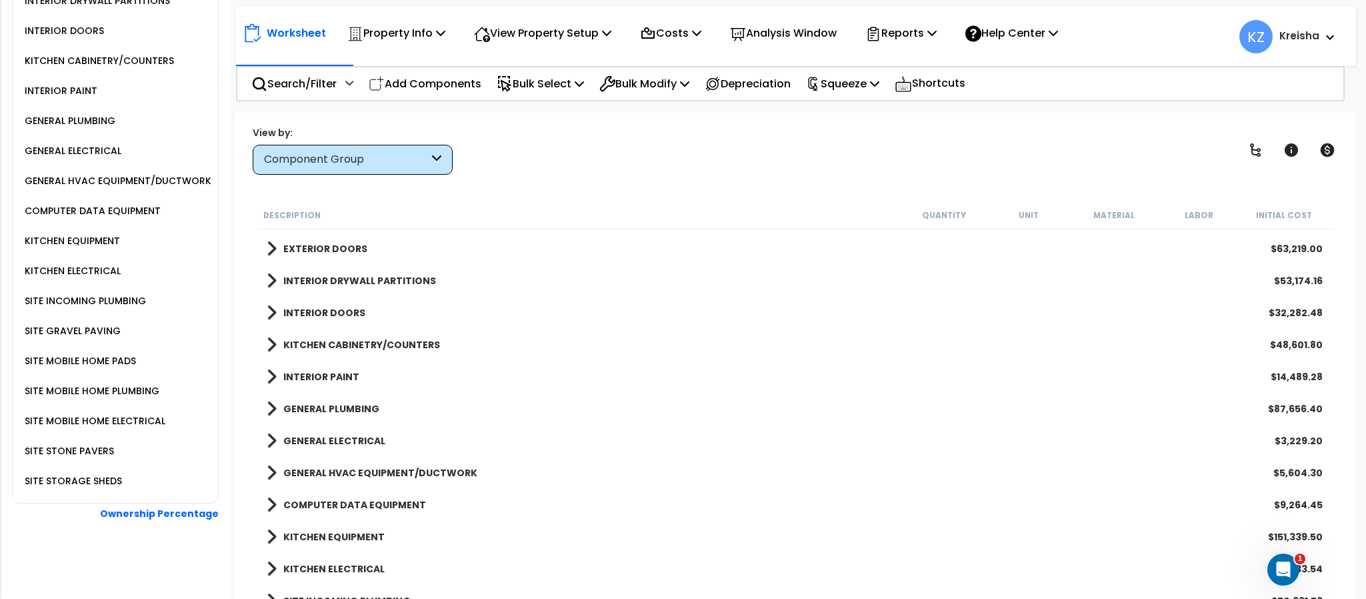
scroll to position [0, 0]
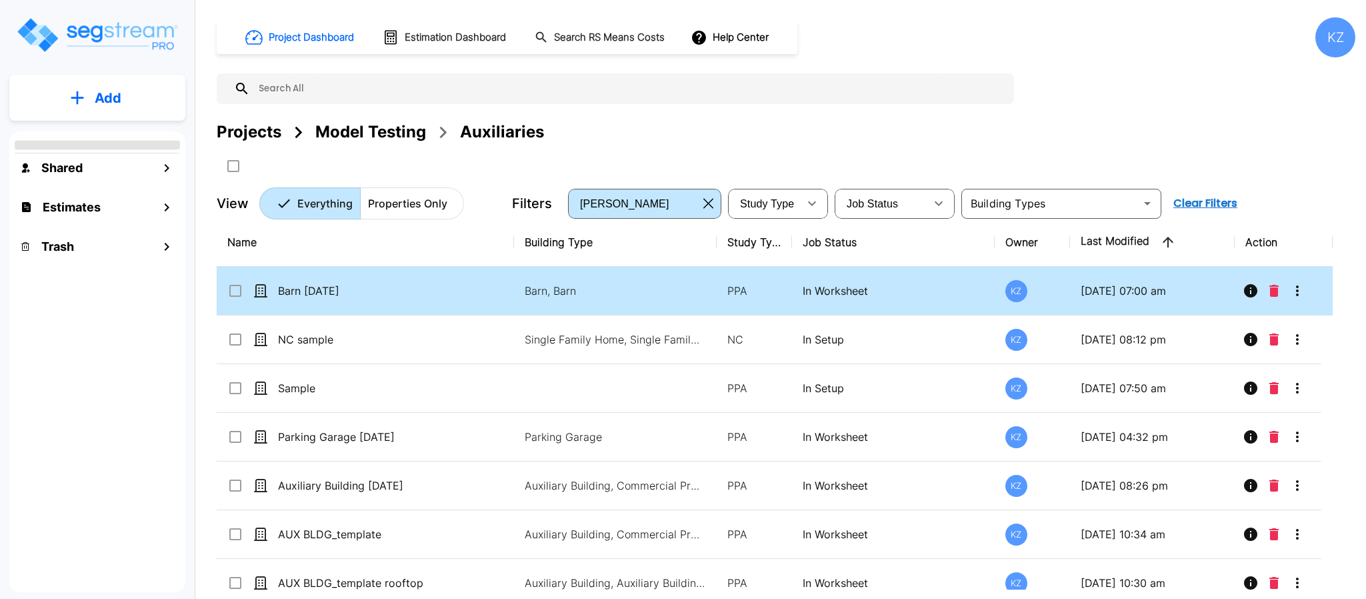
click at [287, 285] on p "Barn [DATE]" at bounding box center [376, 291] width 197 height 16
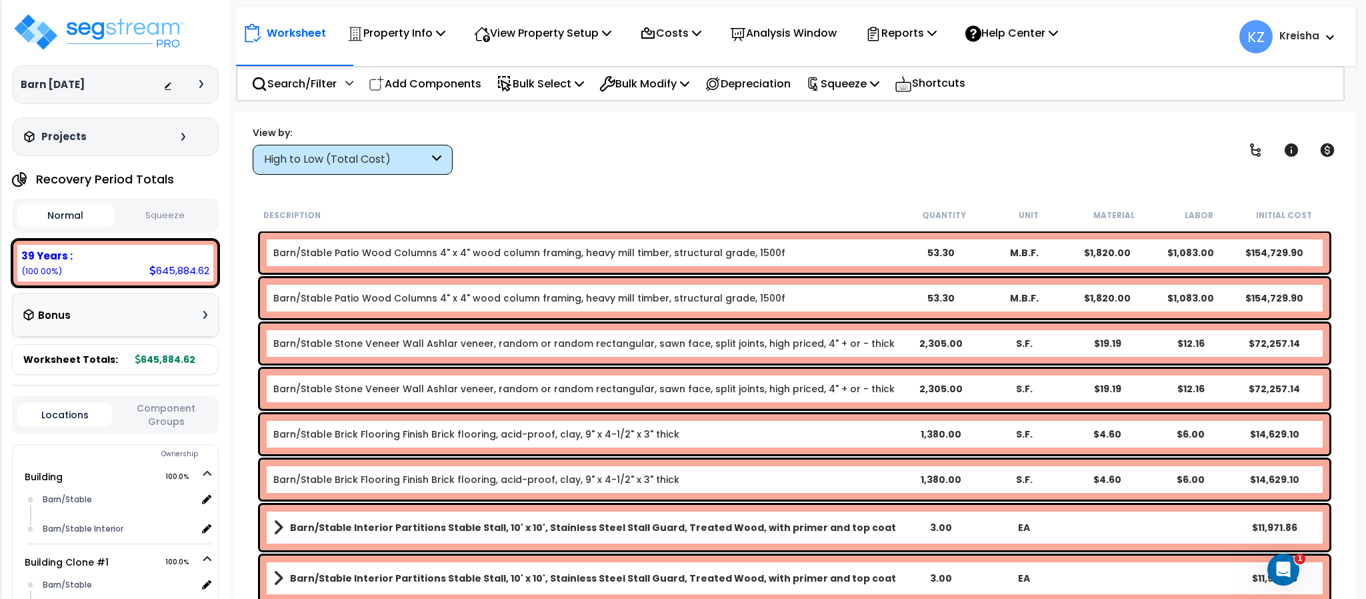
click at [294, 155] on div "High to Low (Total Cost)" at bounding box center [346, 159] width 165 height 15
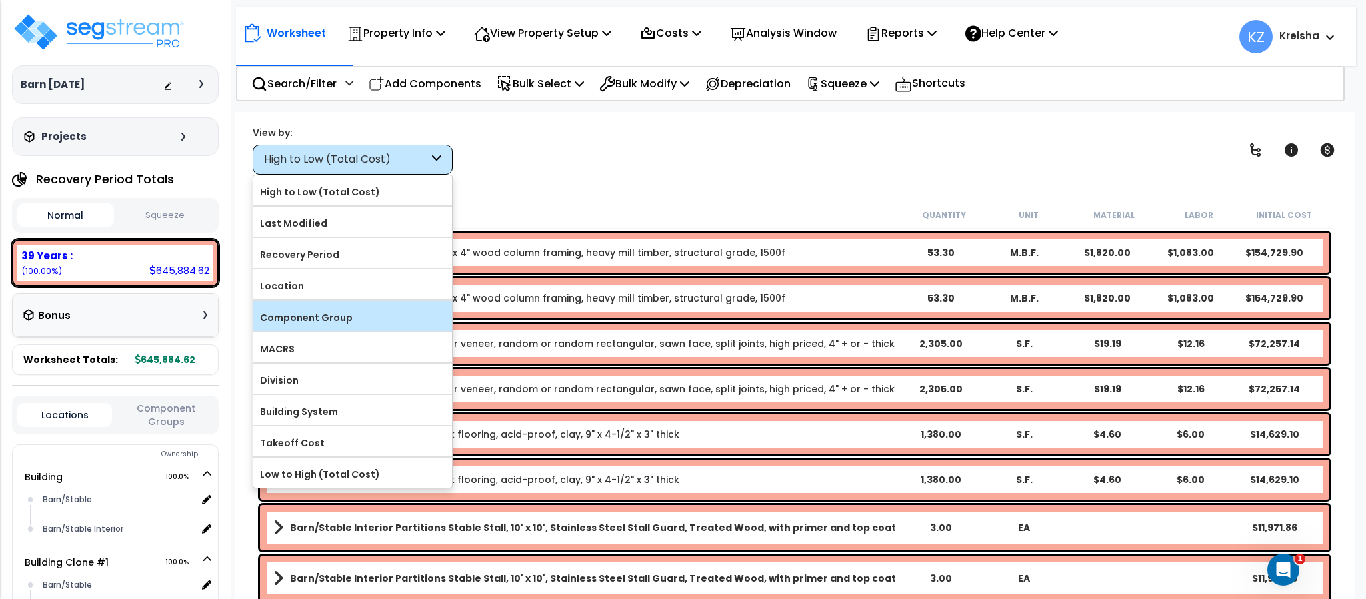
click at [301, 325] on label "Component Group" at bounding box center [352, 317] width 199 height 20
click at [0, 0] on input "Component Group" at bounding box center [0, 0] width 0 height 0
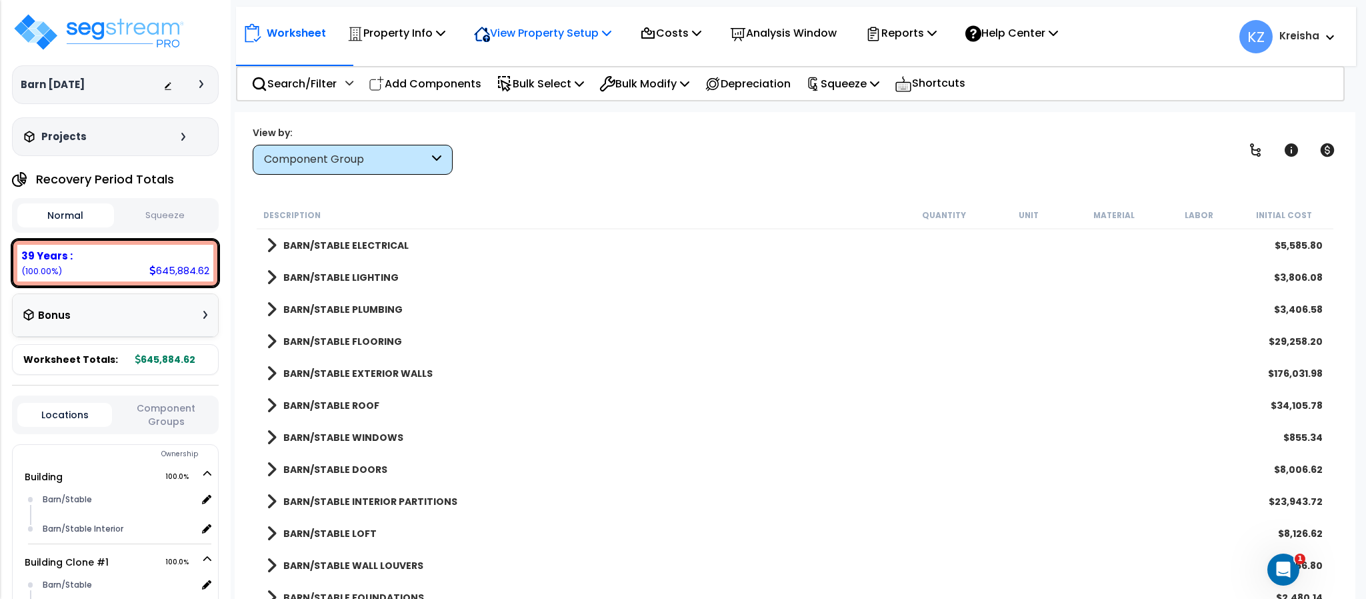
click at [516, 43] on div "View Property Setup" at bounding box center [542, 32] width 137 height 31
click at [519, 92] on link "View Questionnaire" at bounding box center [533, 91] width 132 height 27
click at [1251, 153] on icon at bounding box center [1255, 150] width 16 height 16
click at [1250, 153] on icon at bounding box center [1255, 150] width 16 height 16
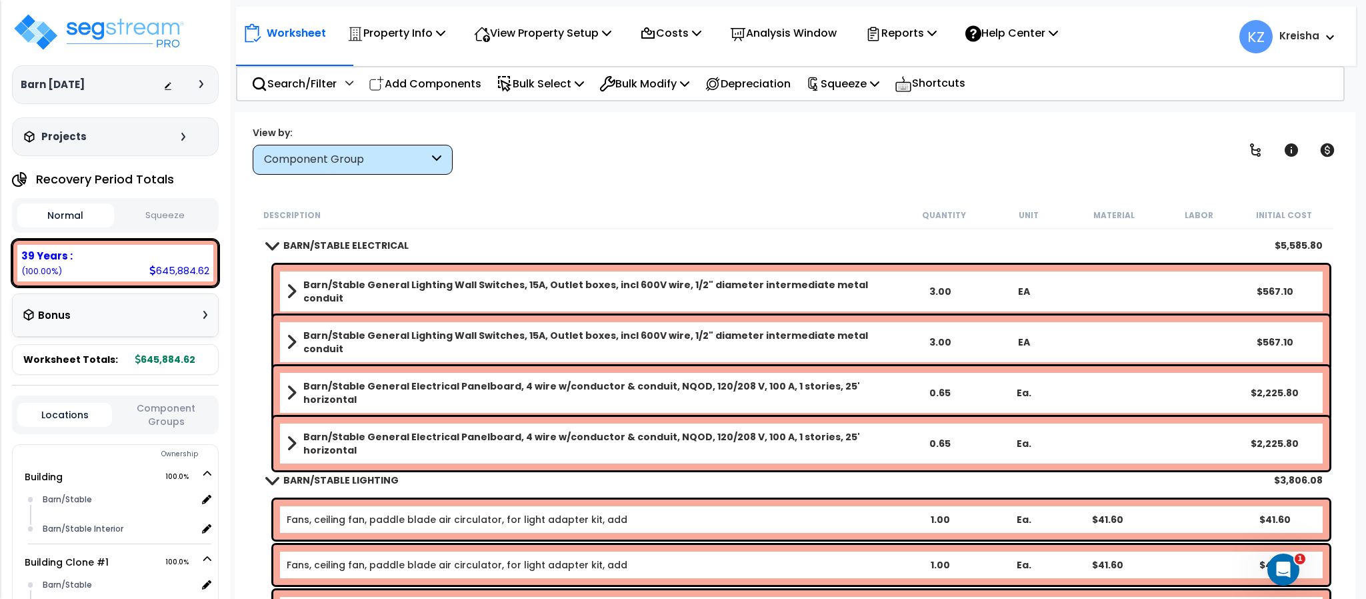
click at [300, 66] on div "Search/Filter Additional Search / Filter Add Components Bulk Select Select By..…" at bounding box center [790, 83] width 1109 height 35
click at [302, 80] on p "Search/Filter" at bounding box center [293, 84] width 85 height 18
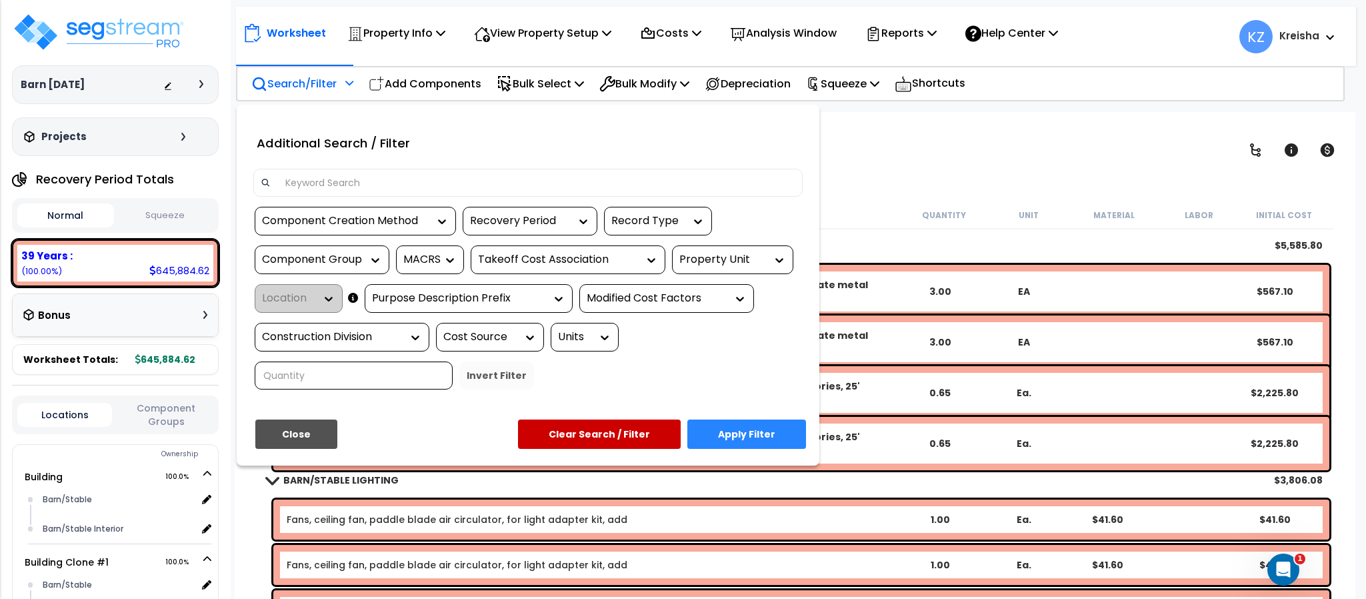
click at [753, 251] on div "Property Unit" at bounding box center [732, 259] width 121 height 29
click at [798, 267] on div "Component Creation Method Recovery Period Record Type Component Group MACRS Tak…" at bounding box center [527, 303] width 569 height 193
click at [768, 264] on div at bounding box center [776, 259] width 20 height 13
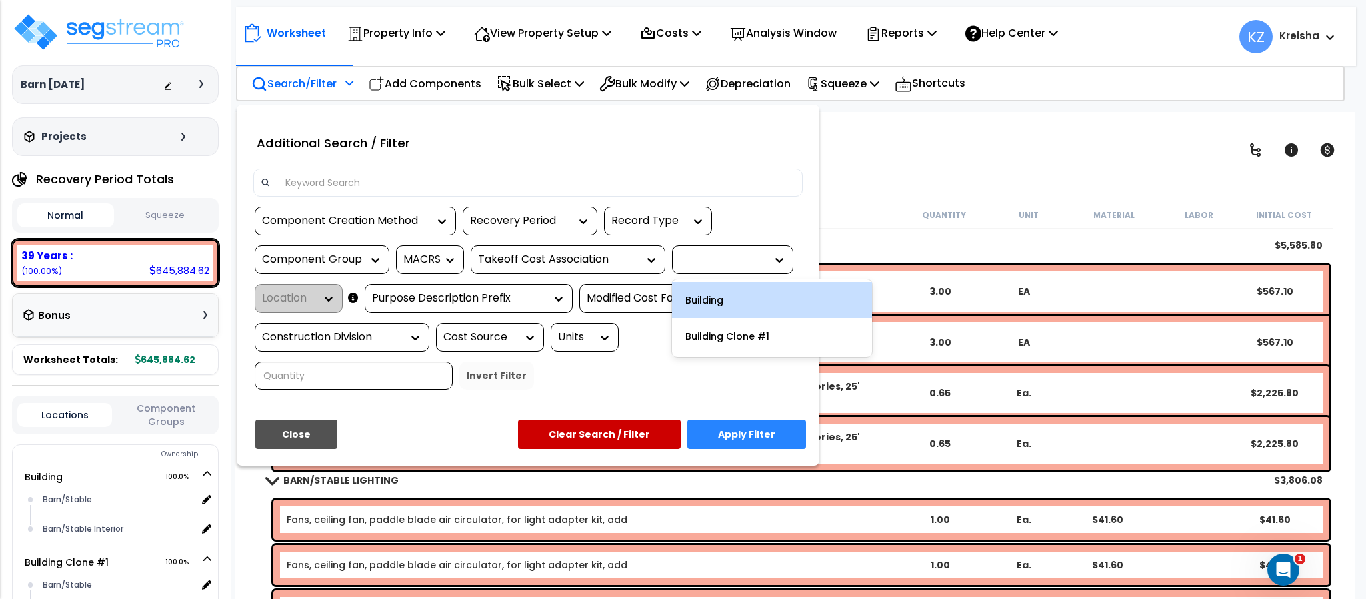
click at [739, 295] on div "Building" at bounding box center [772, 300] width 200 height 36
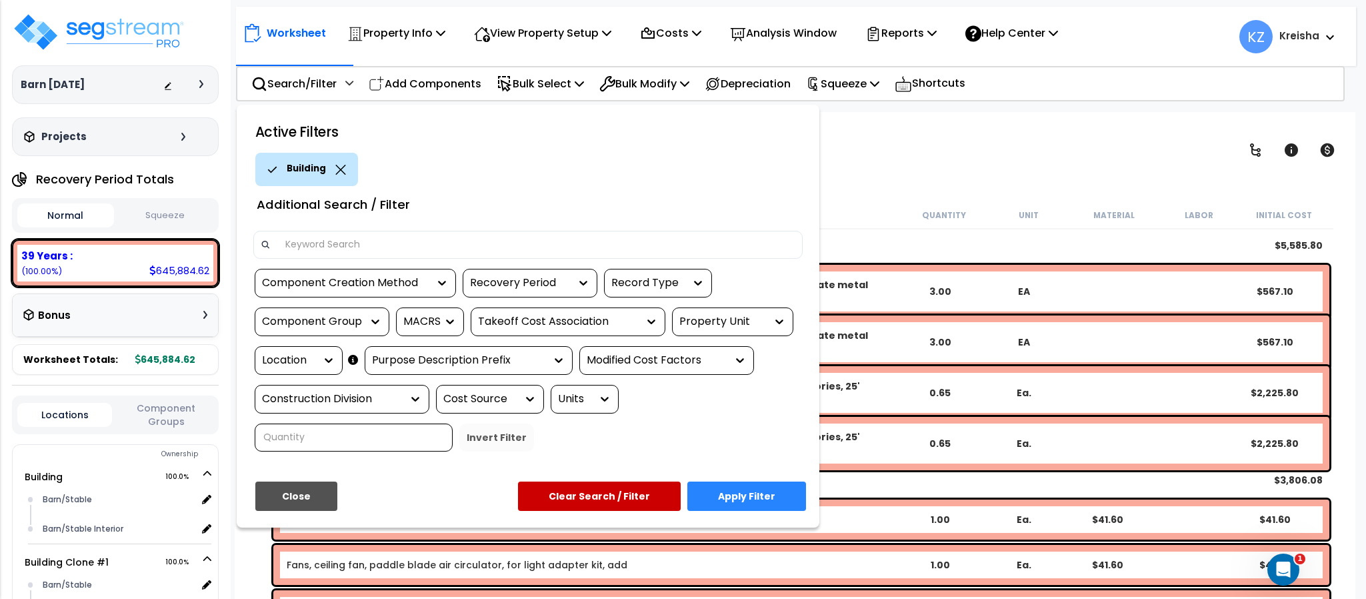
click at [716, 489] on button "Apply Filter" at bounding box center [746, 495] width 119 height 29
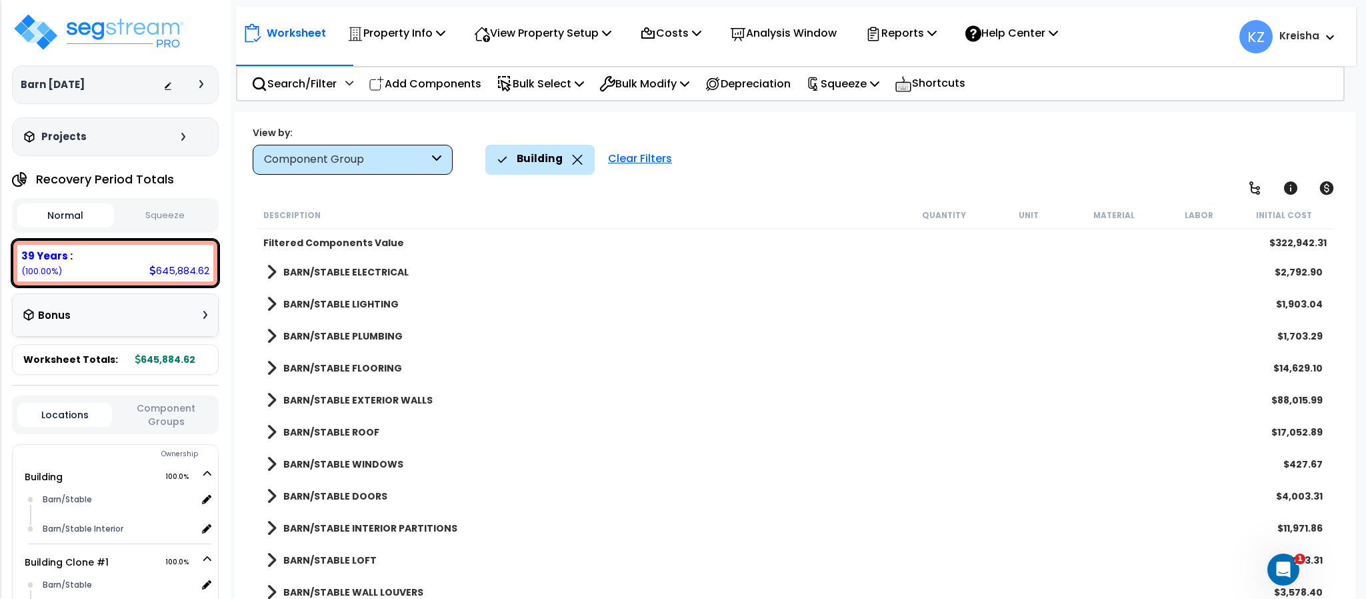
click at [784, 172] on div "Building Clear Filters" at bounding box center [913, 159] width 856 height 29
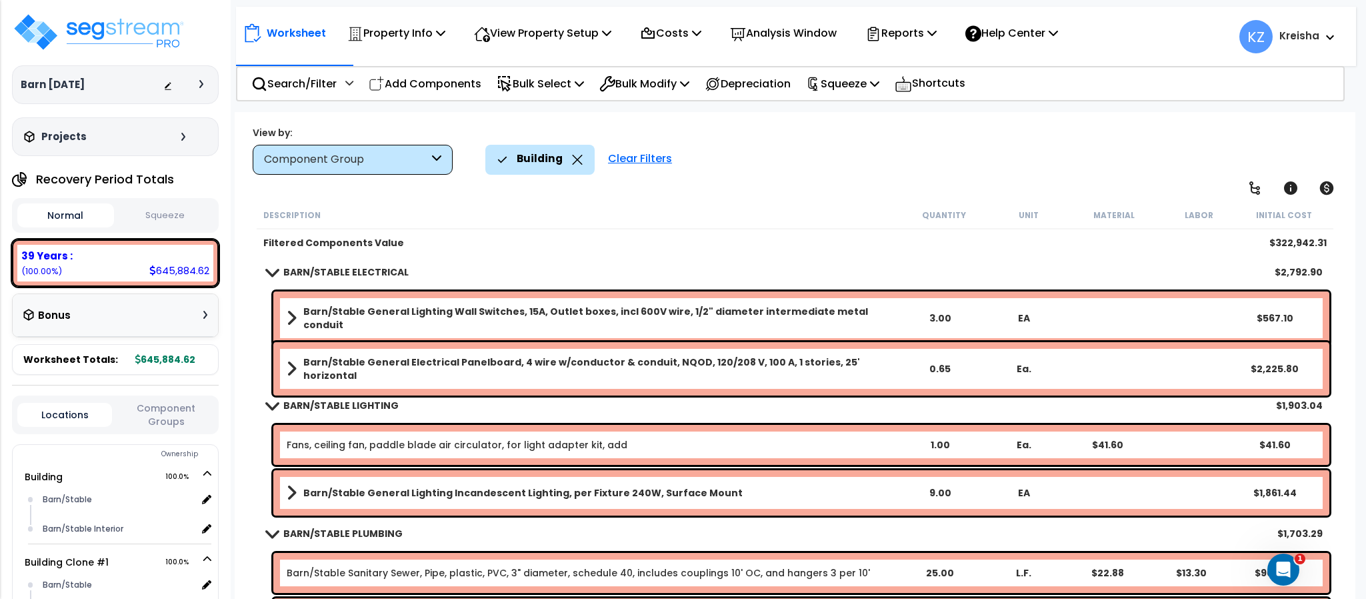
click at [820, 155] on div "Building Clear Filters" at bounding box center [913, 159] width 856 height 29
drag, startPoint x: 402, startPoint y: 488, endPoint x: 629, endPoint y: 487, distance: 226.7
click at [629, 487] on b "Barn/Stable General Lighting Incandescent Lighting, per Fixture 240W, Surface M…" at bounding box center [522, 492] width 439 height 13
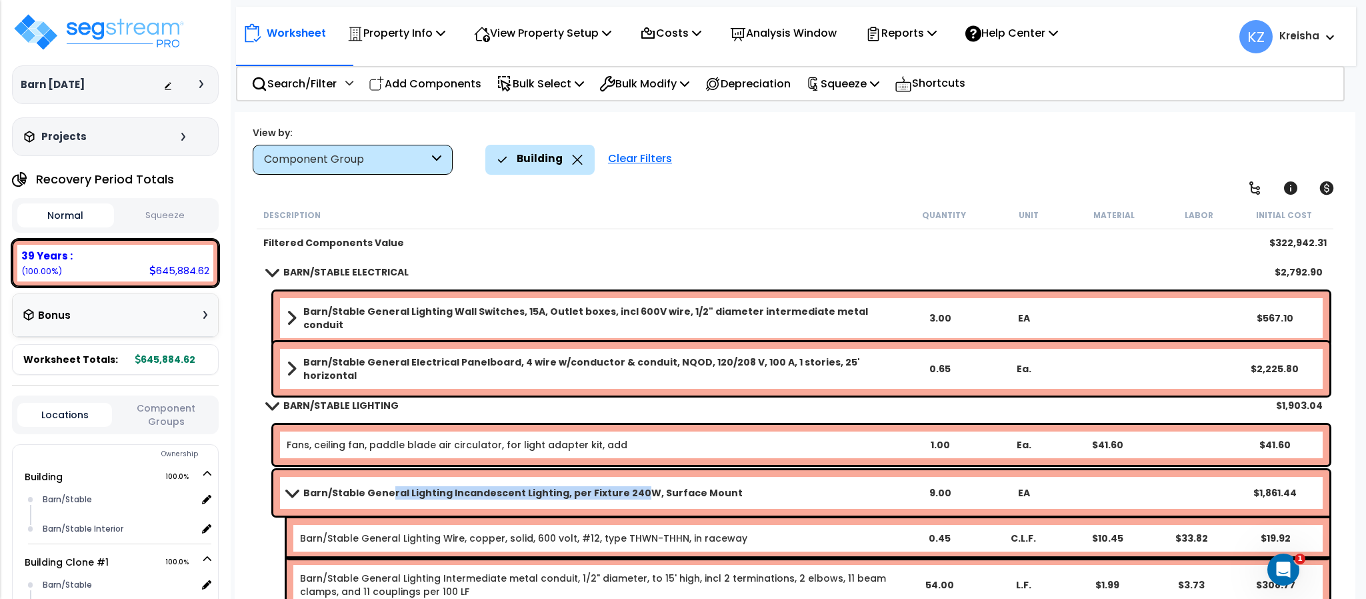
click at [349, 492] on b "Barn/Stable General Lighting Incandescent Lighting, per Fixture 240W, Surface M…" at bounding box center [522, 492] width 439 height 13
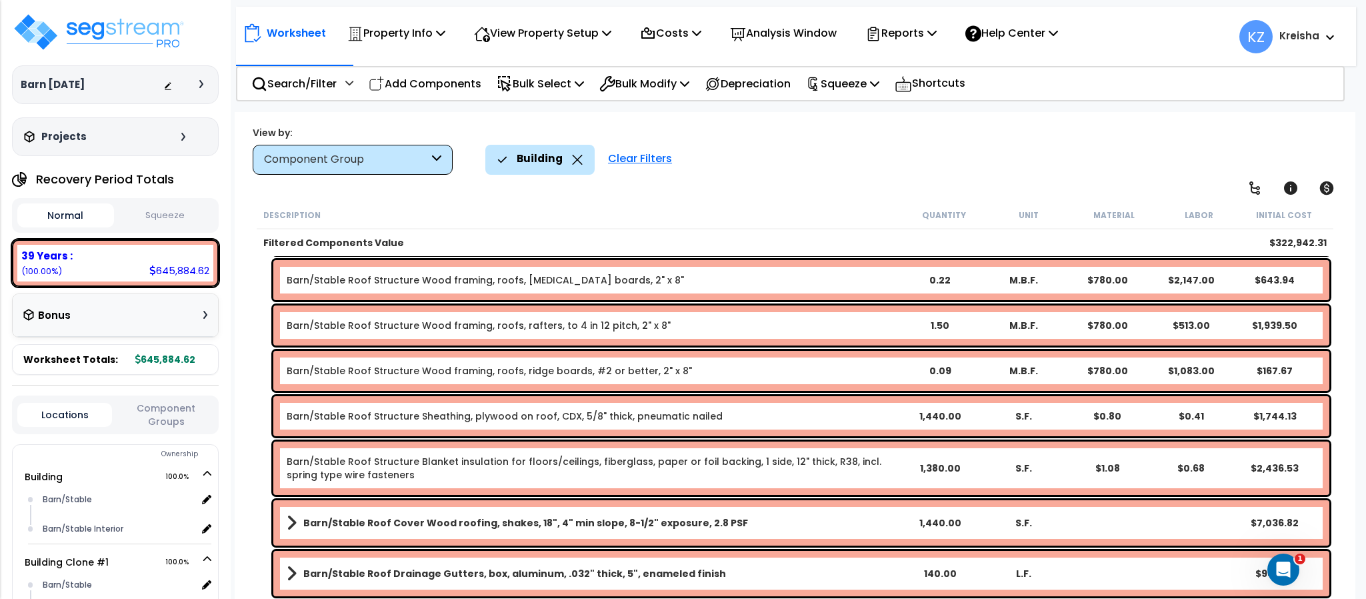
scroll to position [1067, 0]
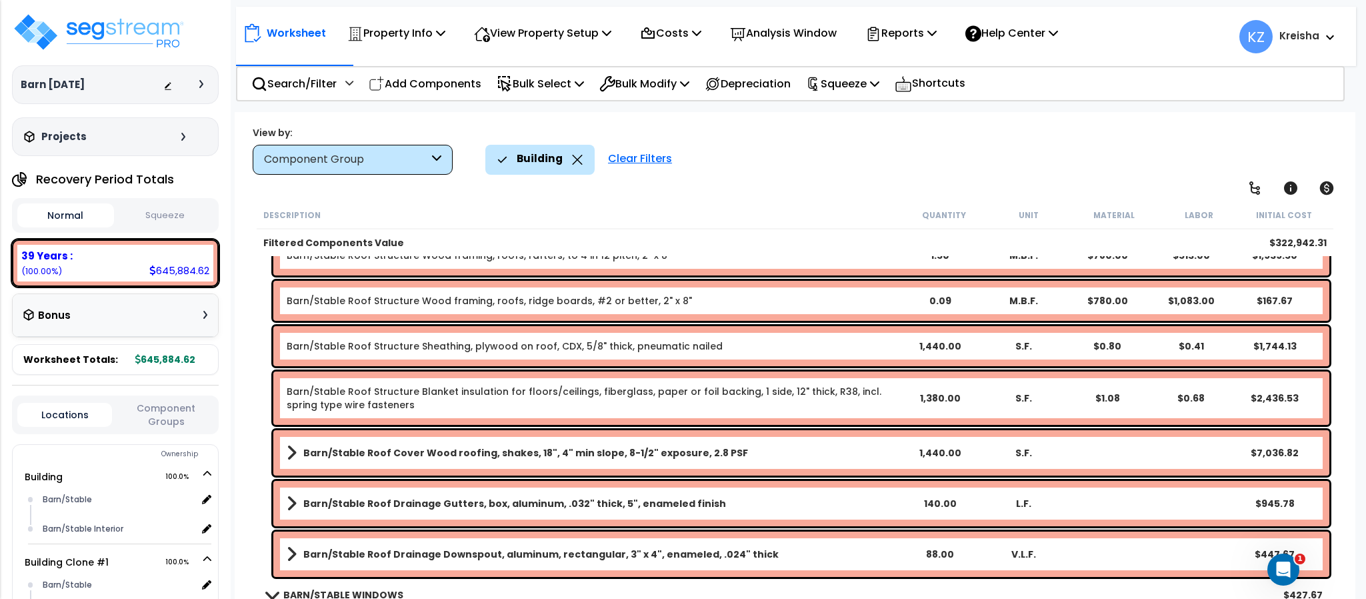
click at [769, 157] on div "Building Clear Filters" at bounding box center [913, 159] width 856 height 29
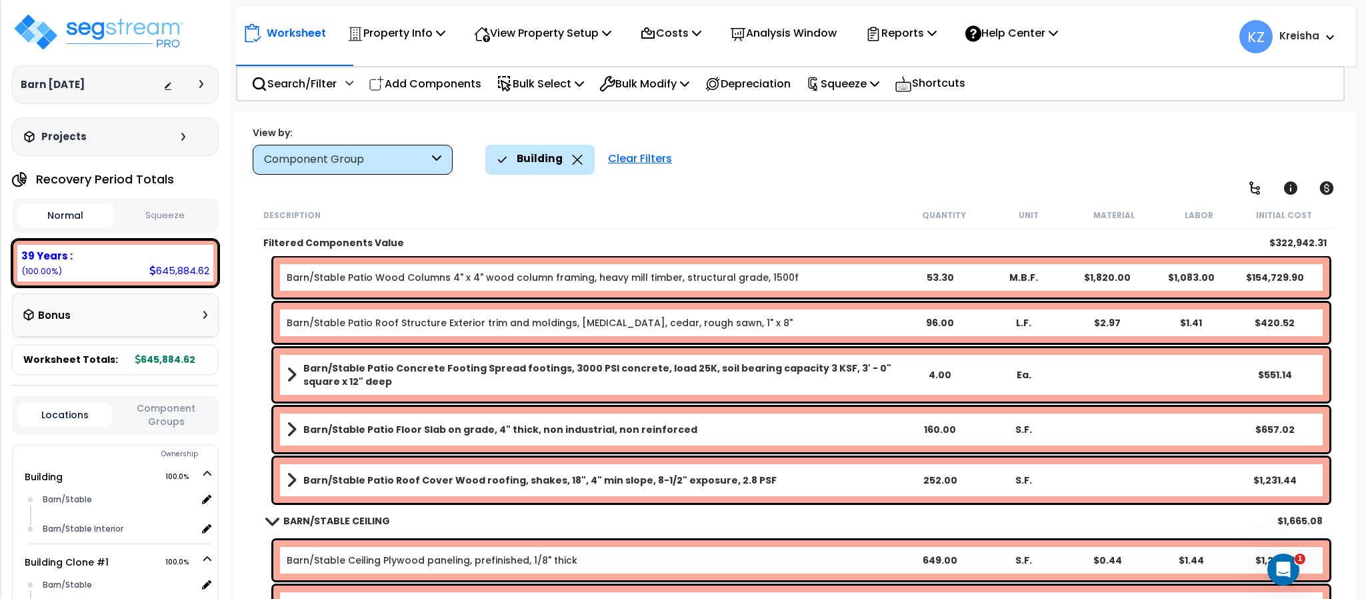
scroll to position [2667, 0]
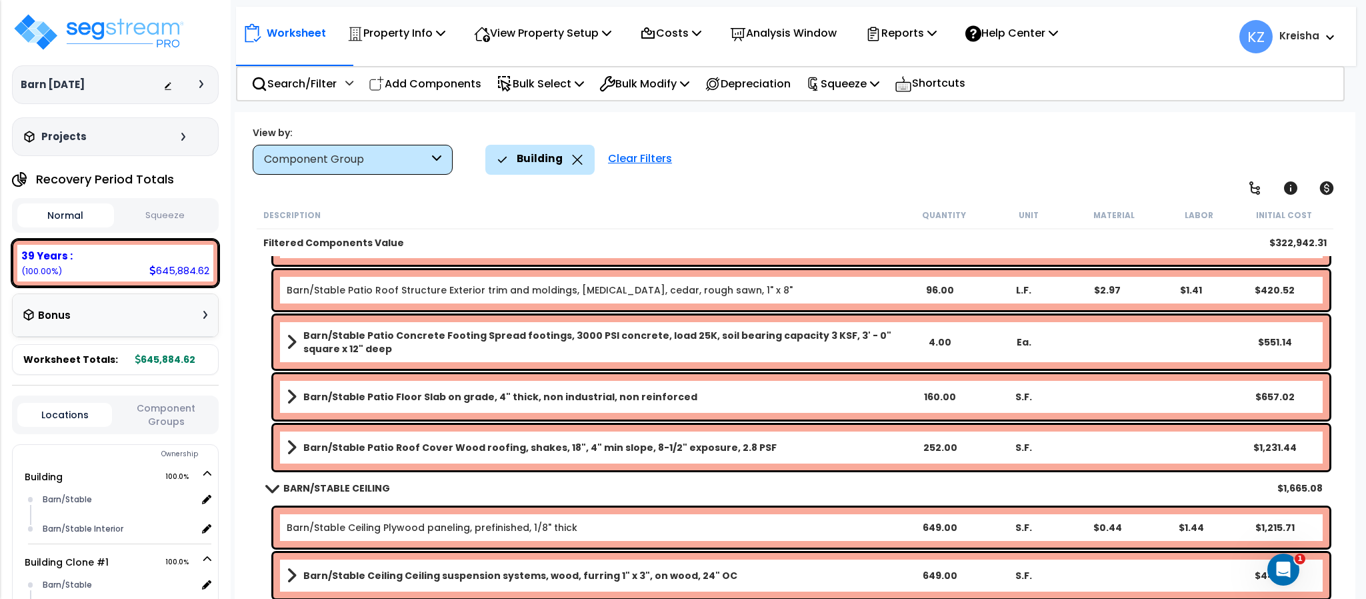
click at [819, 173] on div "Building Clear Filters" at bounding box center [913, 159] width 856 height 29
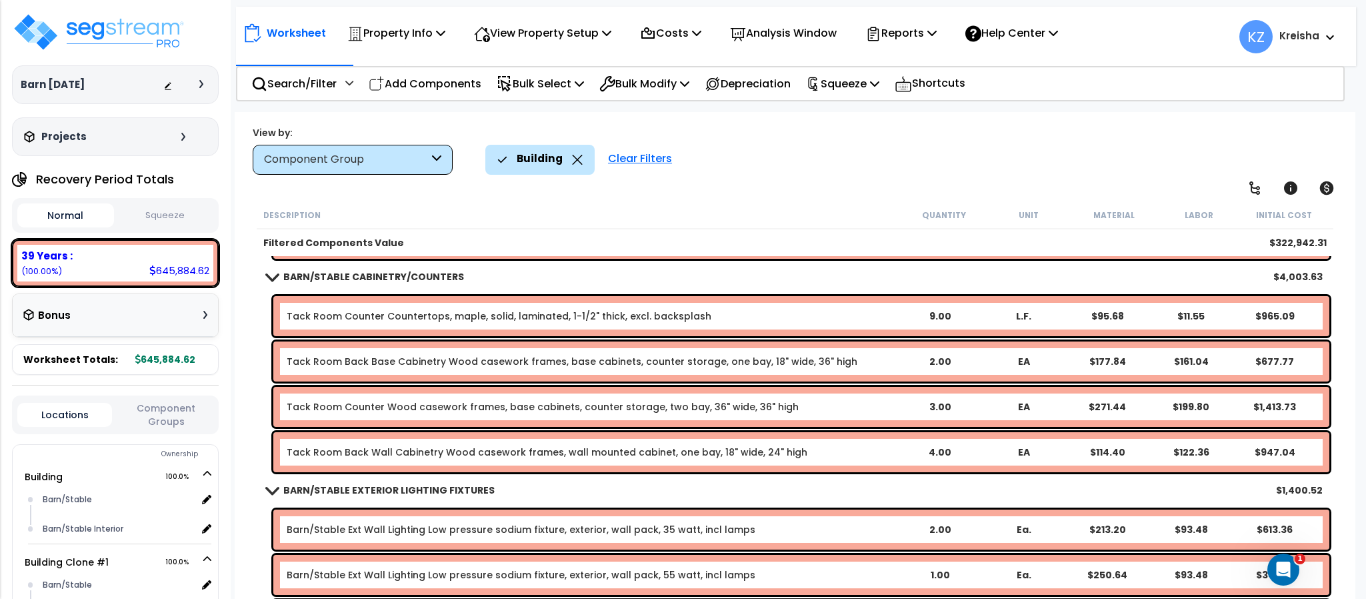
scroll to position [3133, 0]
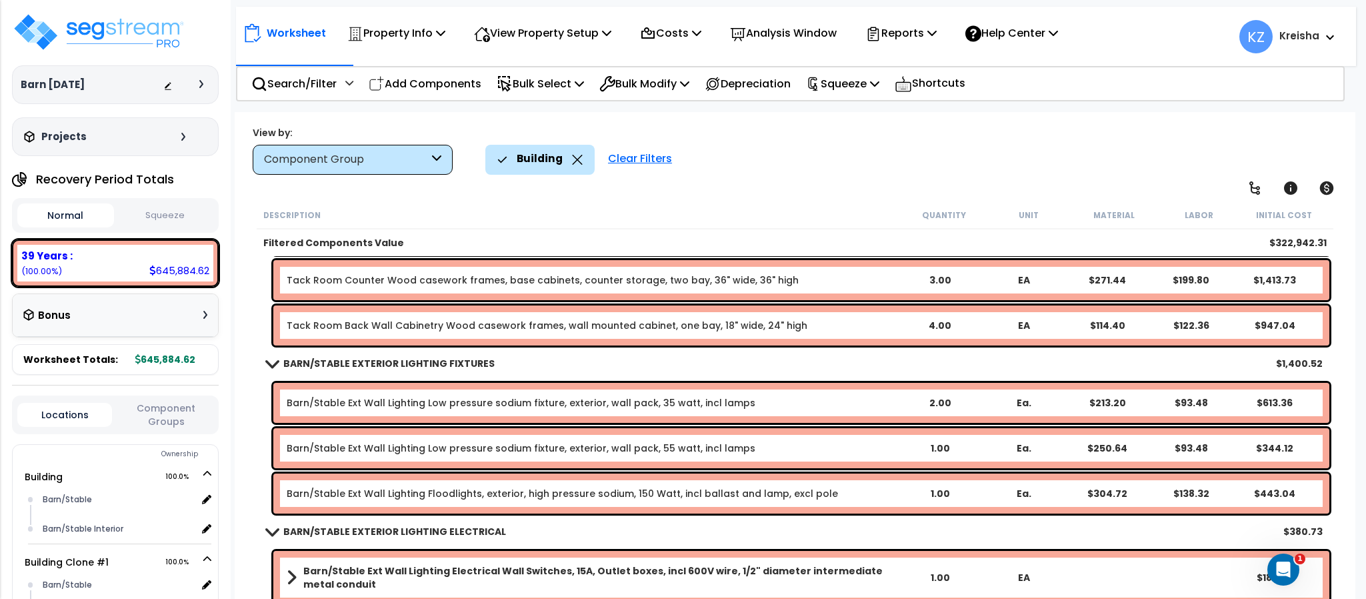
click at [743, 152] on div "Building Clear Filters" at bounding box center [913, 159] width 856 height 29
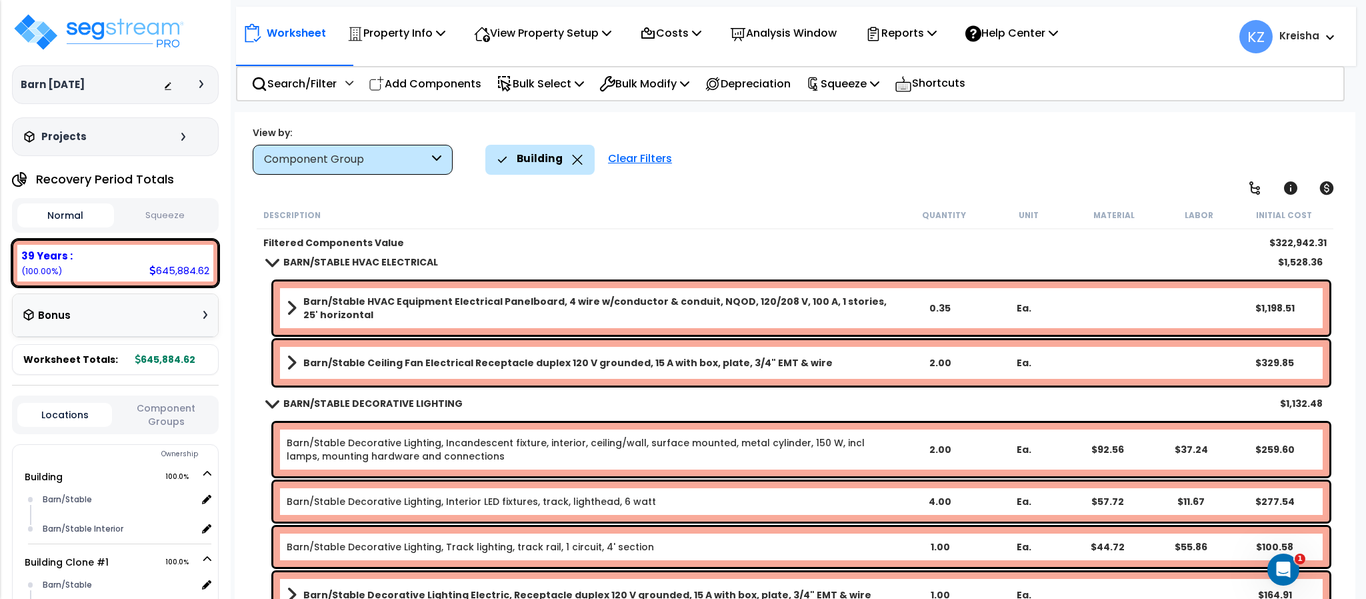
scroll to position [3733, 0]
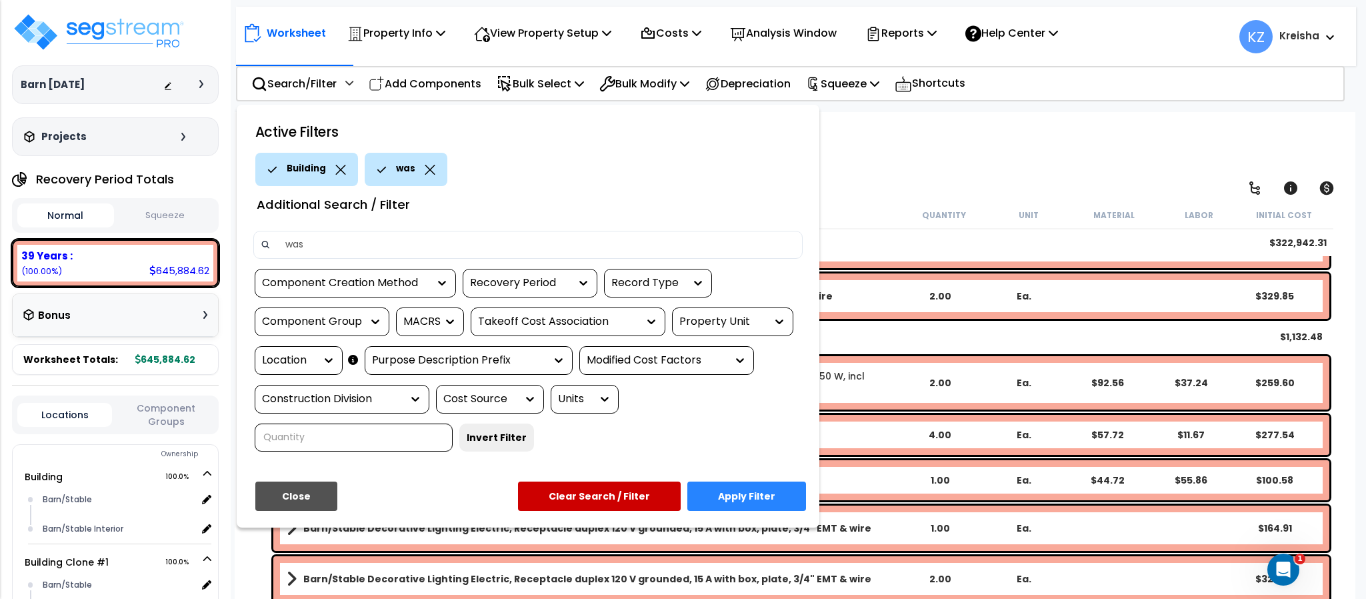
type input "wash"
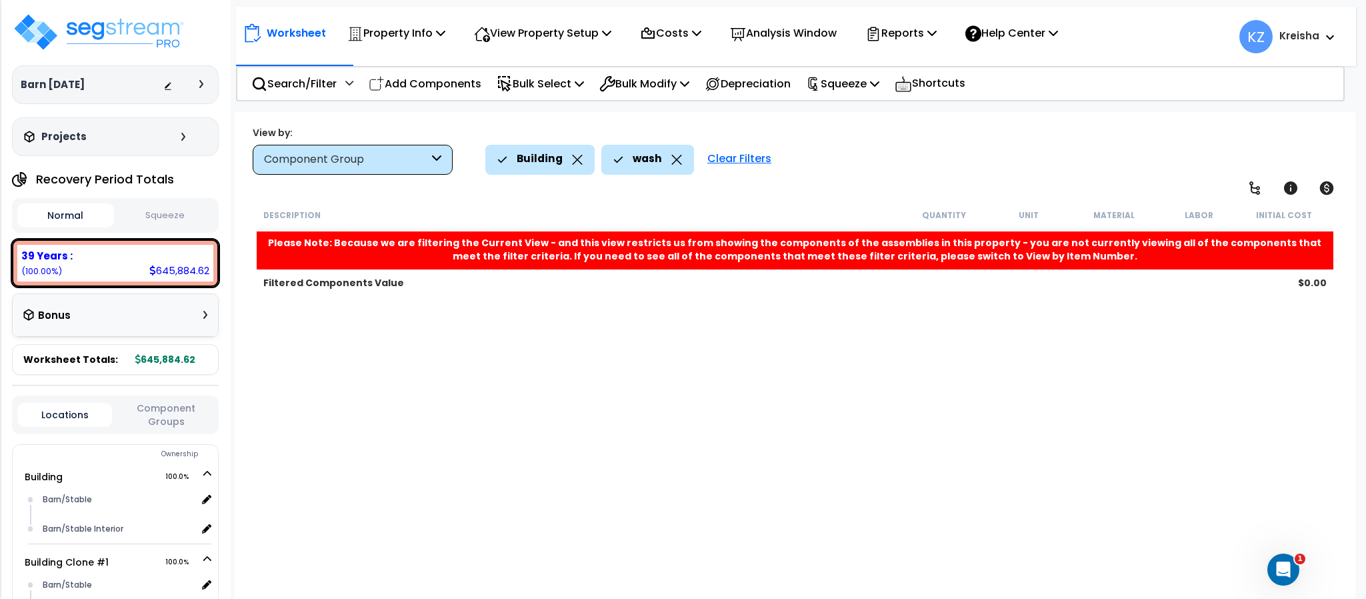
scroll to position [0, 0]
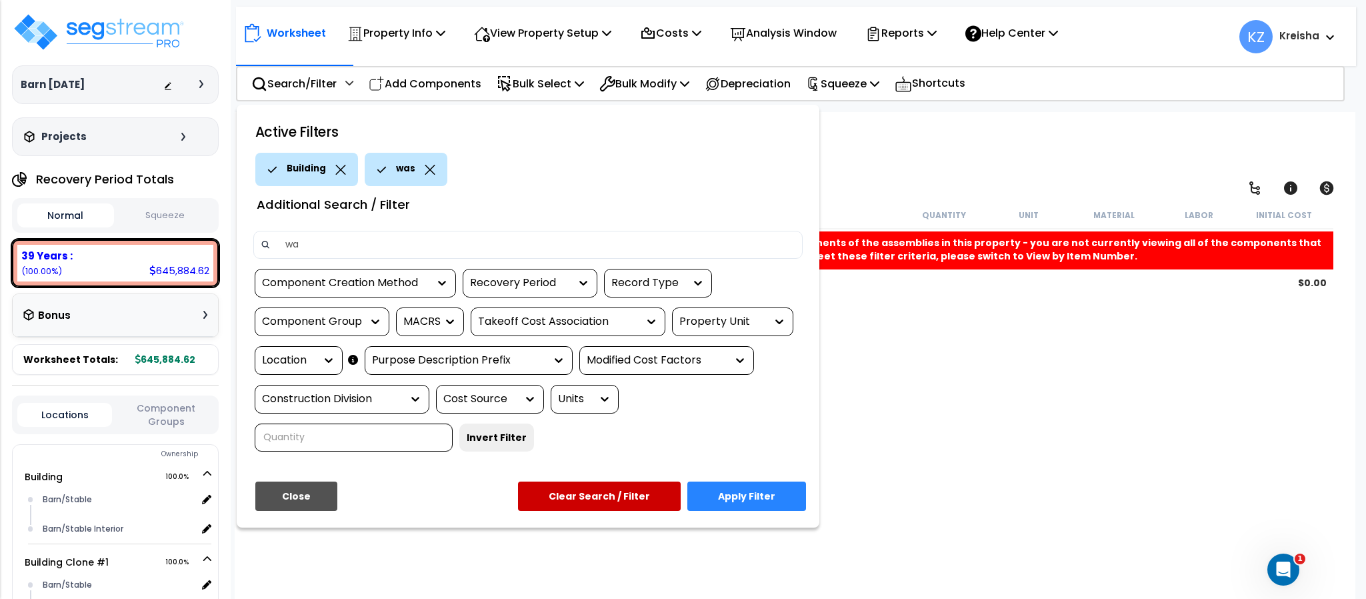
type input "w"
type input "plumbing"
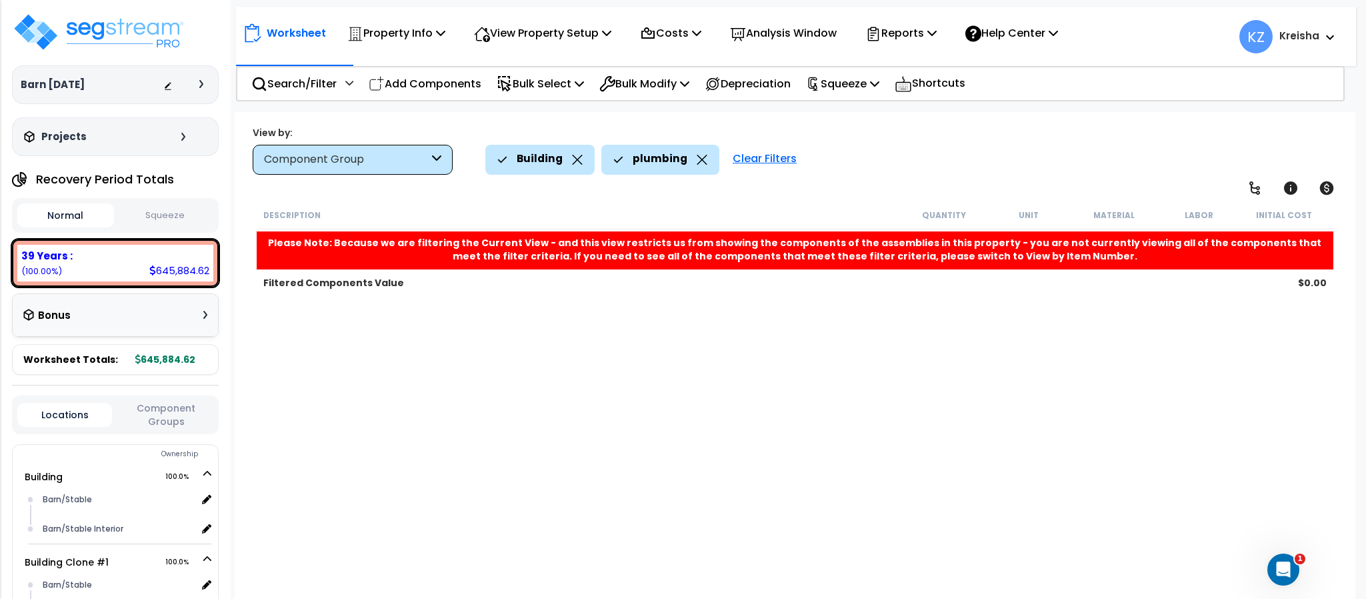
click at [572, 160] on icon at bounding box center [577, 160] width 11 height 10
click at [288, 87] on p "Search/Filter" at bounding box center [293, 84] width 85 height 18
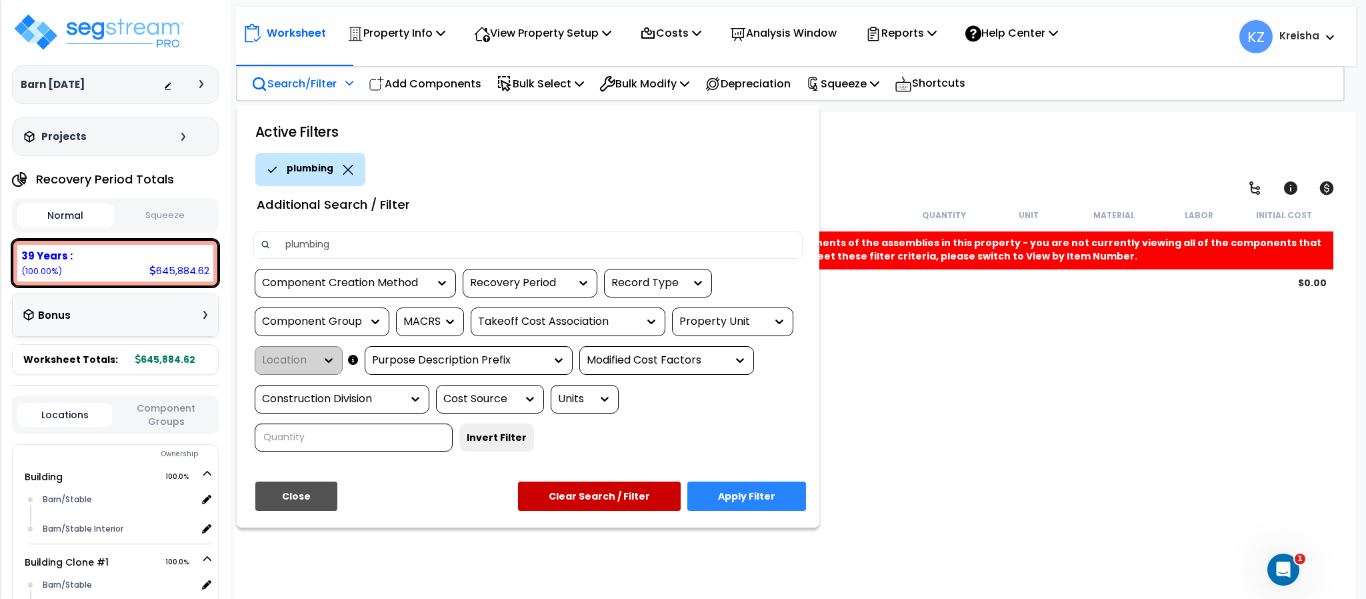
click at [786, 328] on div at bounding box center [776, 321] width 20 height 27
click at [773, 319] on div at bounding box center [776, 321] width 20 height 13
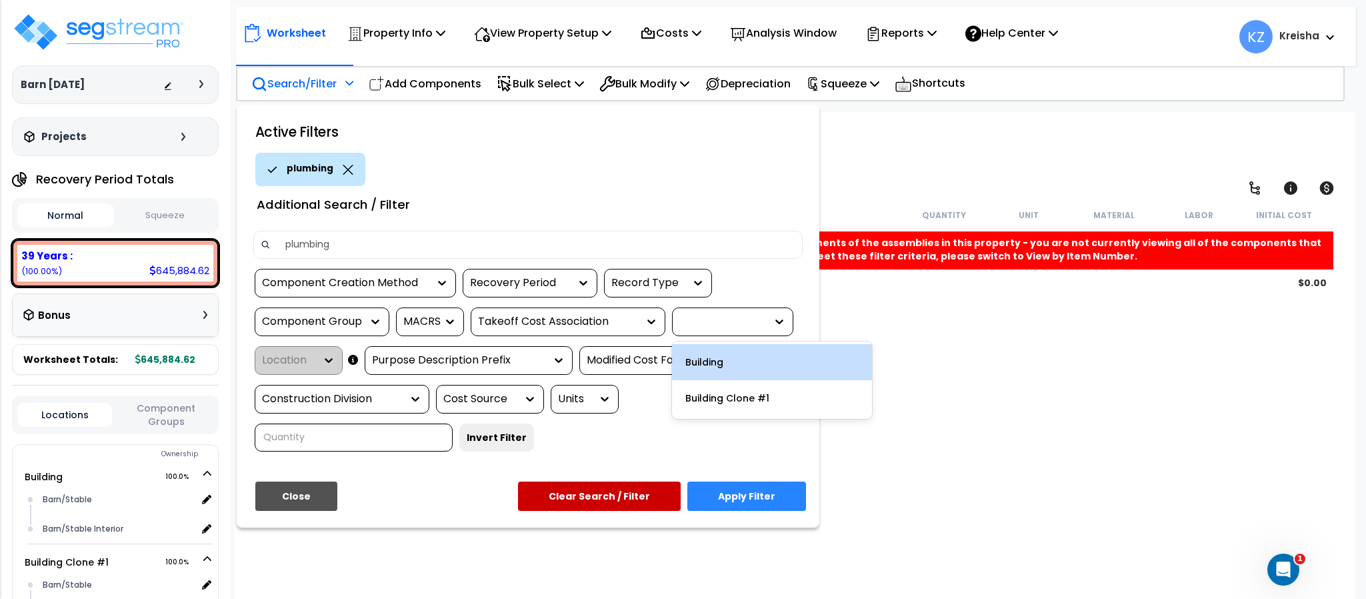
click at [740, 361] on div "Building" at bounding box center [772, 362] width 200 height 36
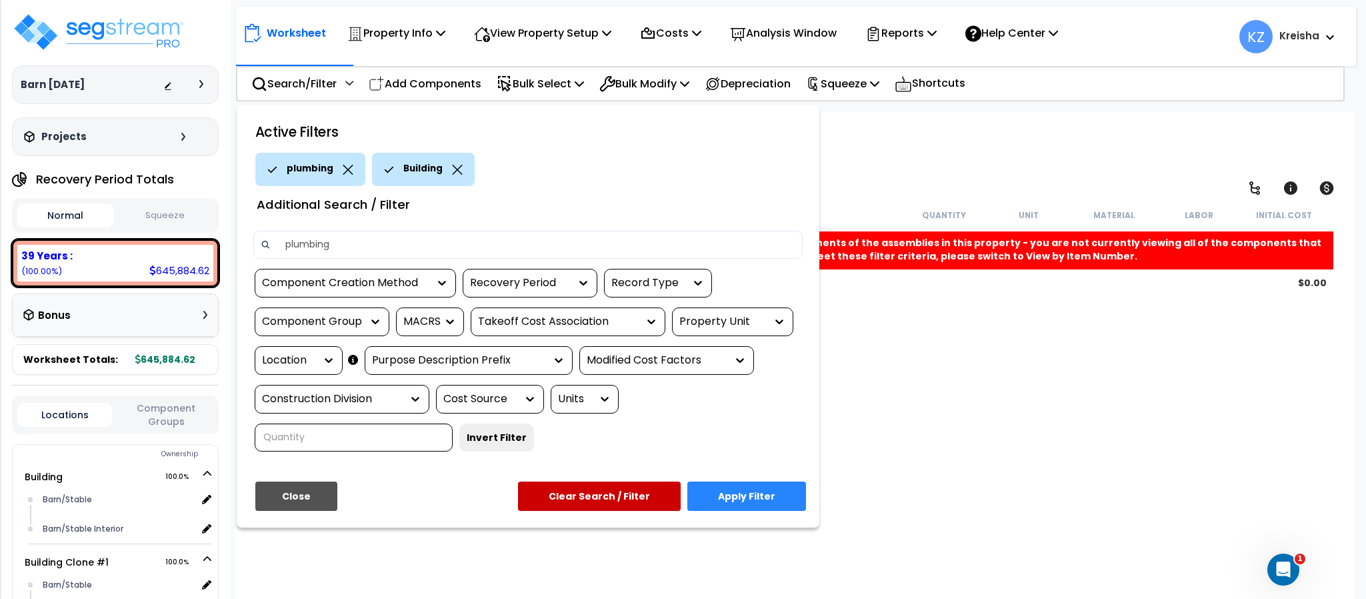
click at [716, 497] on button "Apply Filter" at bounding box center [746, 495] width 119 height 29
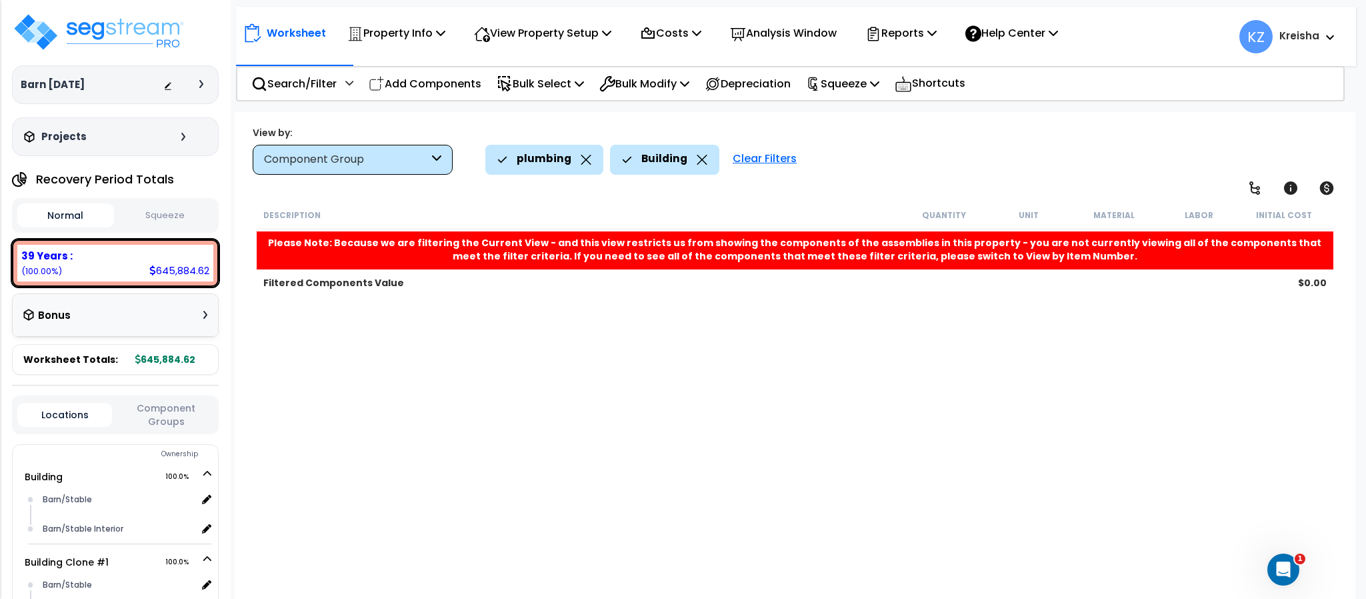
click at [581, 162] on icon at bounding box center [586, 160] width 11 height 10
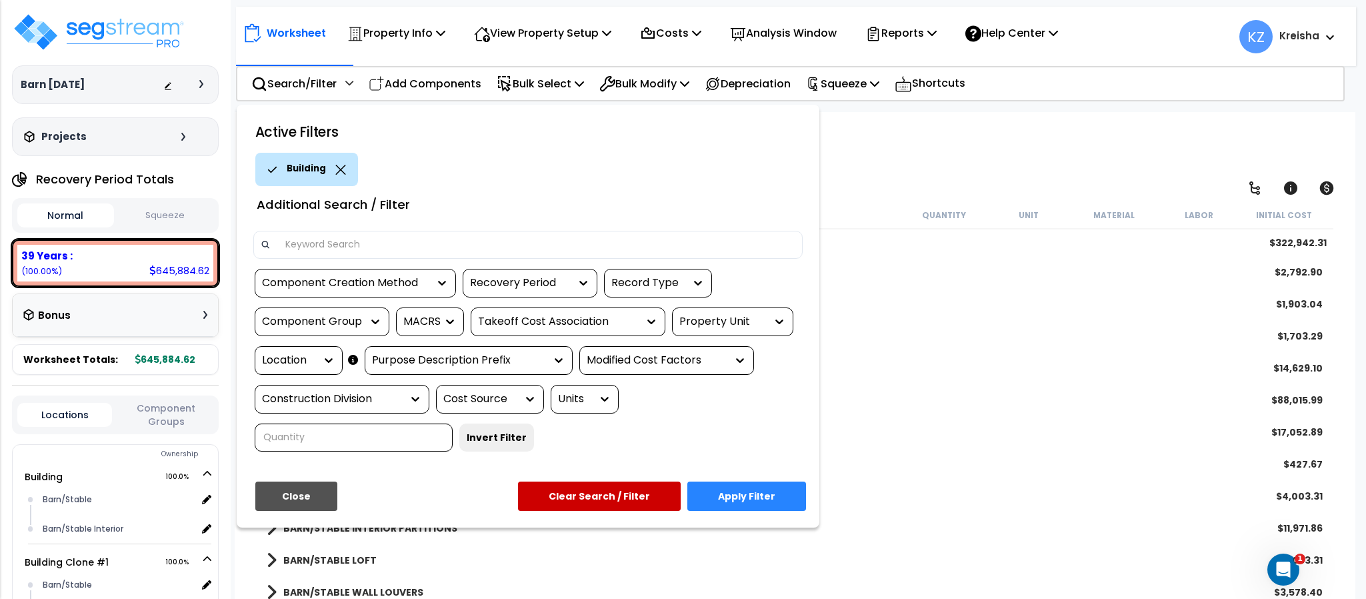
type input "a"
type input "rack"
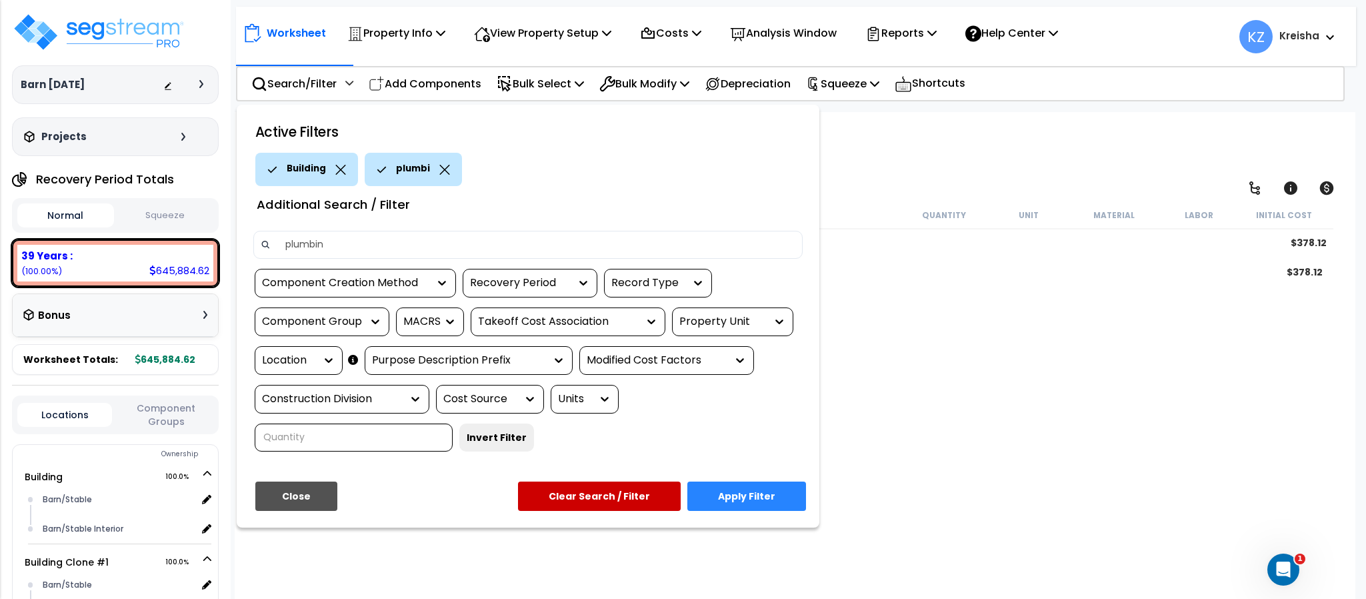
type input "plumbing"
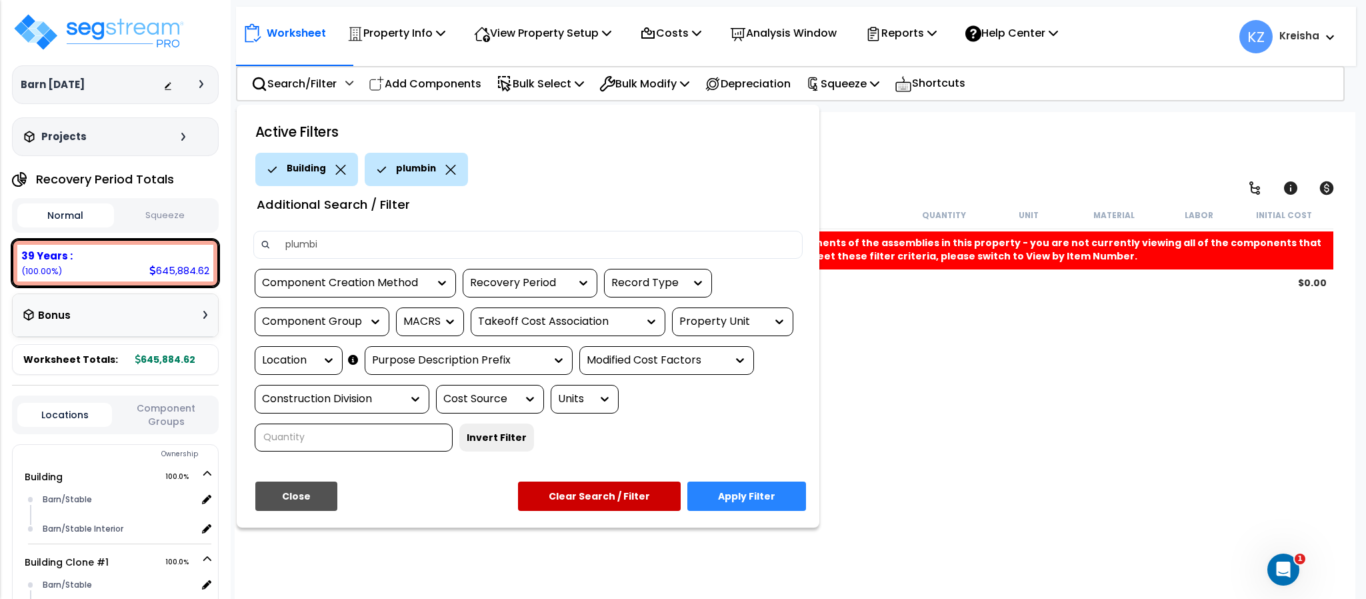
type input "plumb"
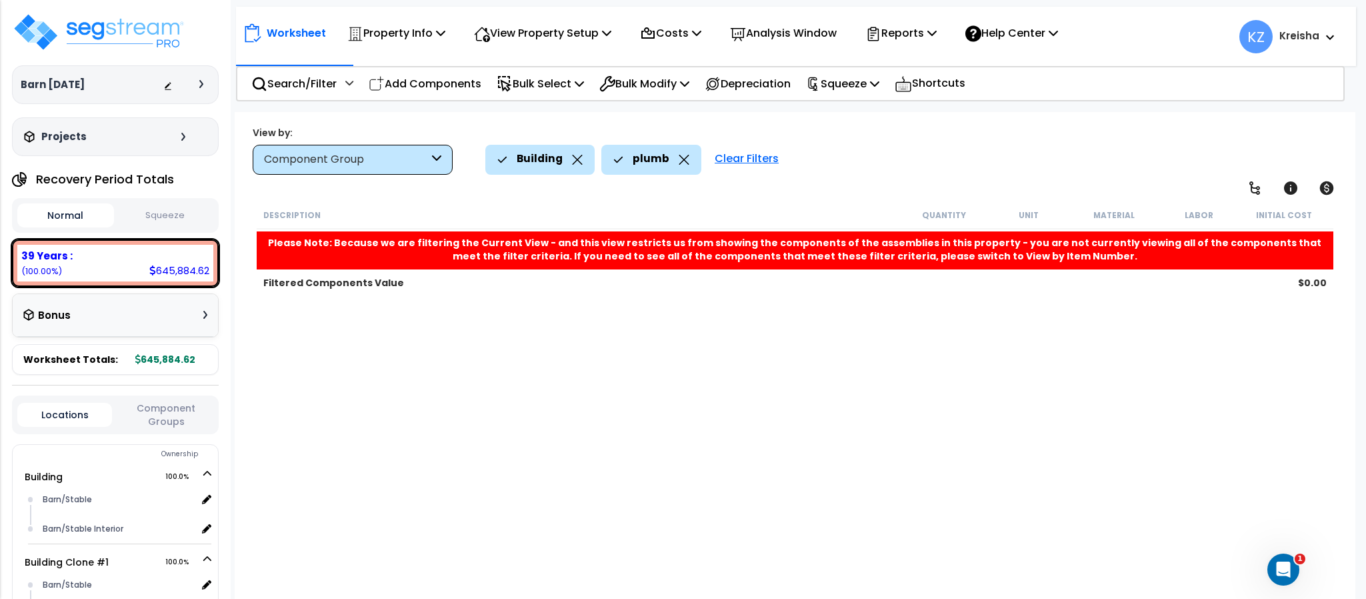
click at [726, 178] on div "Worksheet Property Info Property Setup Add Property Unit Template property Clon…" at bounding box center [795, 411] width 1120 height 599
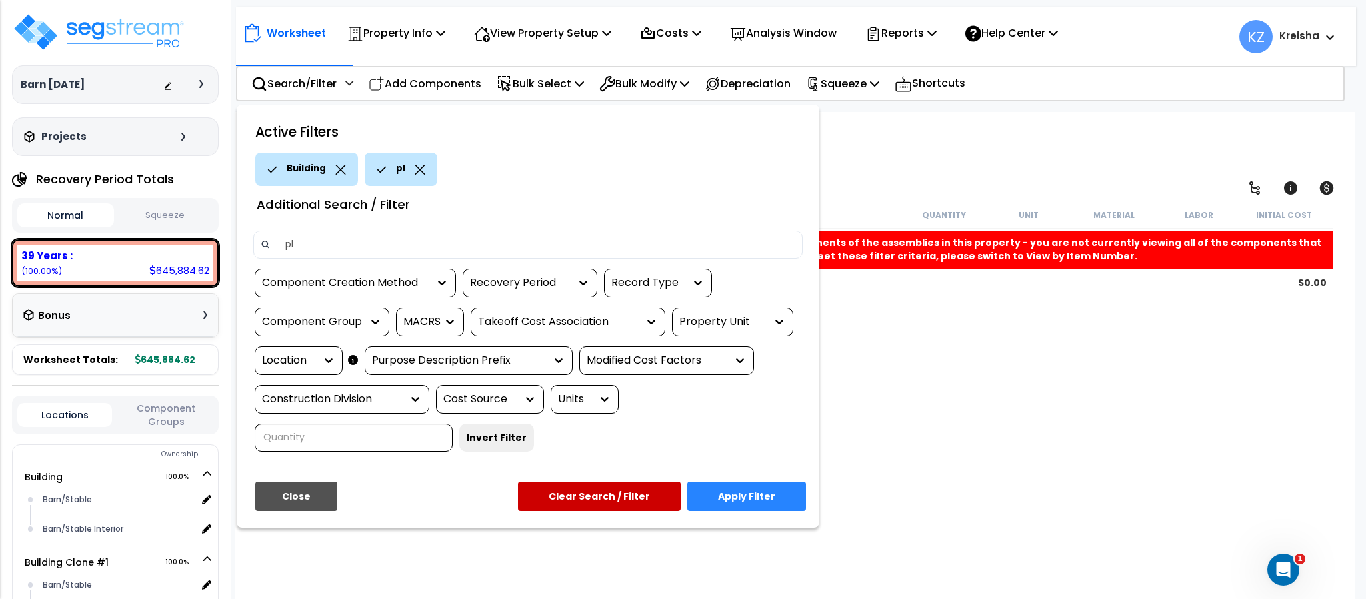
type input "p"
type input "pipe"
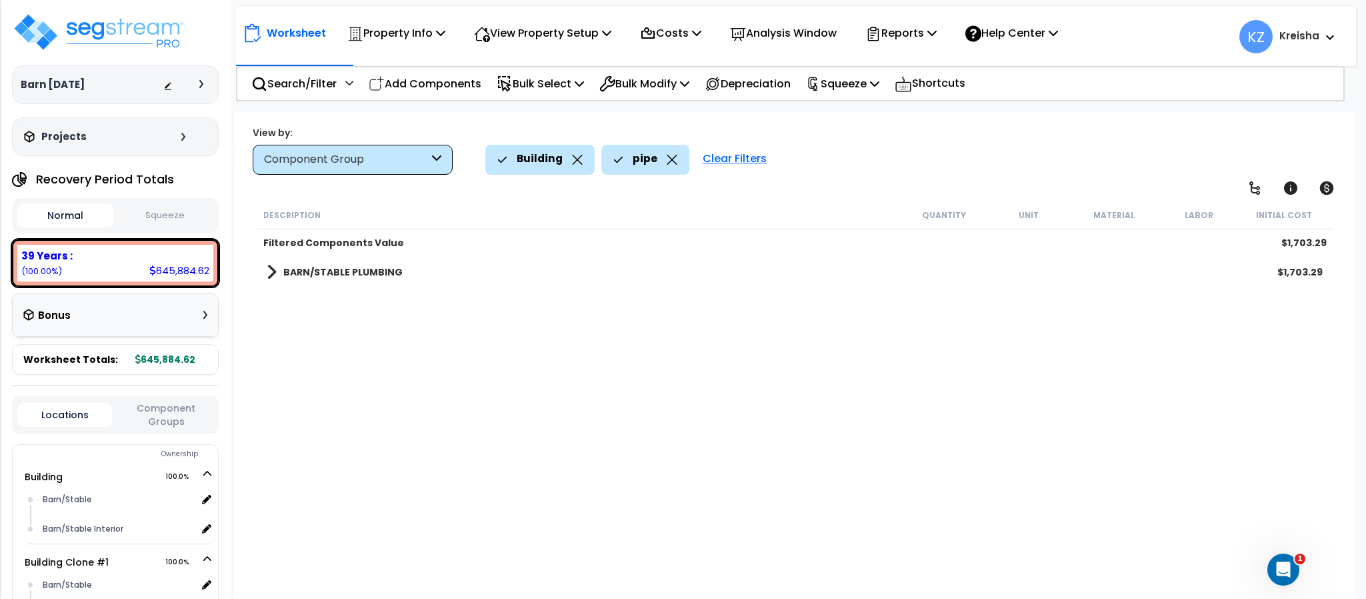
click at [357, 257] on div "BARN/STABLE PLUMBING $1,703.29" at bounding box center [794, 272] width 1069 height 32
click at [340, 278] on b "BARN/STABLE PLUMBING" at bounding box center [342, 271] width 119 height 13
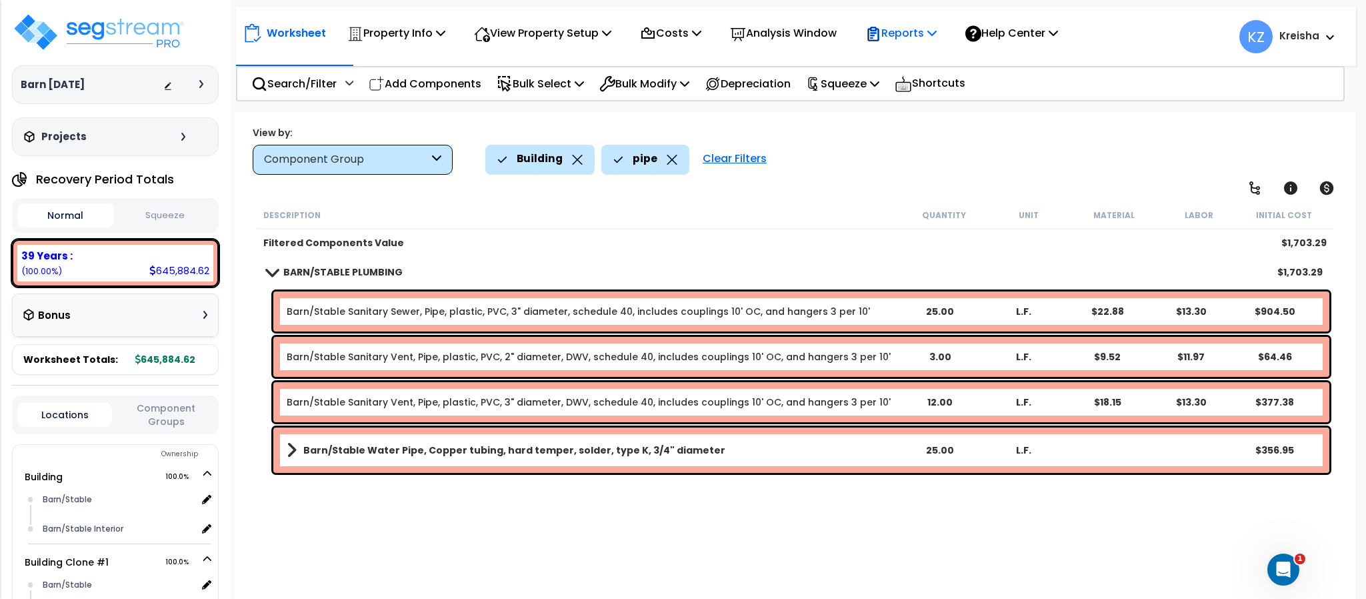
click at [1023, 33] on p "Help Center" at bounding box center [1011, 33] width 93 height 18
click at [876, 32] on div "Reports Get Report Manage Report Images Manage Report Custom Fields Download Re…" at bounding box center [901, 32] width 86 height 31
click at [929, 39] on p "Reports" at bounding box center [900, 33] width 71 height 18
click at [933, 33] on p "Reports" at bounding box center [900, 33] width 71 height 18
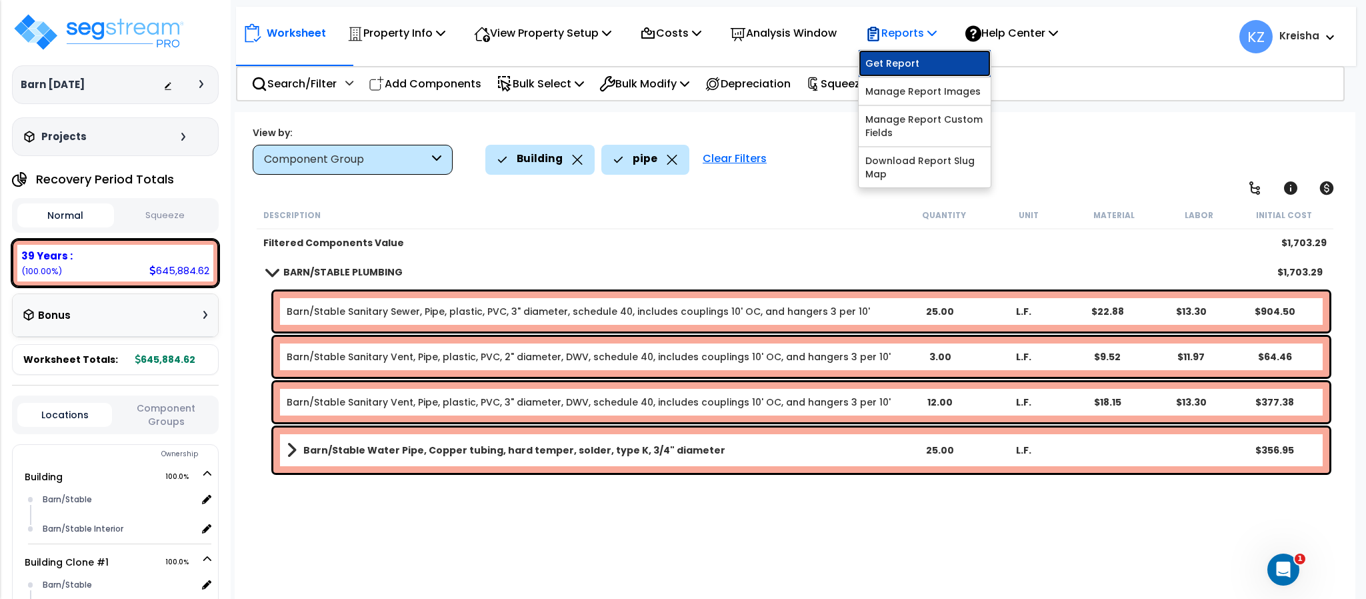
click at [920, 52] on link "Get Report" at bounding box center [925, 63] width 132 height 27
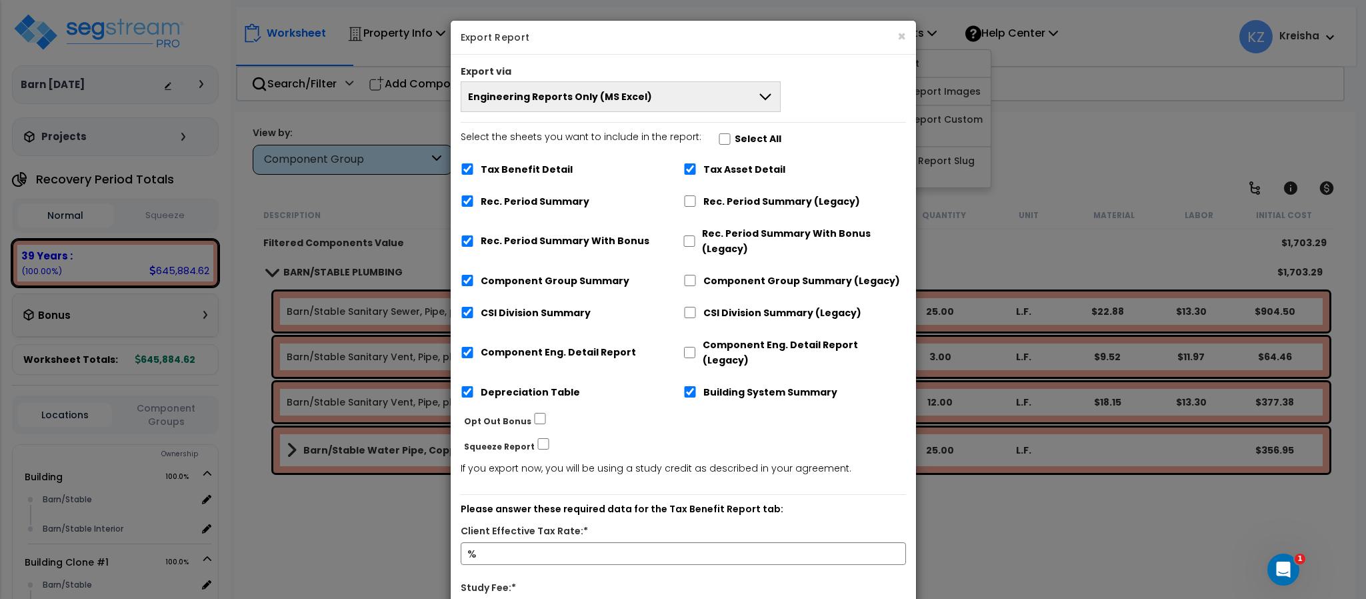
click at [712, 98] on button "Engineering Reports Only (MS Excel)" at bounding box center [621, 96] width 321 height 31
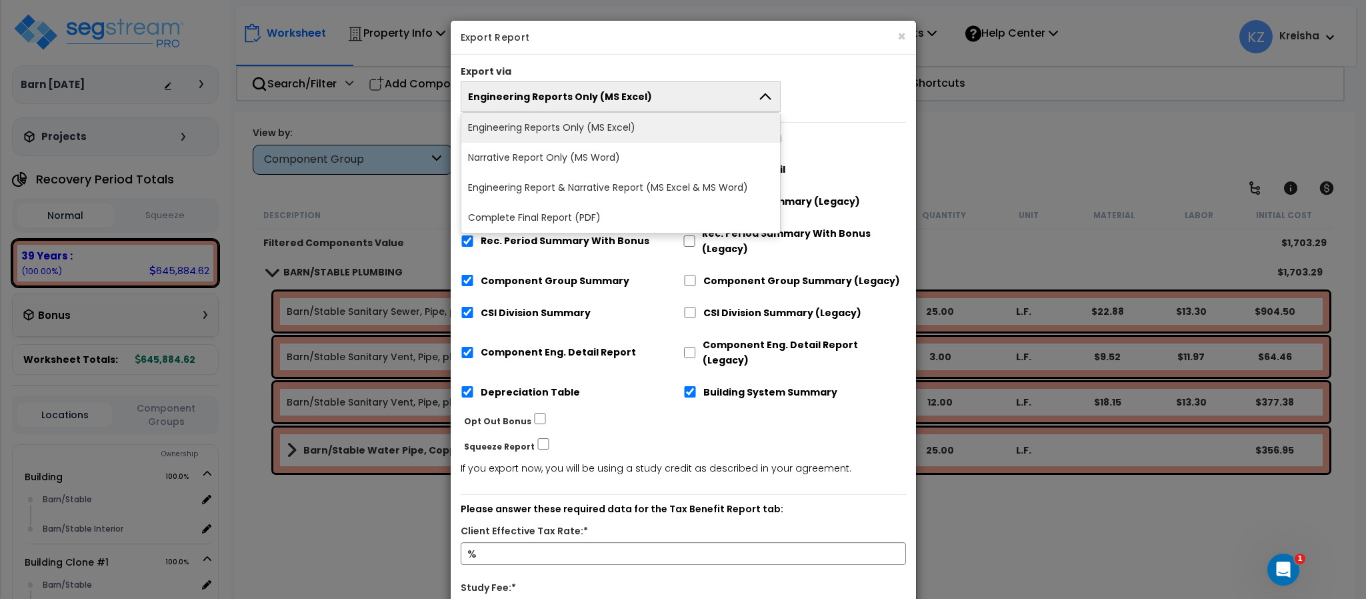
click at [560, 207] on li "Complete Final Report (PDF)" at bounding box center [620, 218] width 319 height 30
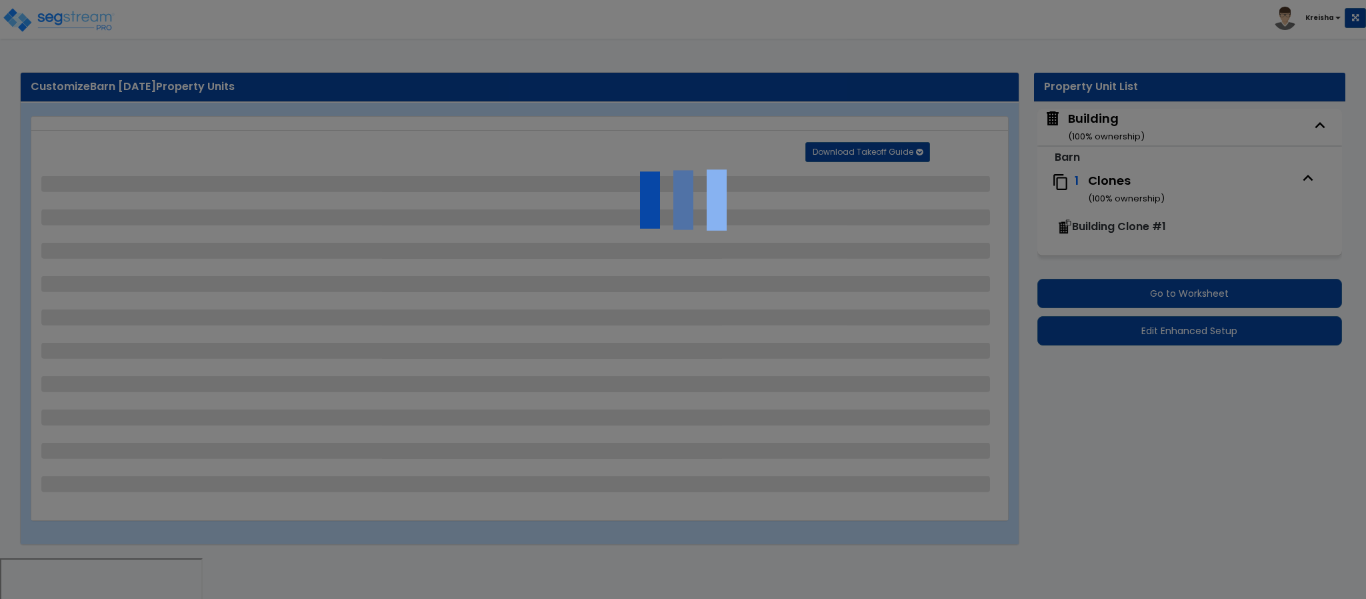
select select "7"
select select "2"
select select "1"
select select "3"
select select "1"
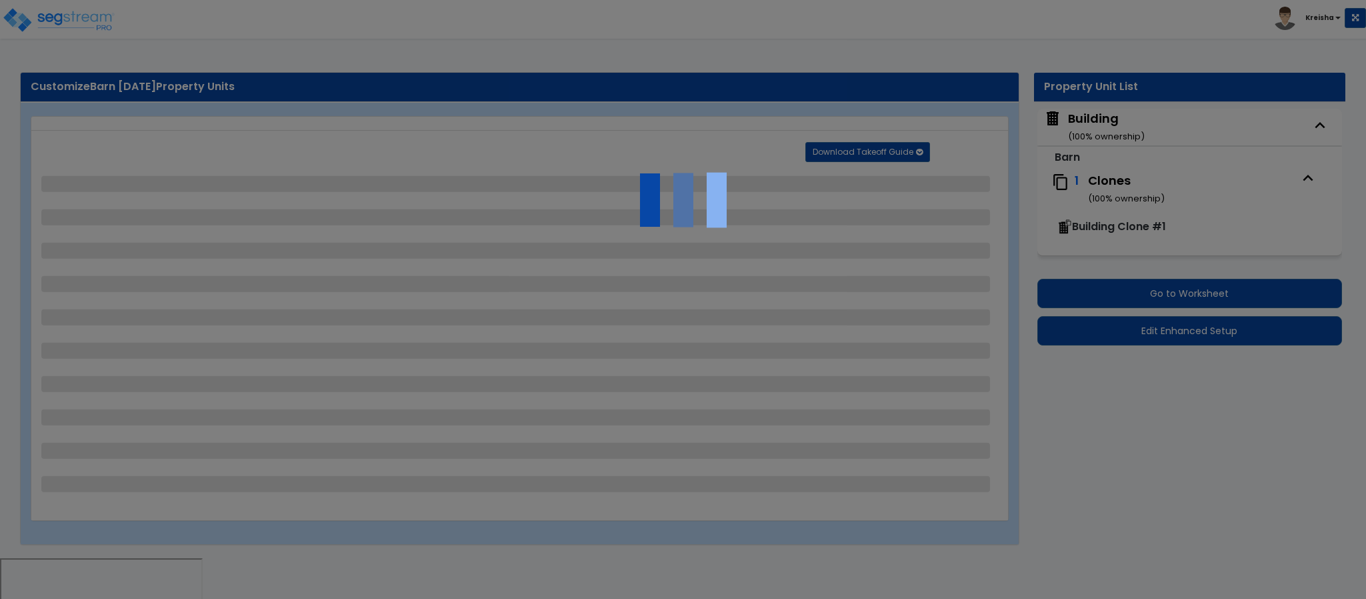
select select "1"
select select "12"
select select "1"
select select "3"
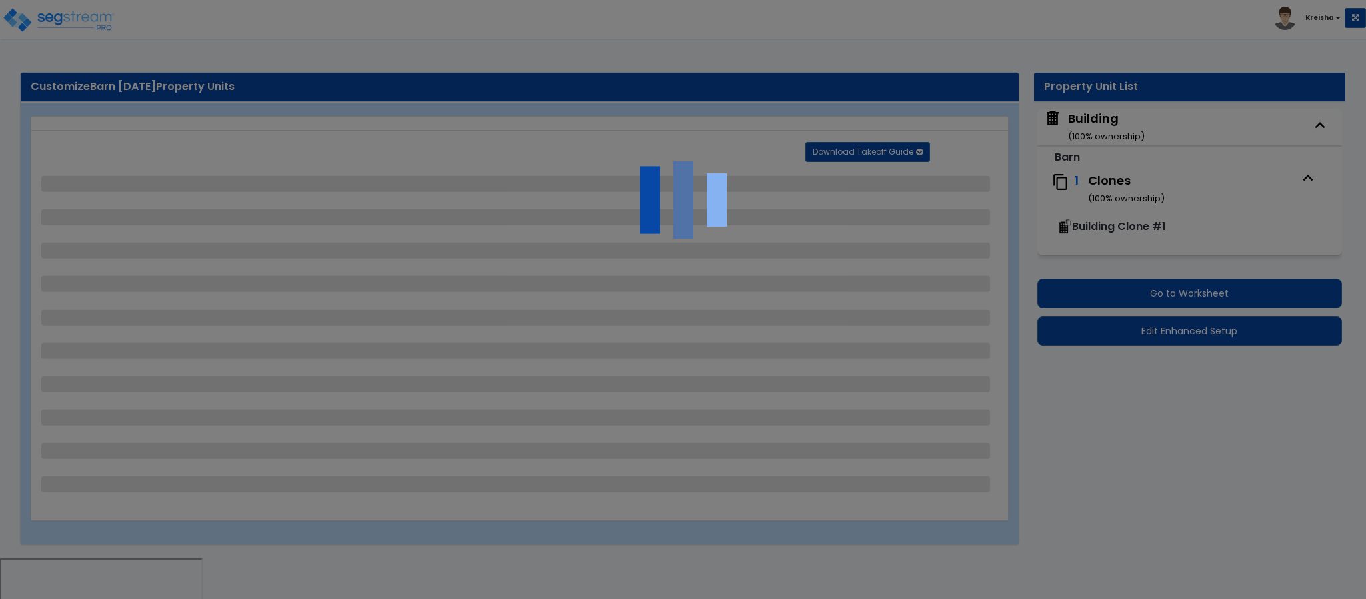
select select "3"
select select "1"
select select "6"
select select "1"
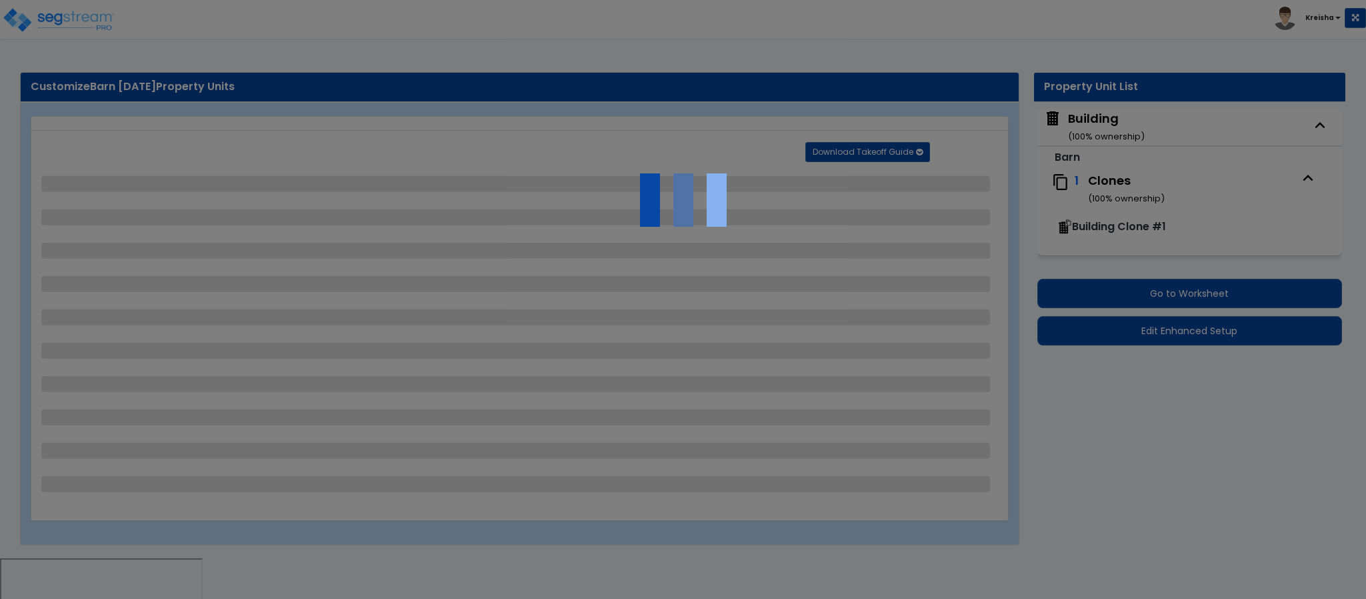
select select "7"
select select "1"
select select "6"
select select "2"
select select "1"
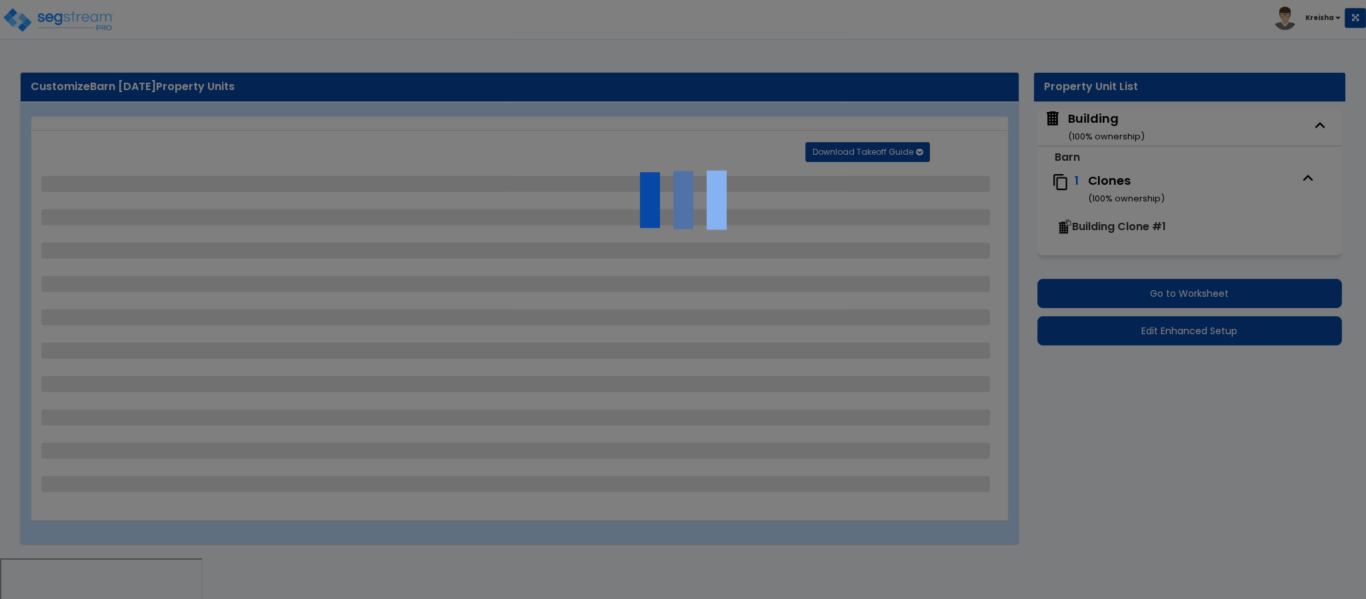
select select "3"
select select "1"
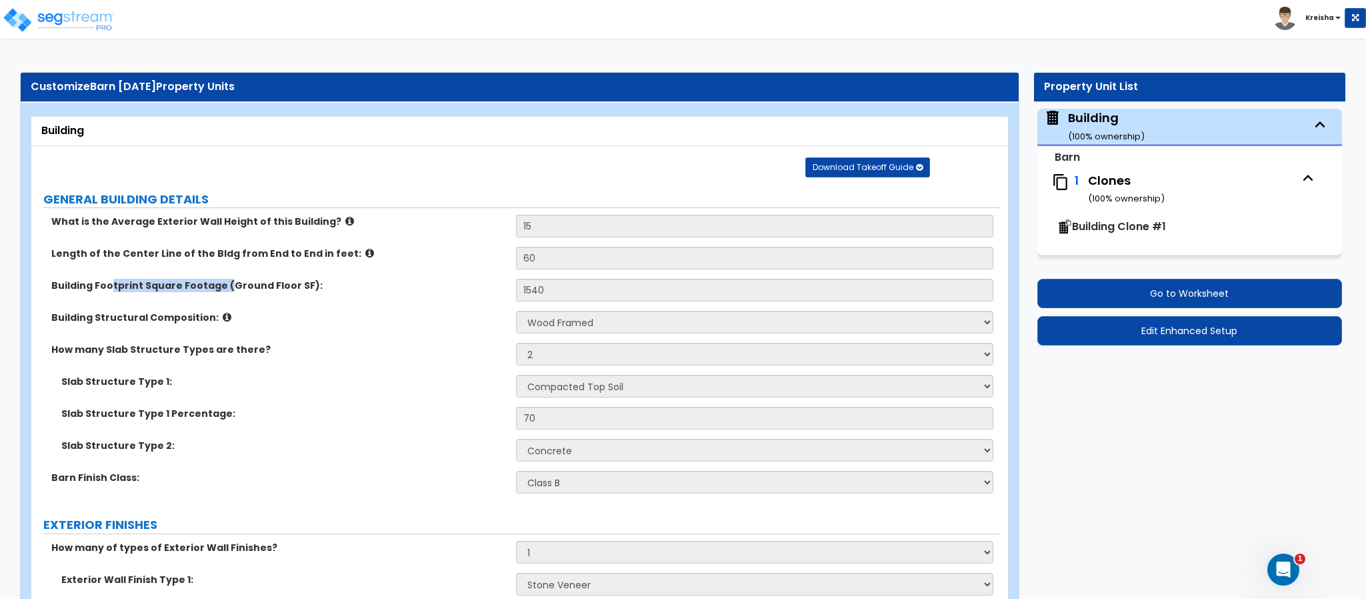
drag, startPoint x: 187, startPoint y: 290, endPoint x: 225, endPoint y: 291, distance: 38.0
click at [225, 291] on div "Building Footprint Square Footage (Ground Floor SF): 1540" at bounding box center [515, 295] width 969 height 32
click at [419, 399] on div "Slab Structure Type 1: Please Choose One Compacted Top Soil Asphalt Concrete" at bounding box center [515, 391] width 969 height 32
drag, startPoint x: 97, startPoint y: 288, endPoint x: 229, endPoint y: 283, distance: 132.1
click at [229, 283] on label "Building Footprint Square Footage (Ground Floor SF):" at bounding box center [278, 285] width 455 height 13
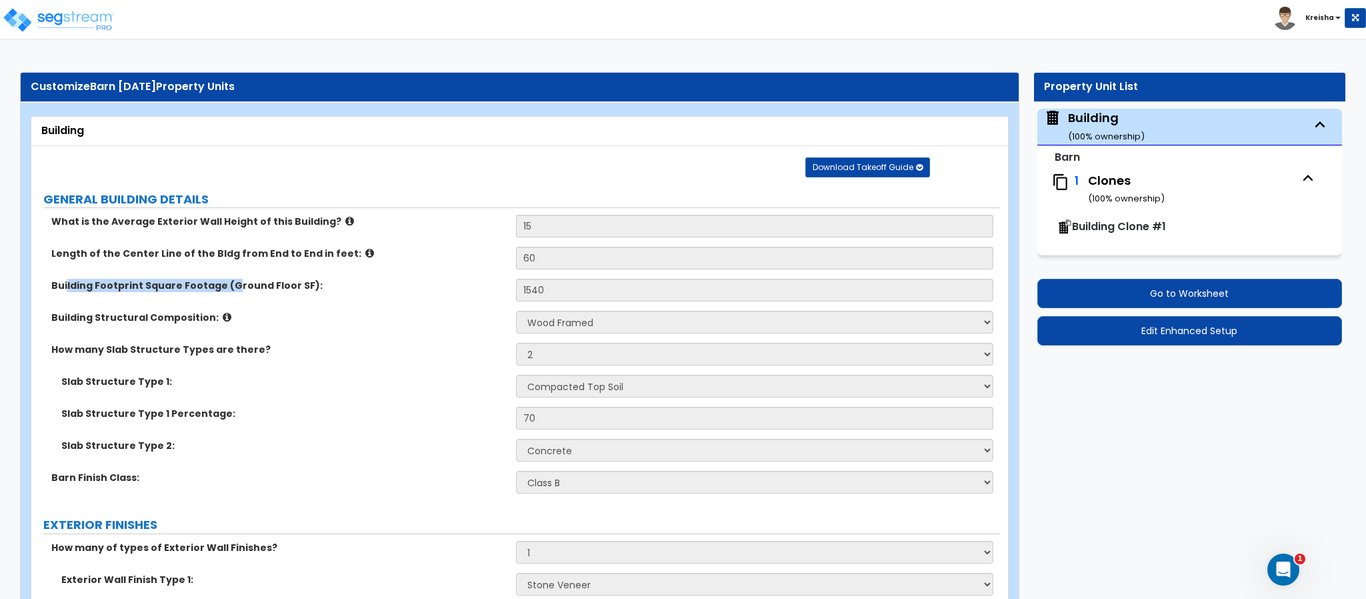
click at [322, 319] on label "Building Structural Composition:" at bounding box center [278, 317] width 455 height 13
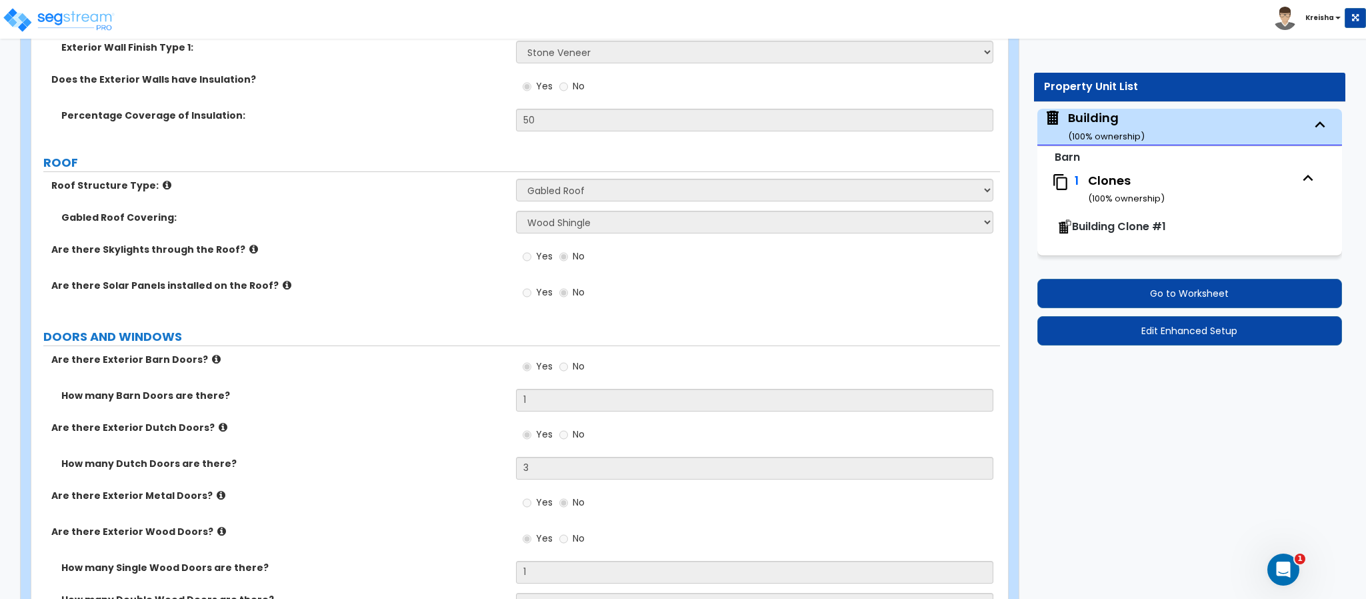
scroll to position [533, 0]
click at [365, 250] on label "Are there Skylights through the Roof?" at bounding box center [278, 248] width 455 height 13
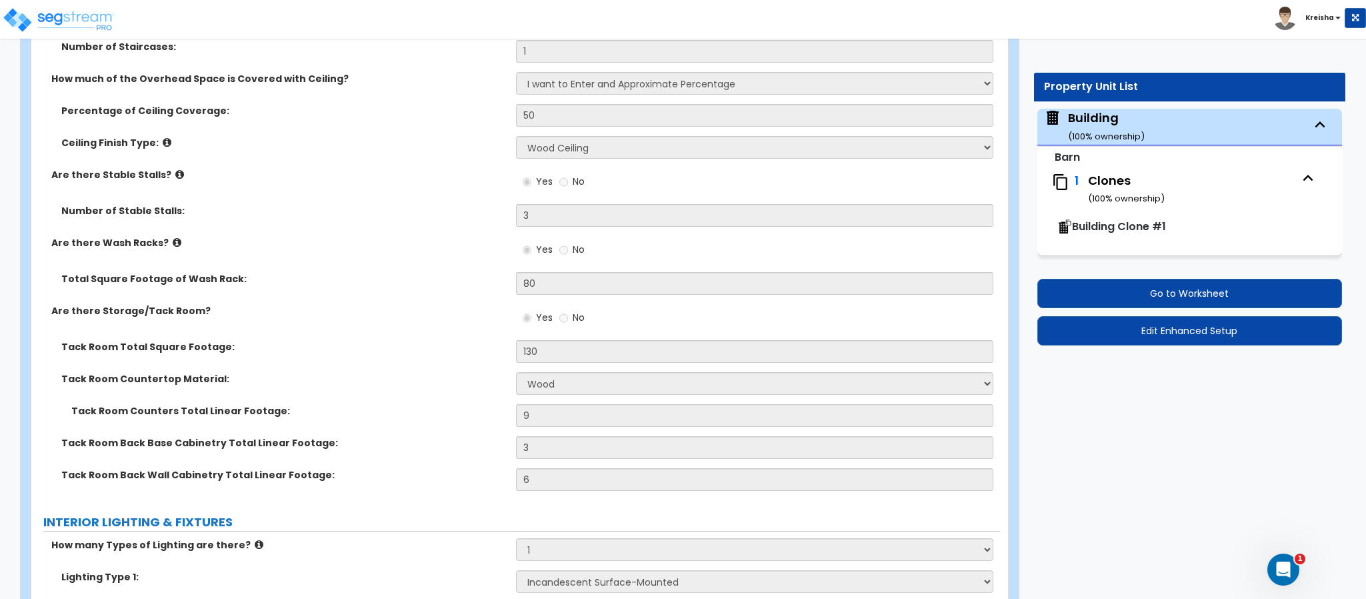
scroll to position [1600, 0]
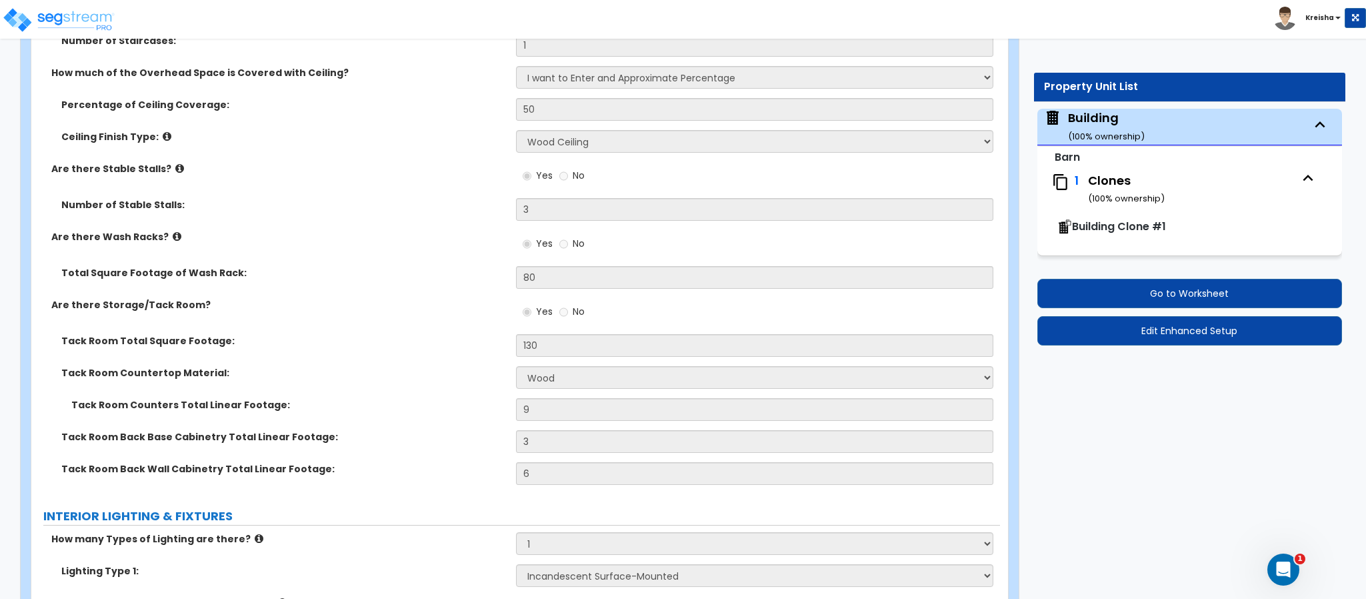
click at [244, 396] on div "Tack Room Countertop Material: None Plastic Laminate Solid Surface Stone Quartz…" at bounding box center [515, 382] width 969 height 32
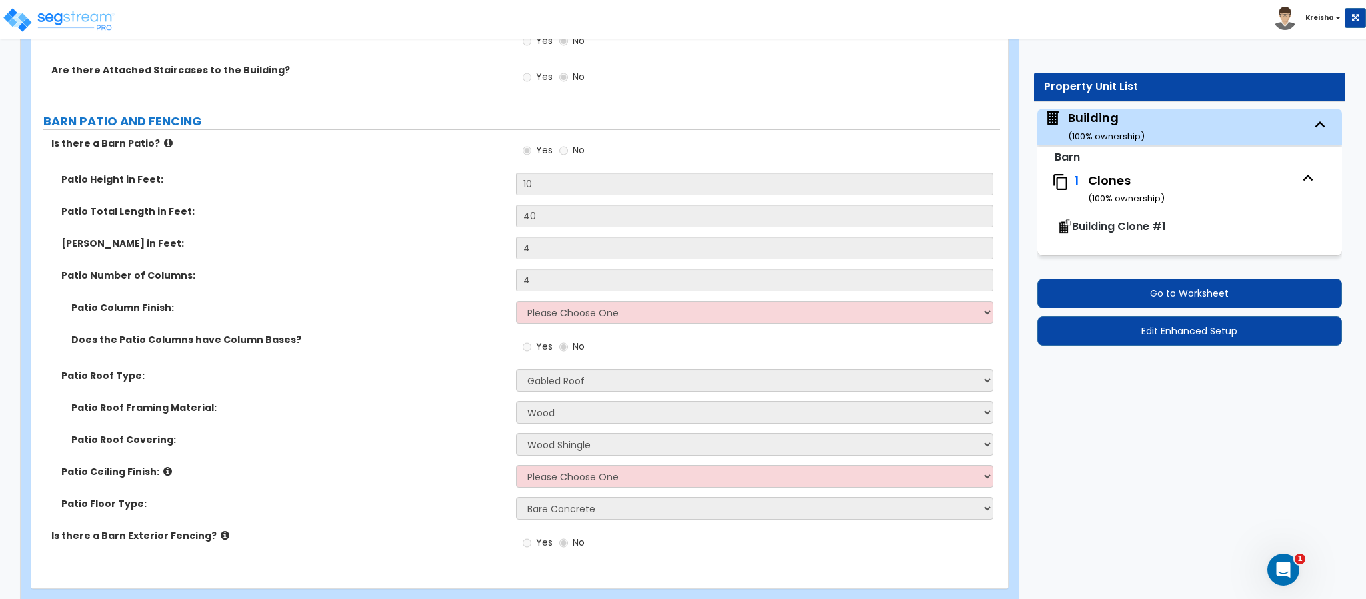
scroll to position [2897, 0]
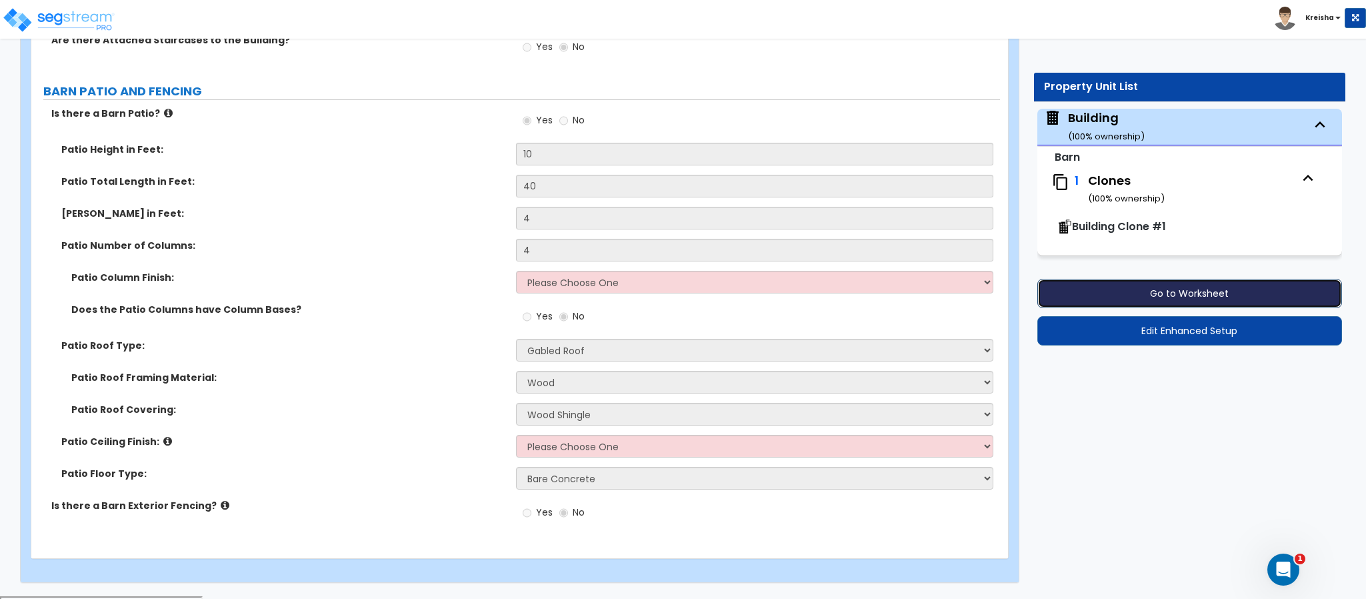
click at [1100, 302] on button "Go to Worksheet" at bounding box center [1189, 293] width 305 height 29
click at [1113, 293] on button "Go to Worksheet" at bounding box center [1189, 293] width 305 height 29
click at [1204, 293] on button "Go to Worksheet" at bounding box center [1189, 293] width 305 height 29
